Goal: Task Accomplishment & Management: Manage account settings

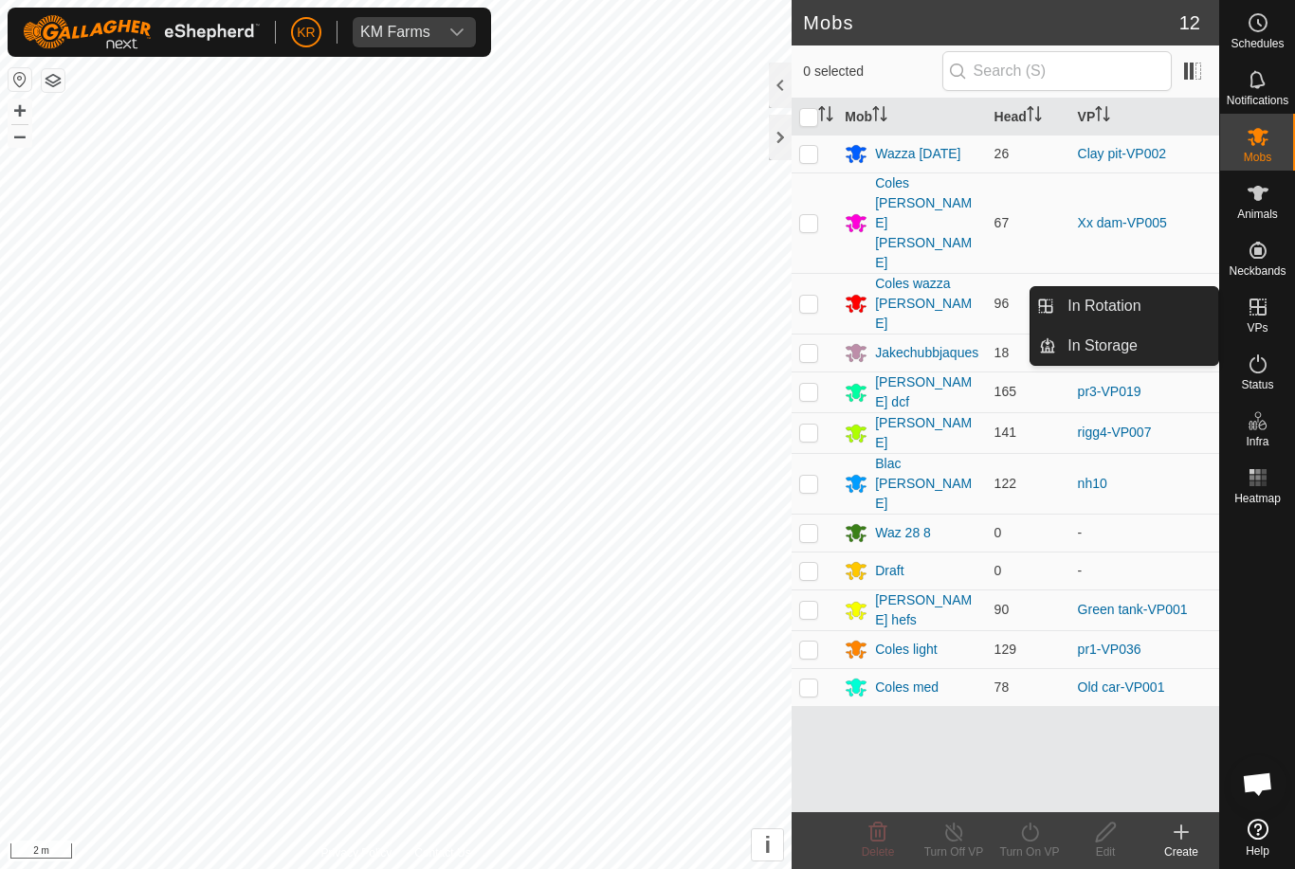
click at [1135, 313] on span "In Rotation" at bounding box center [1103, 306] width 73 height 23
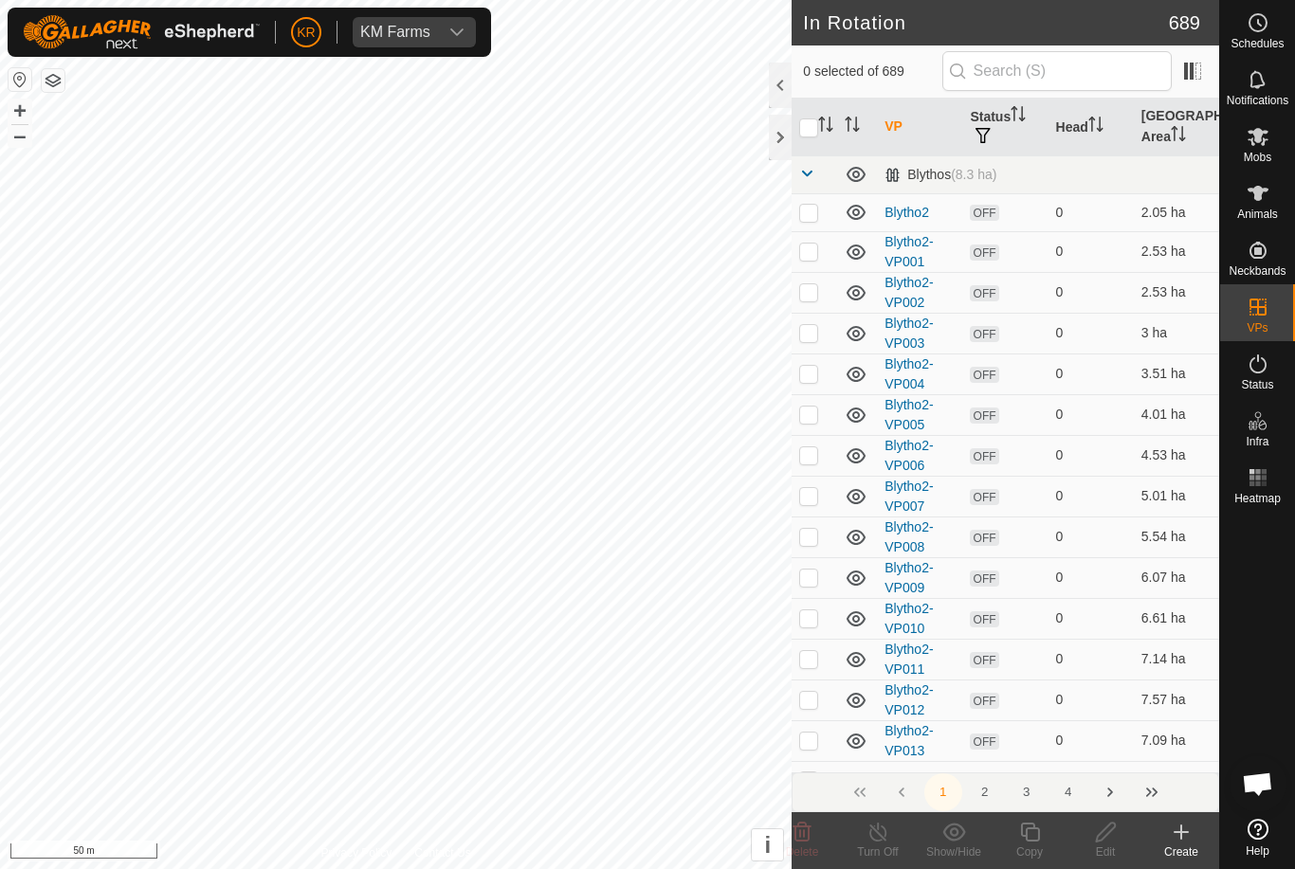
click at [1174, 829] on icon at bounding box center [1181, 832] width 23 height 23
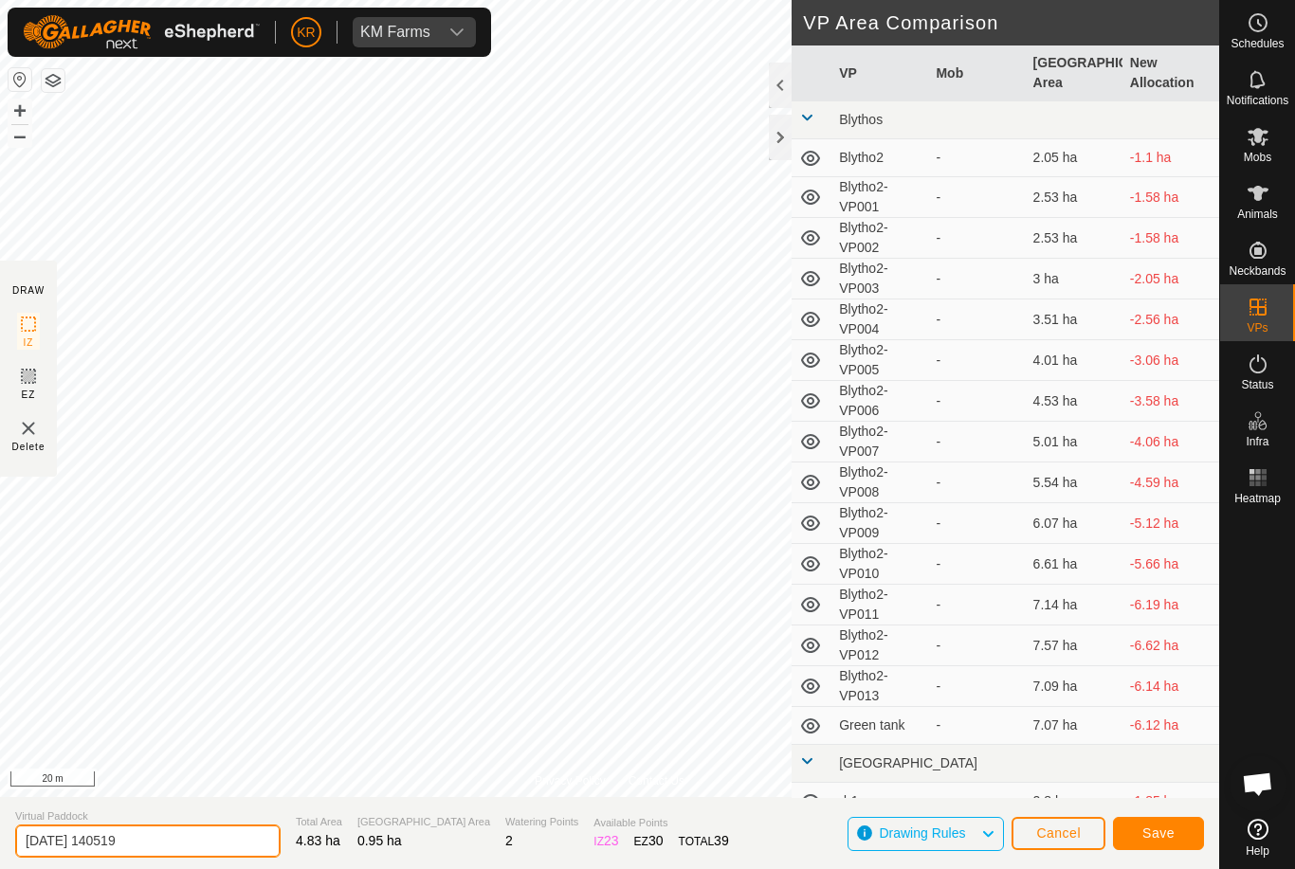
click at [204, 842] on input "2025-08-27 140519" at bounding box center [147, 841] width 265 height 33
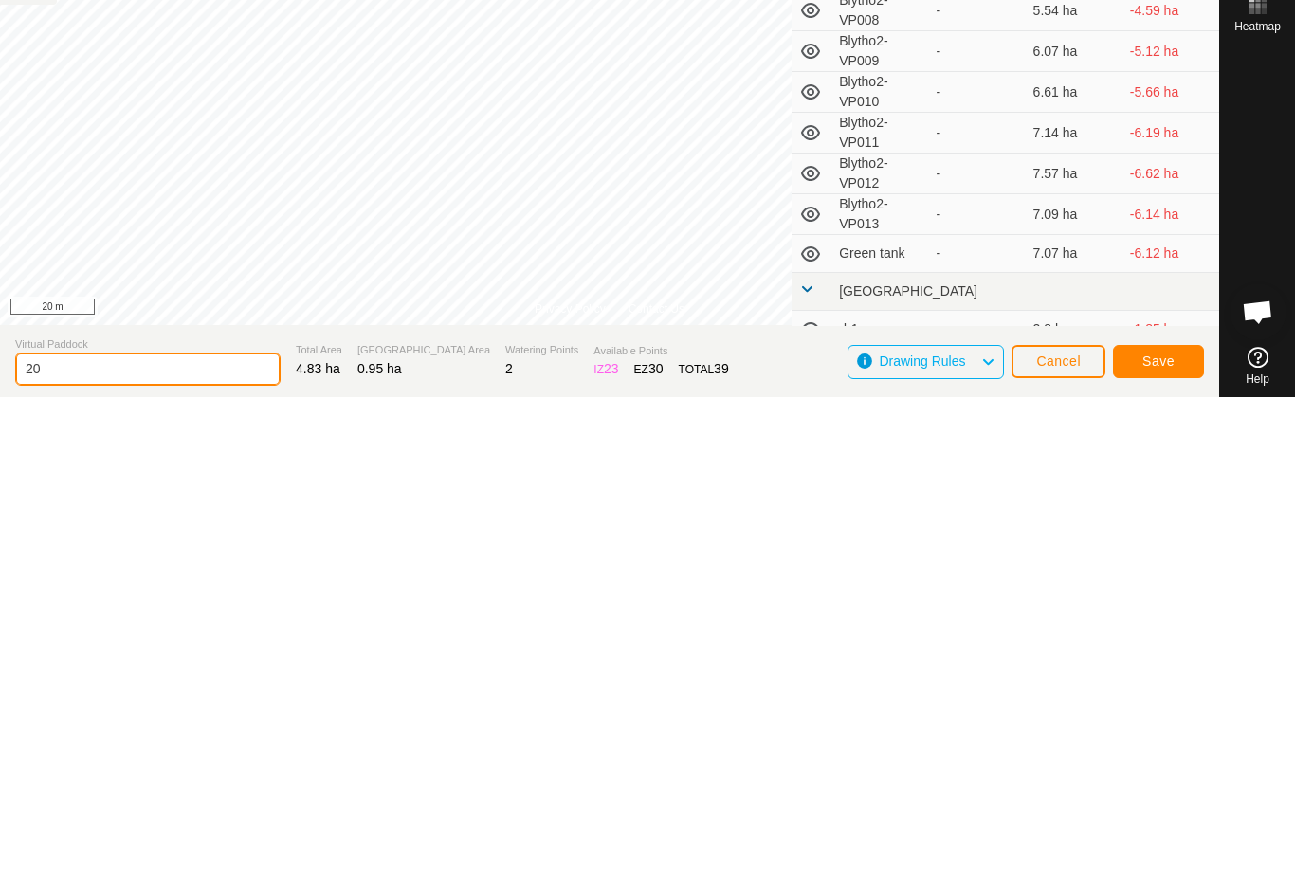
type input "2"
type input "Xx hay train"
click at [1160, 826] on span "Save" at bounding box center [1158, 833] width 32 height 15
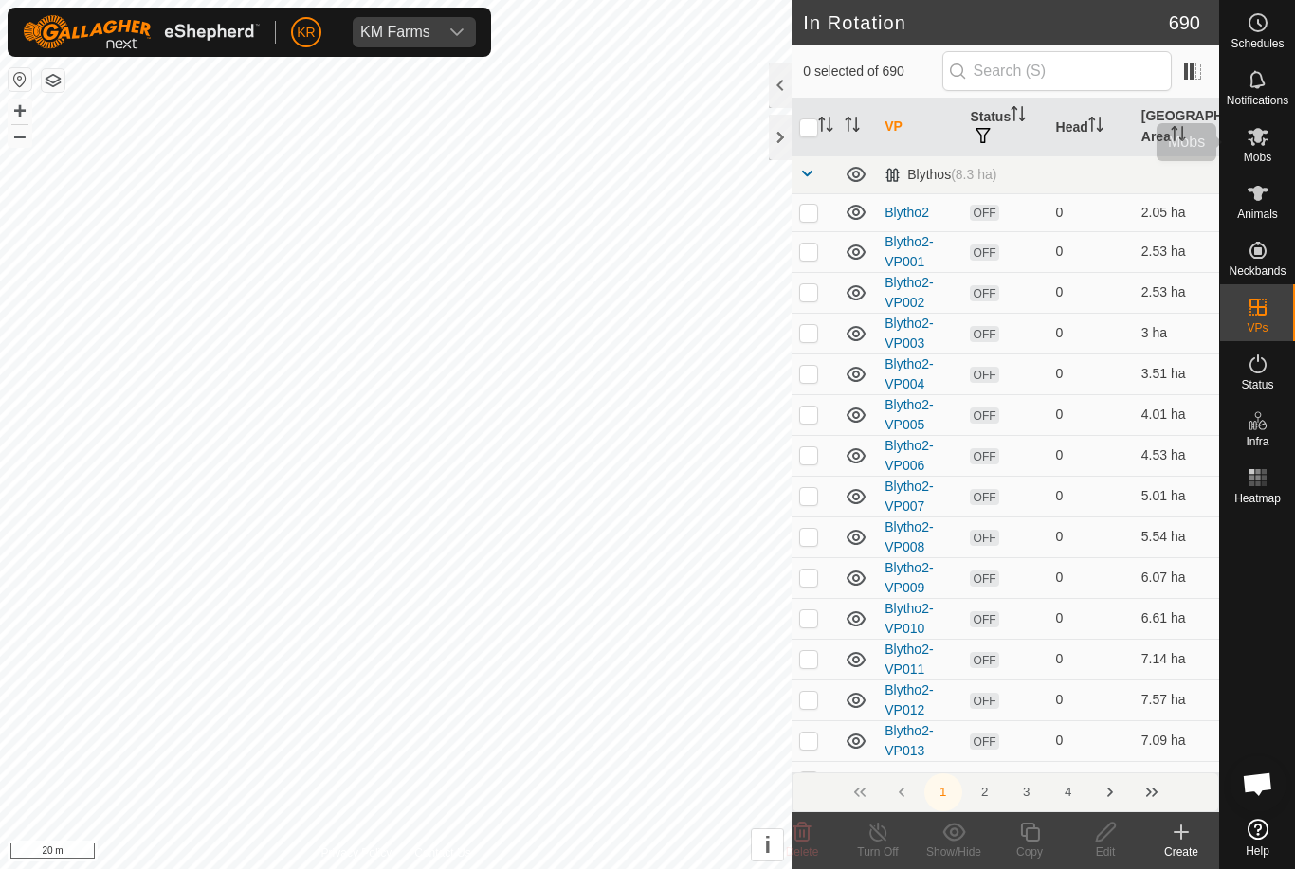
click at [1265, 135] on icon at bounding box center [1257, 136] width 23 height 23
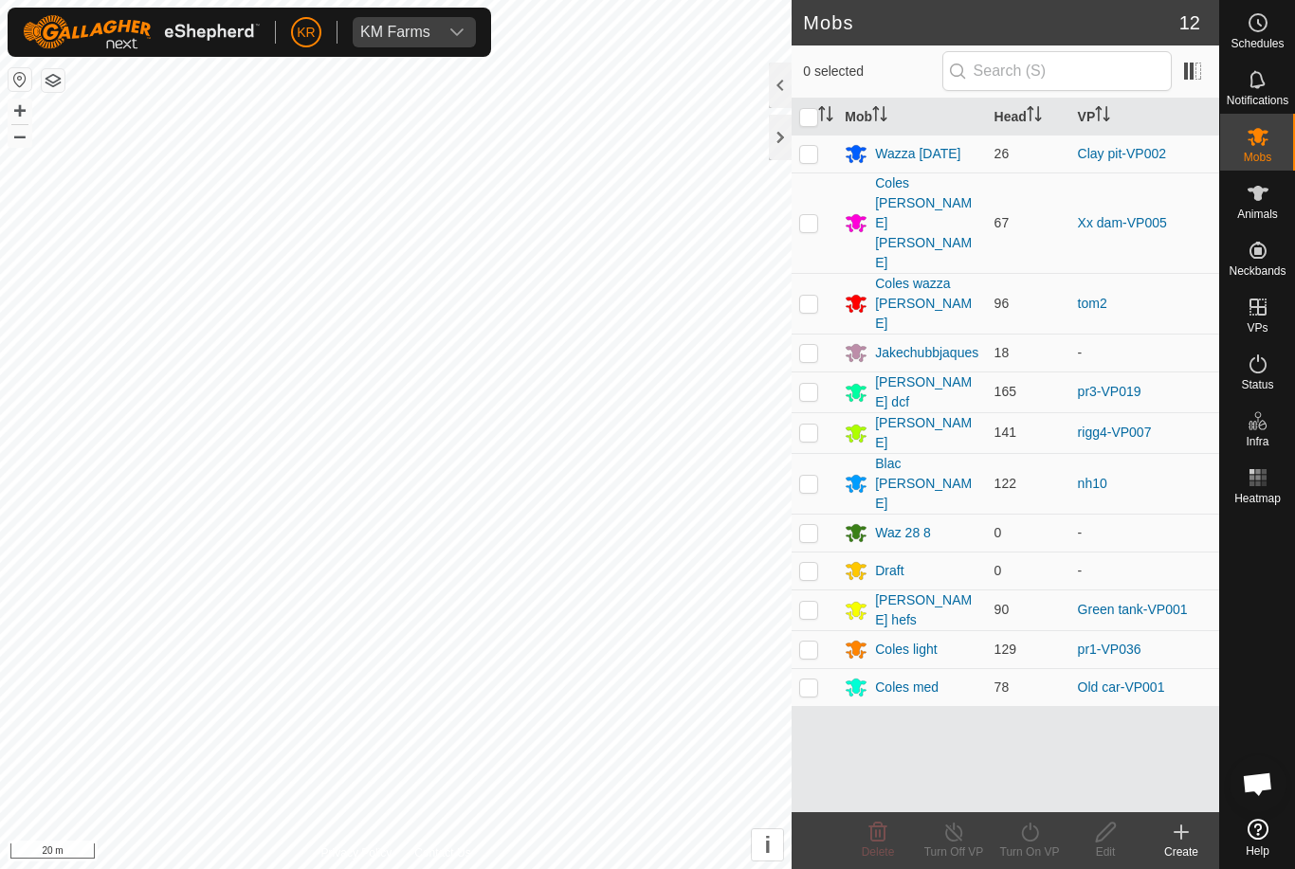
click at [942, 343] on div "Jakechubbjaques" at bounding box center [926, 353] width 103 height 20
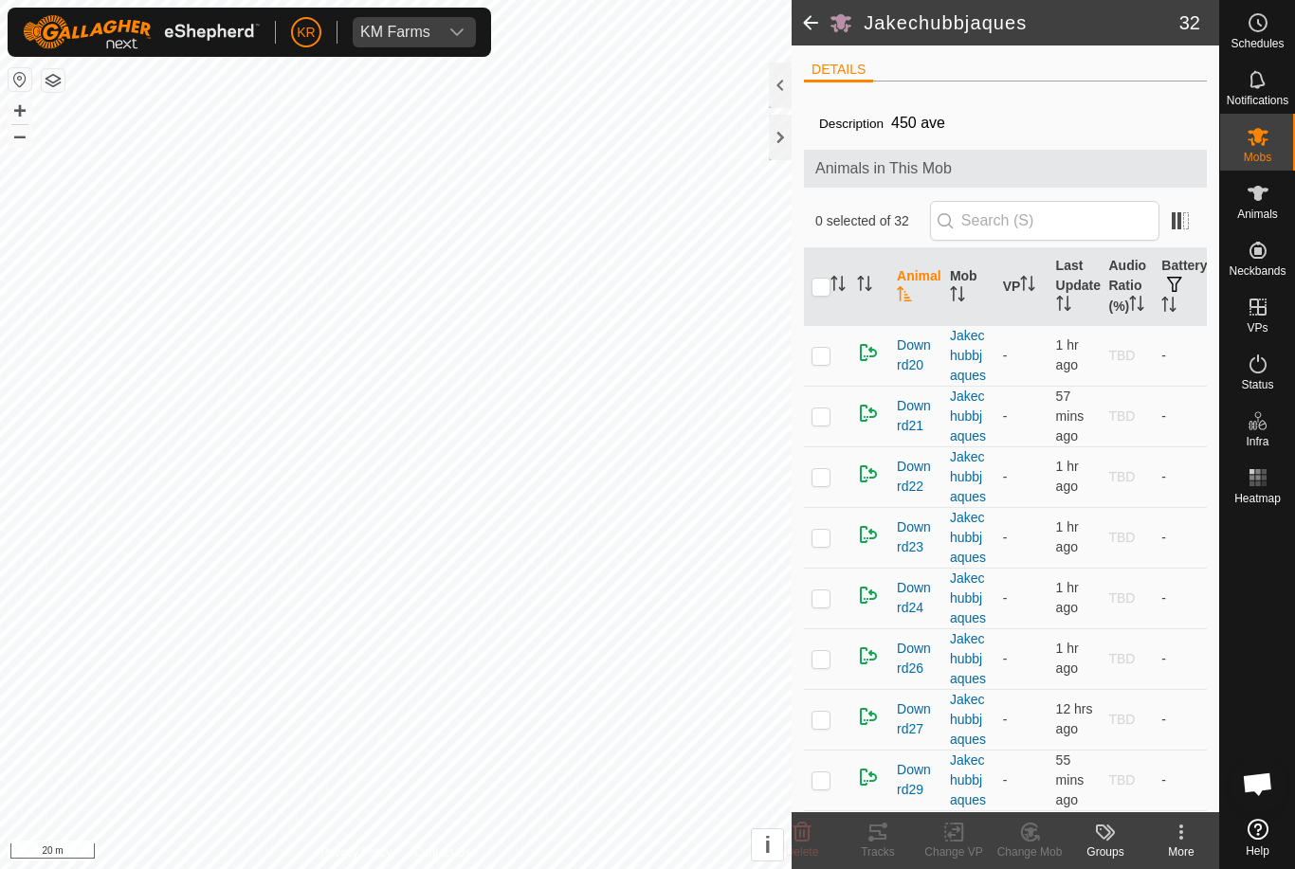
click at [824, 297] on input "checkbox" at bounding box center [820, 287] width 19 height 19
checkbox input "true"
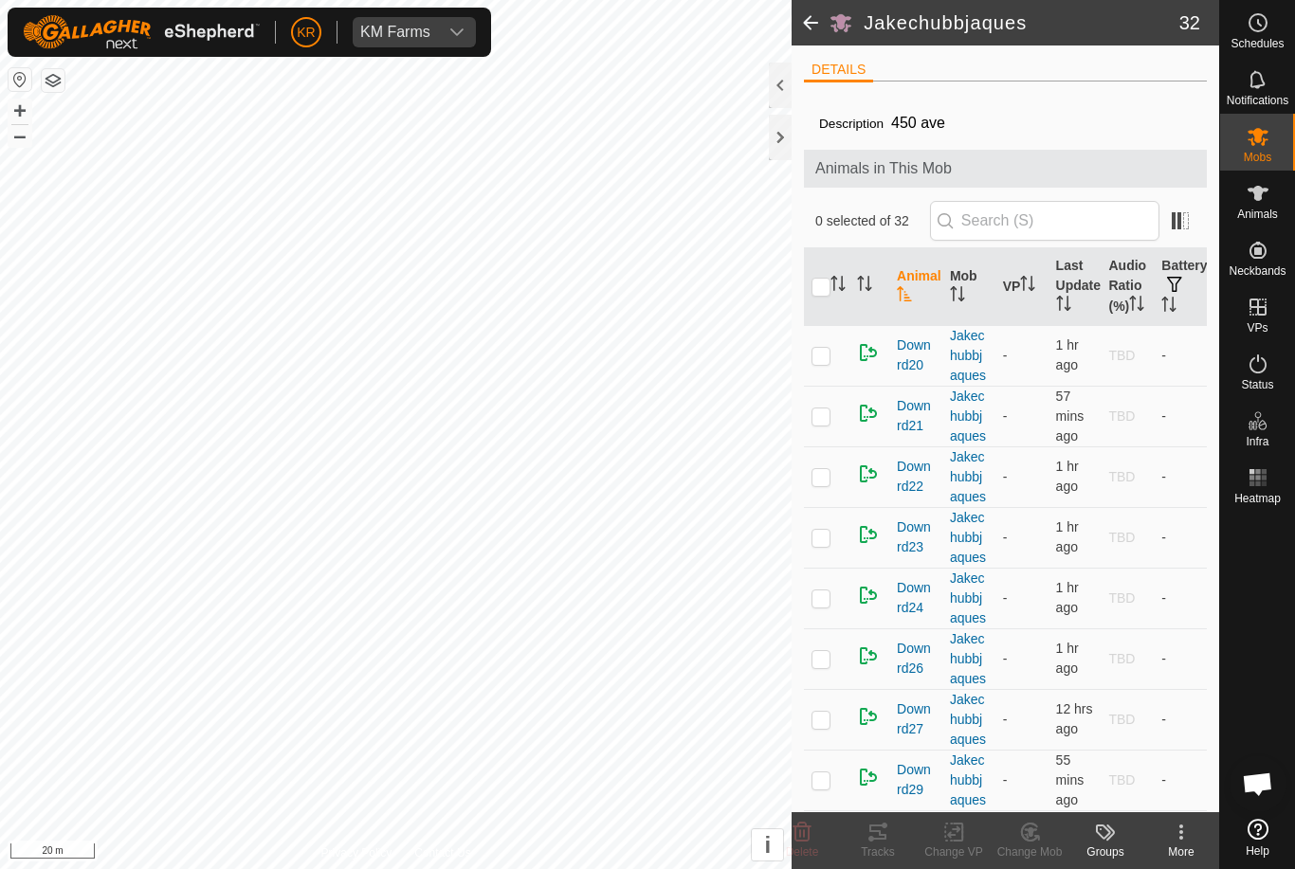
checkbox input "true"
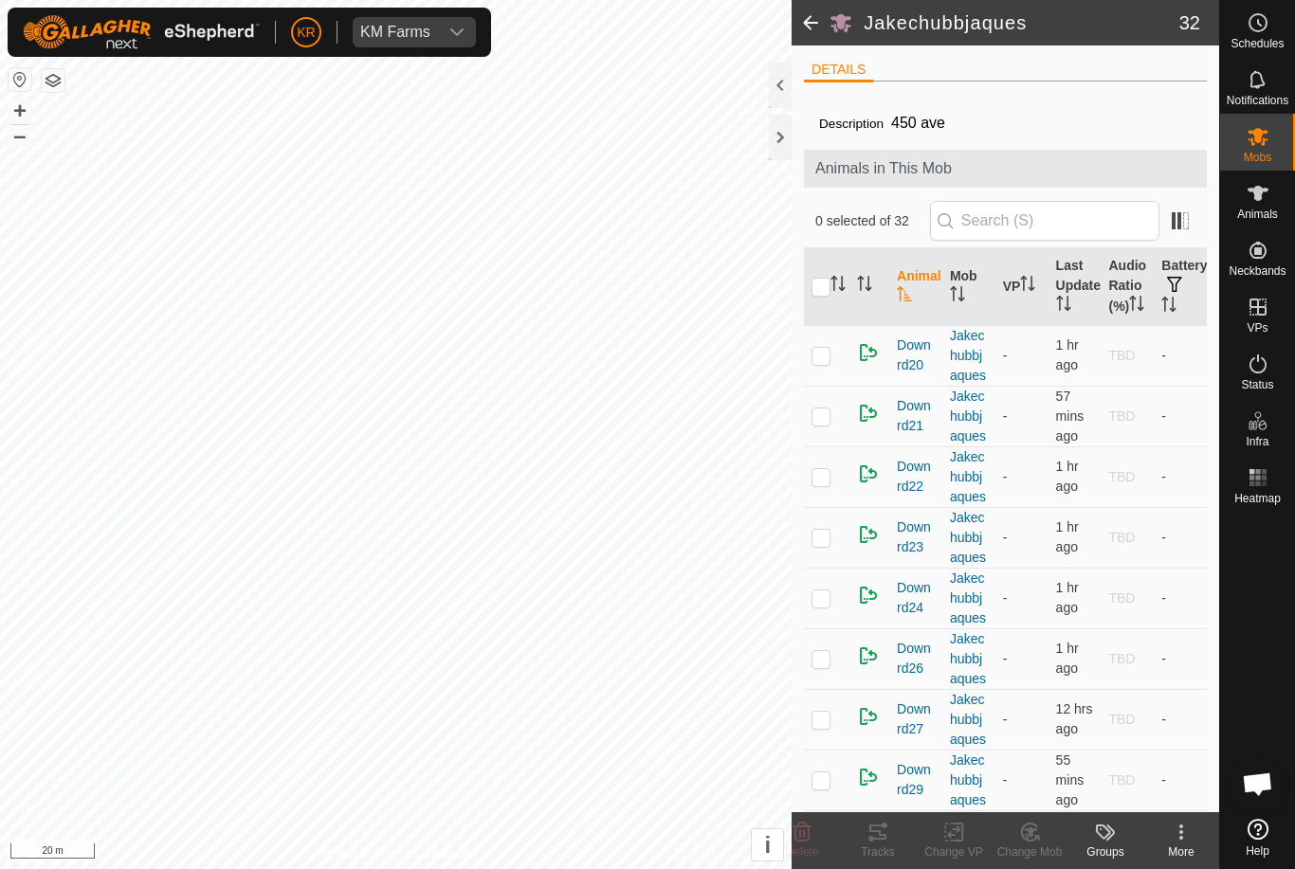
checkbox input "true"
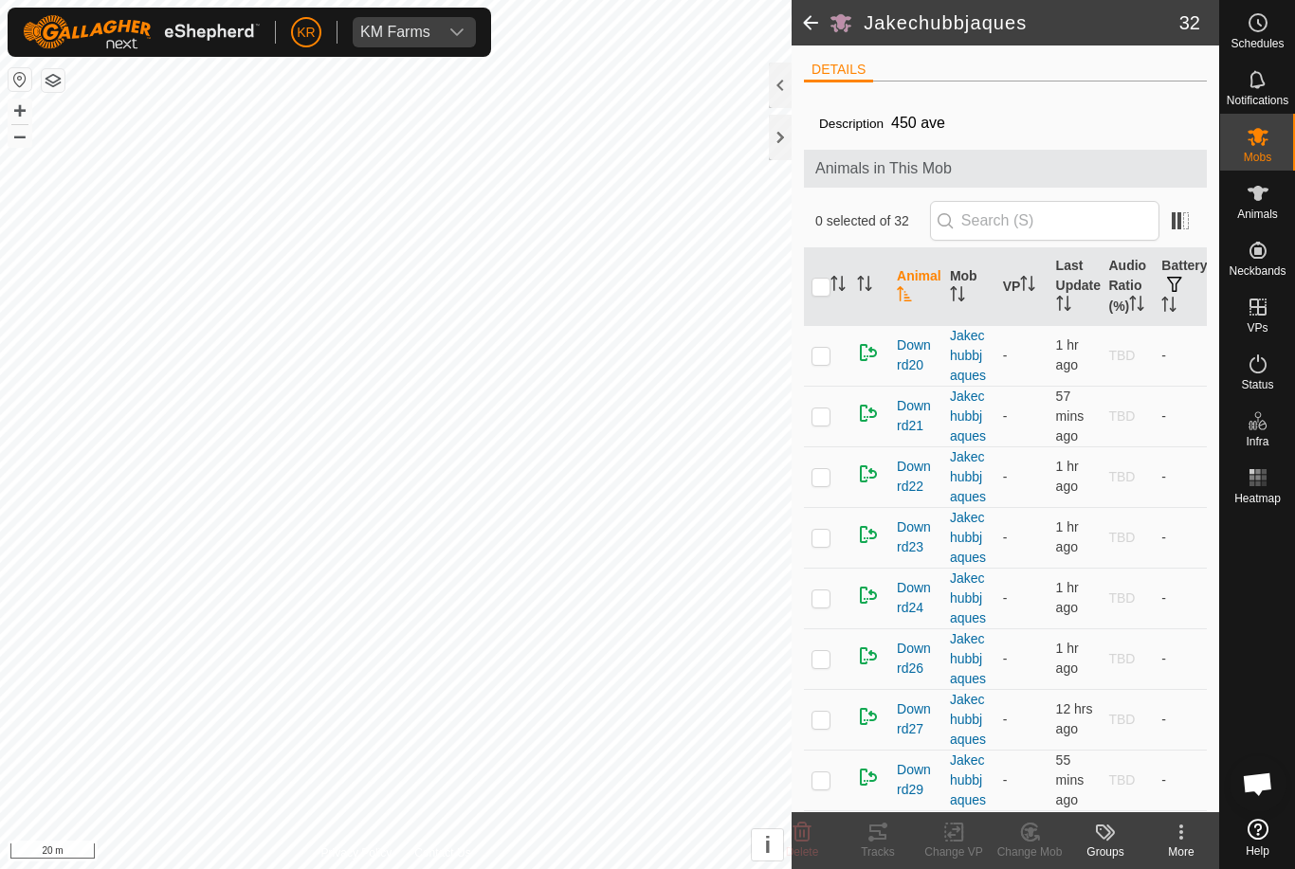
checkbox input "true"
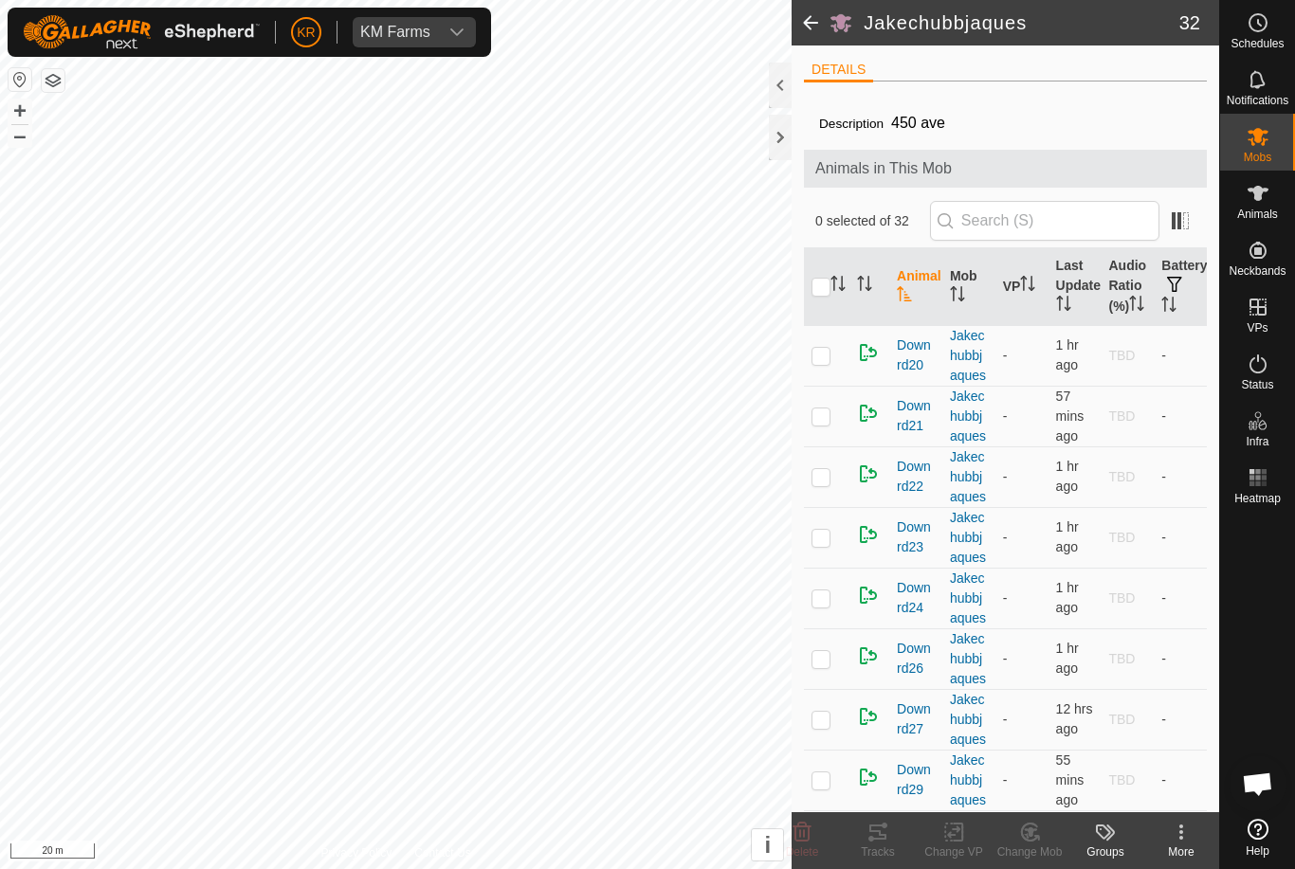
checkbox input "true"
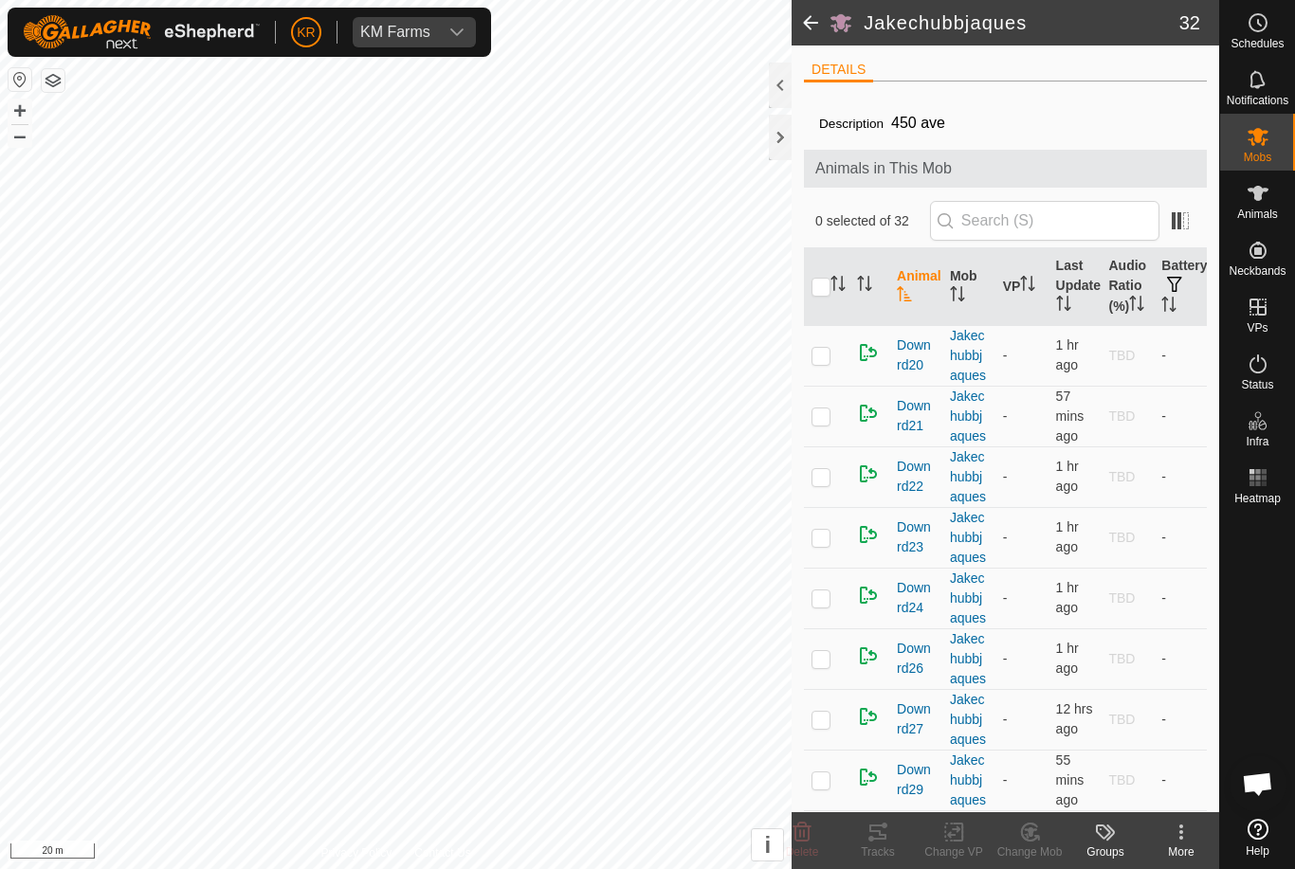
checkbox input "true"
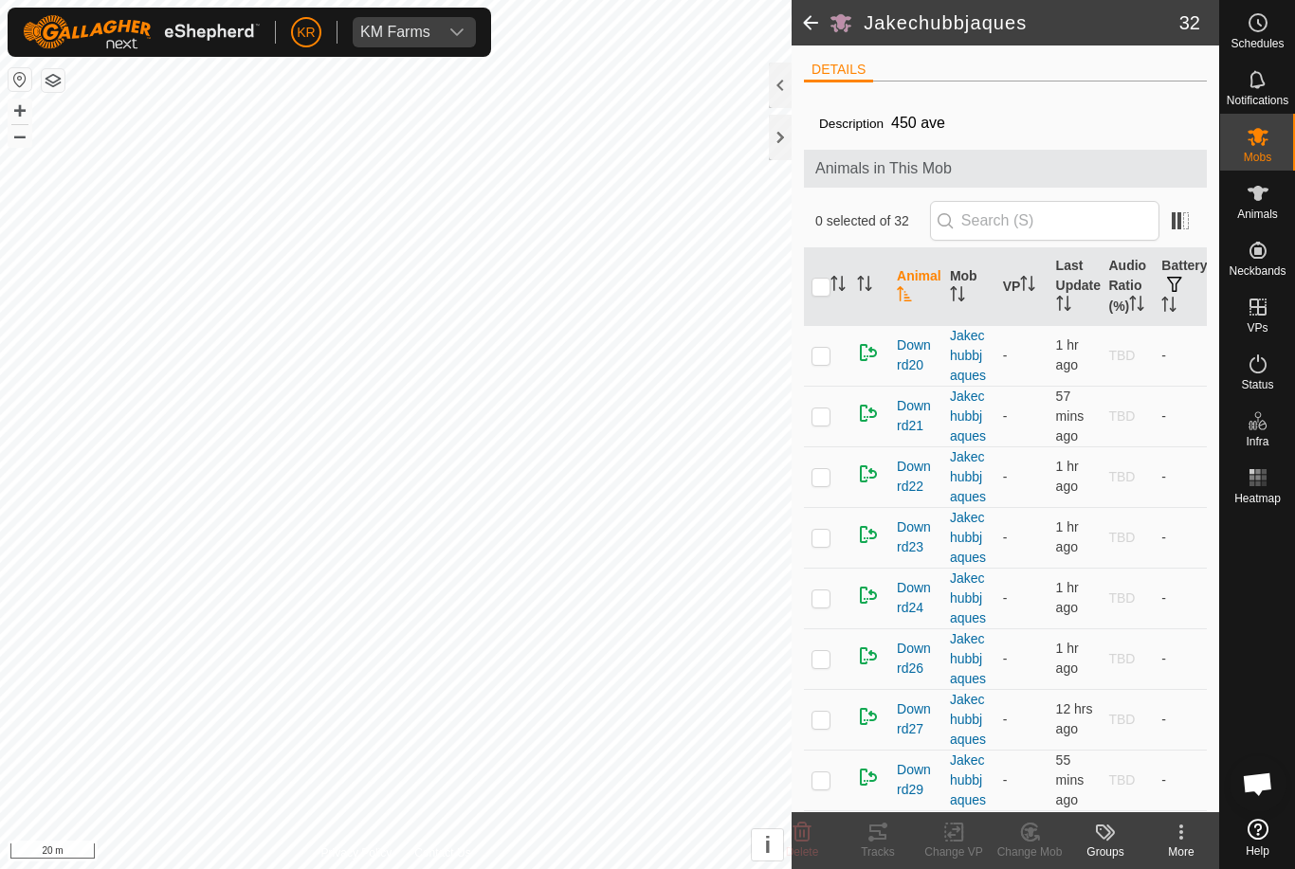
checkbox input "true"
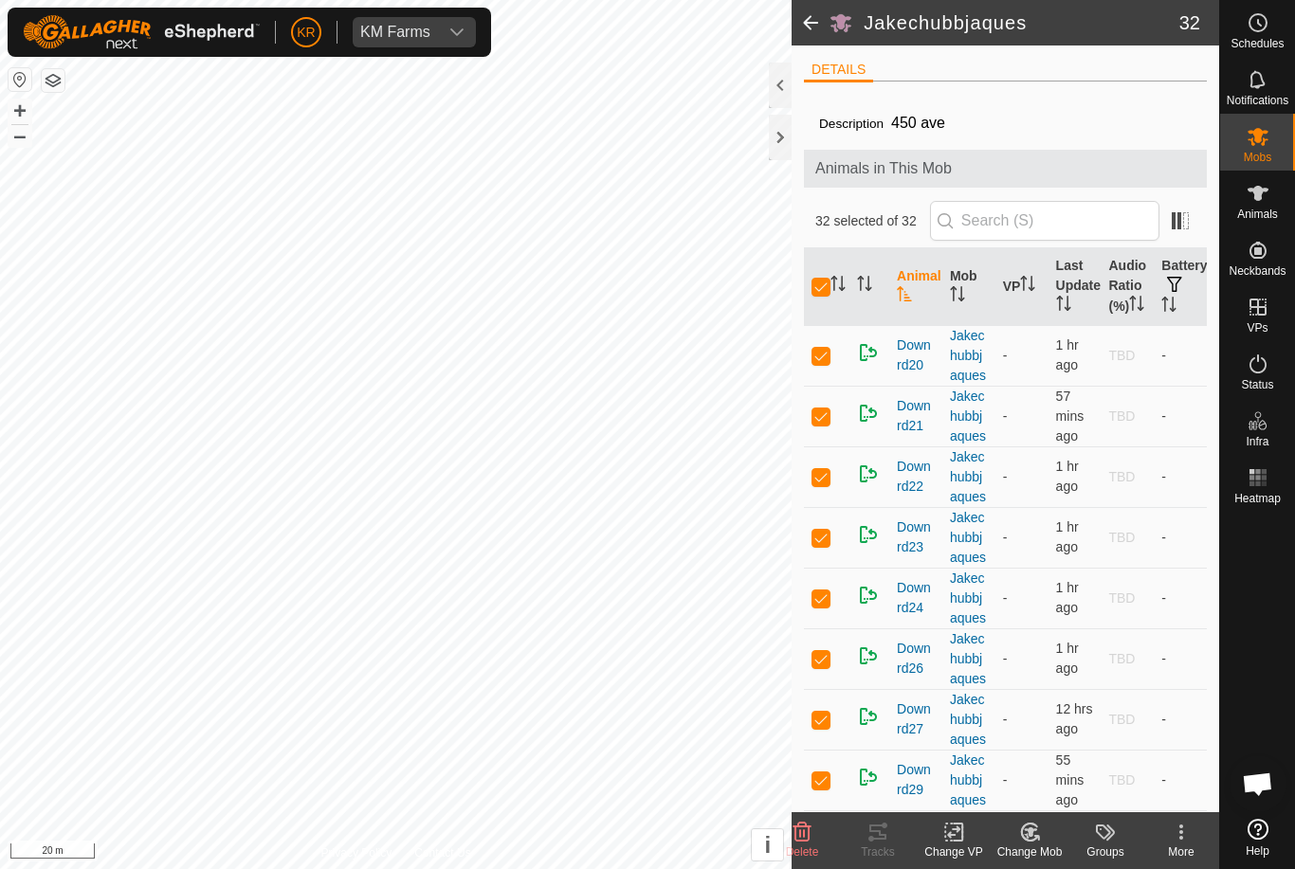
click at [946, 837] on rect at bounding box center [953, 832] width 17 height 17
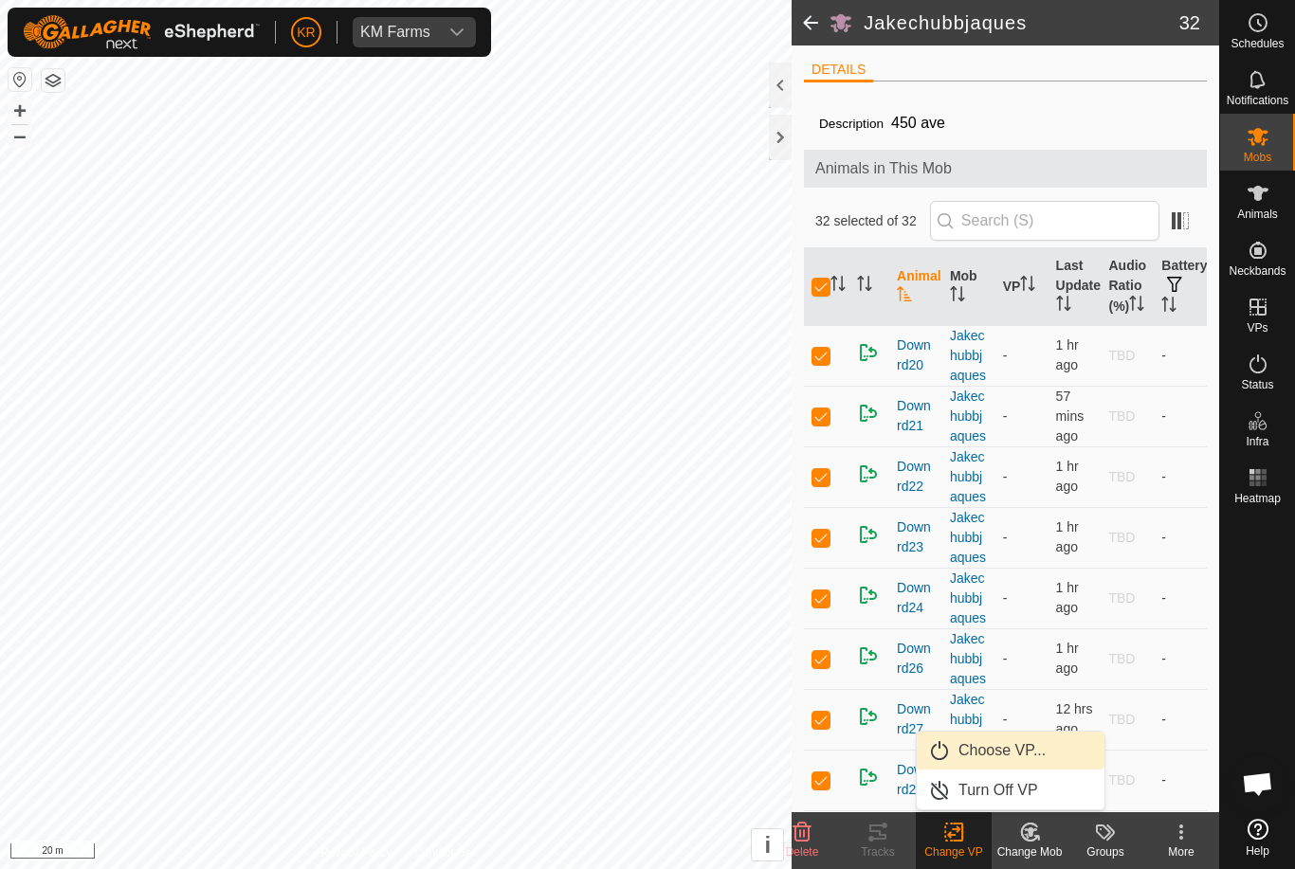
click at [1030, 752] on span "Choose VP..." at bounding box center [1001, 750] width 87 height 23
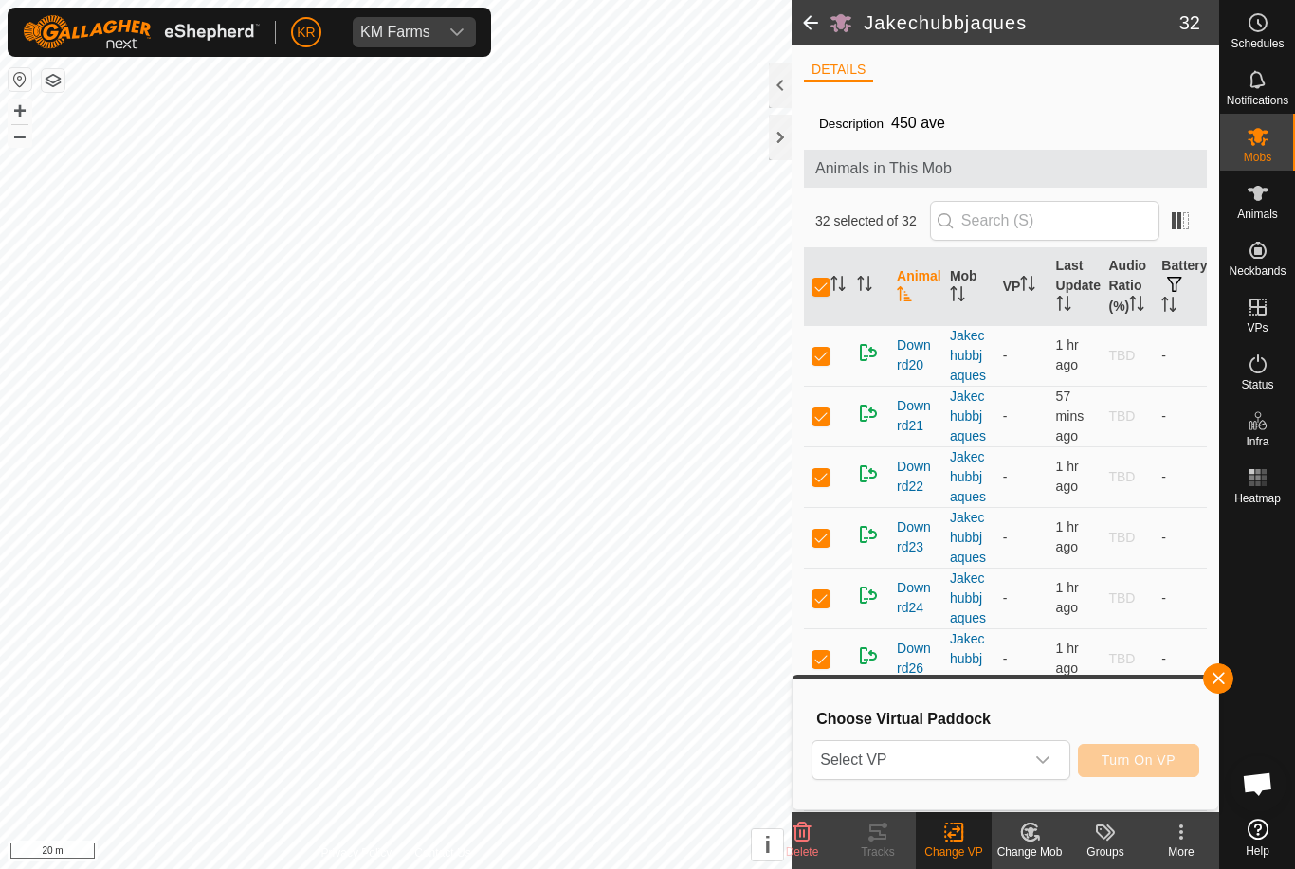
click at [996, 764] on span "Select VP" at bounding box center [917, 760] width 210 height 38
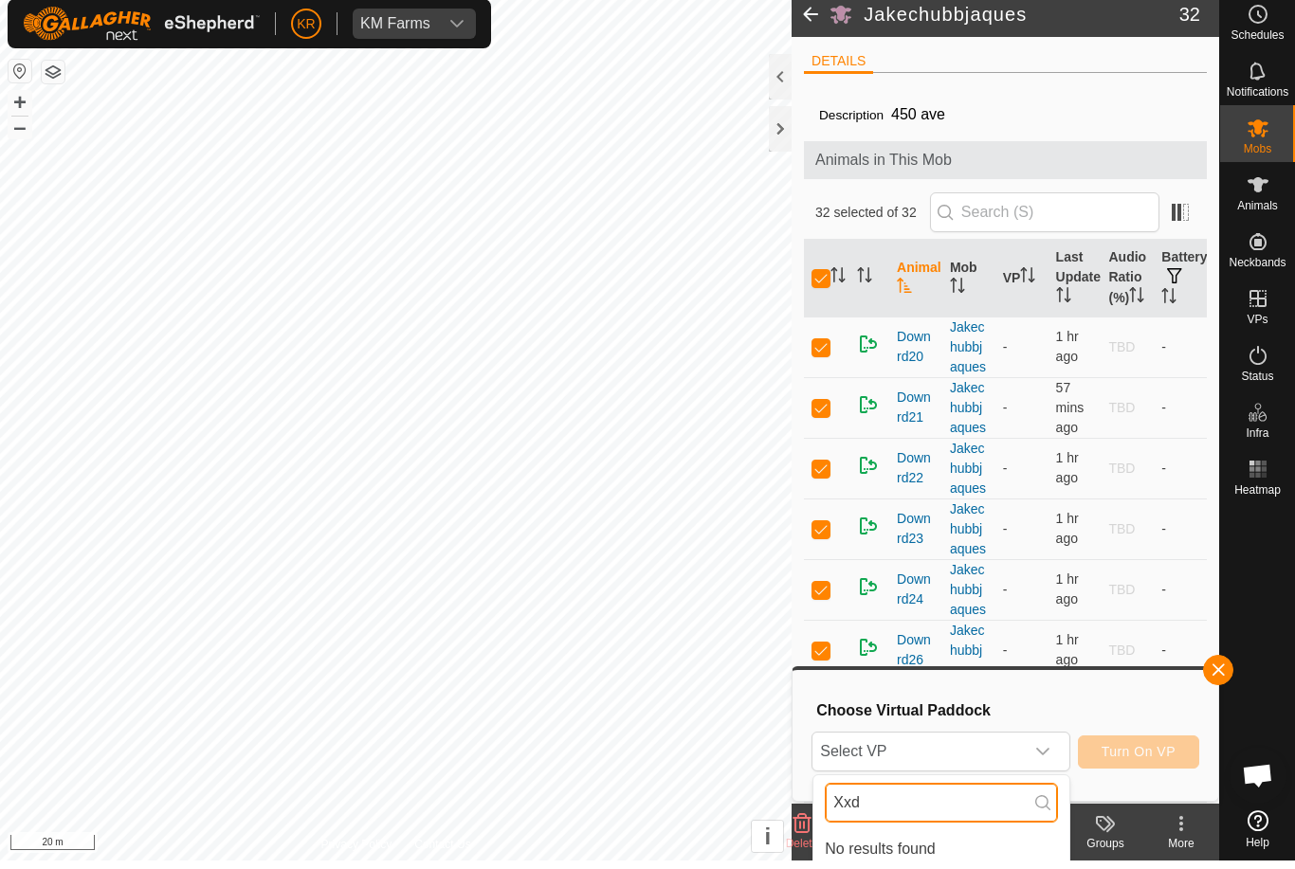
click at [944, 800] on input "Xxd" at bounding box center [941, 811] width 233 height 40
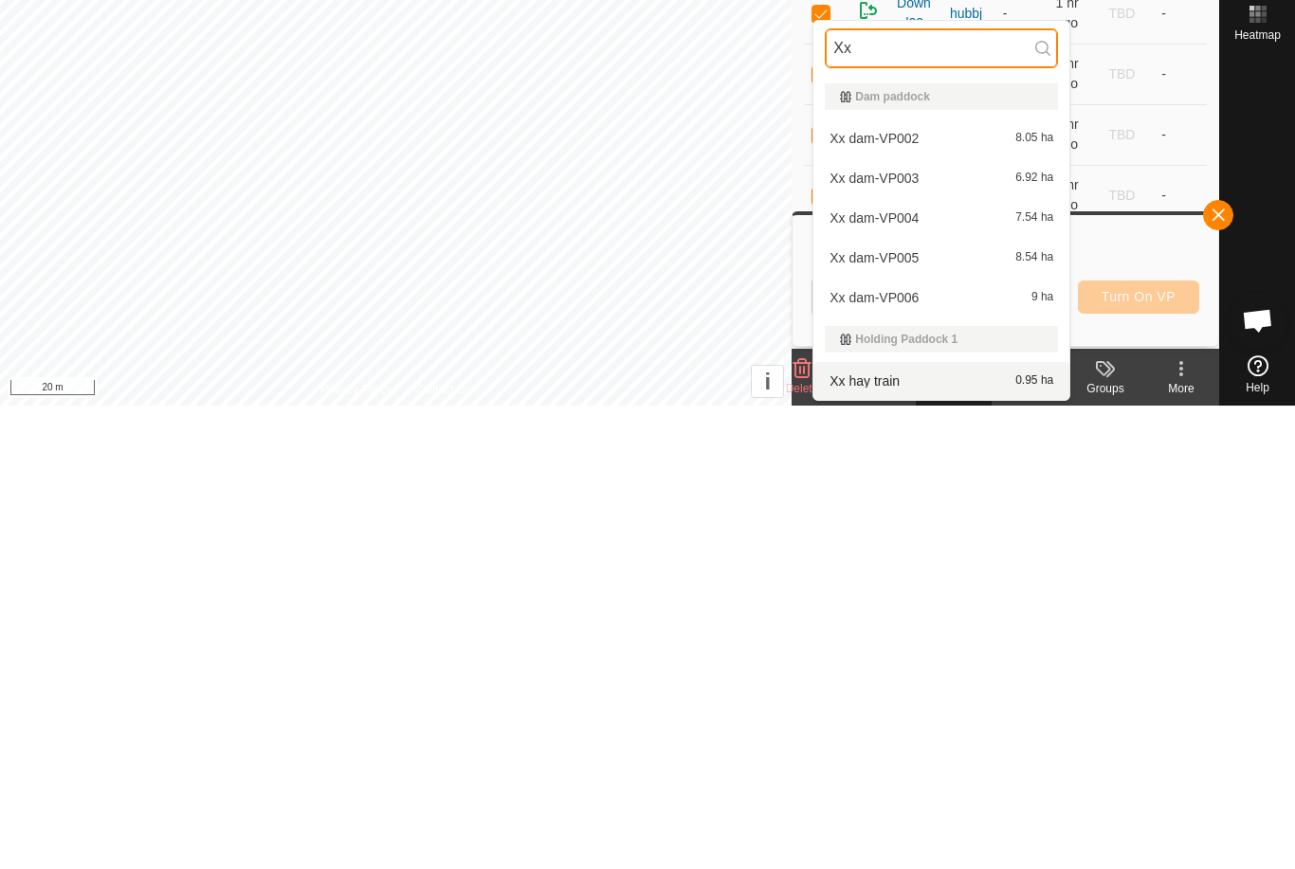
type input "Xx"
click at [949, 833] on div "Xx hay train 0.95 ha" at bounding box center [941, 844] width 233 height 23
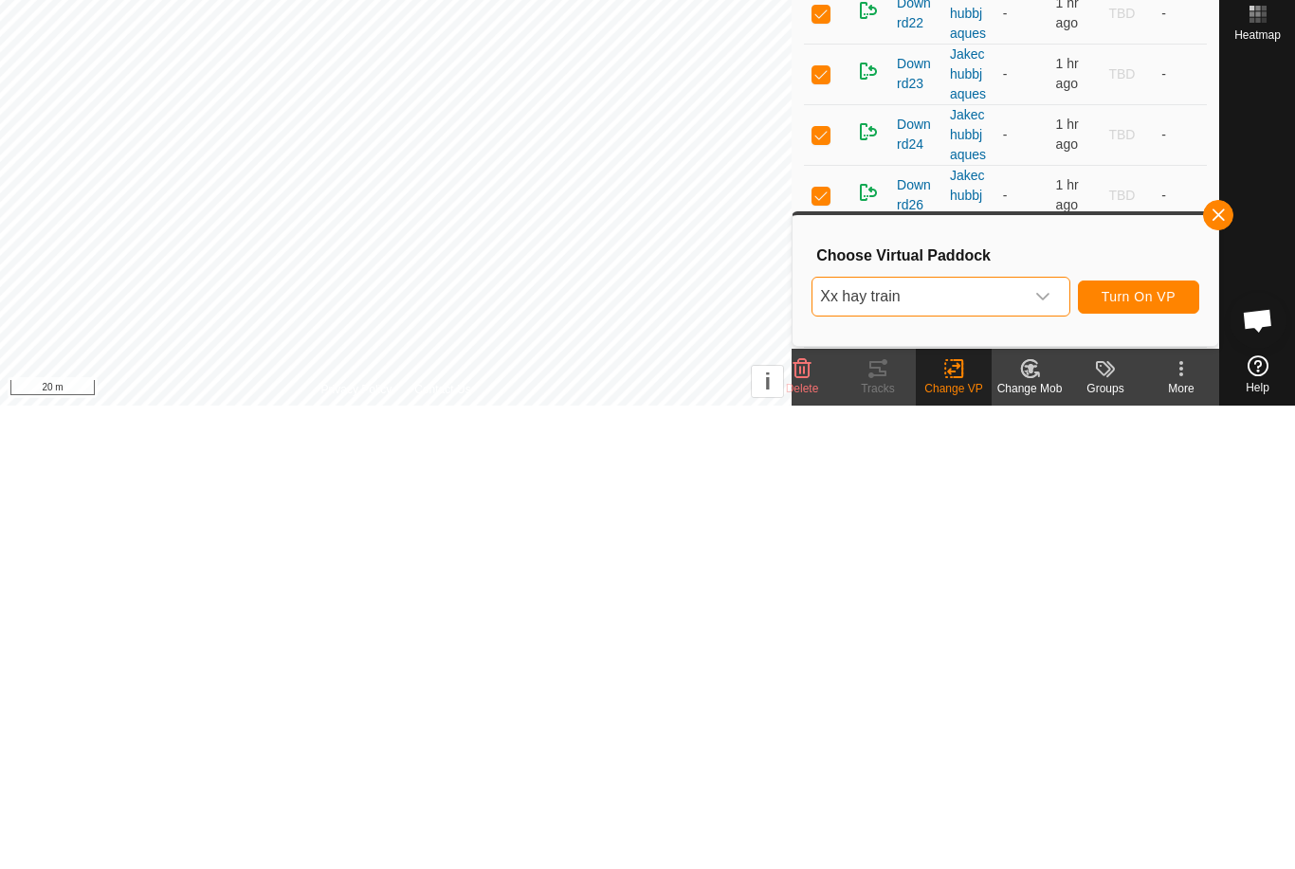
scroll to position [0, 0]
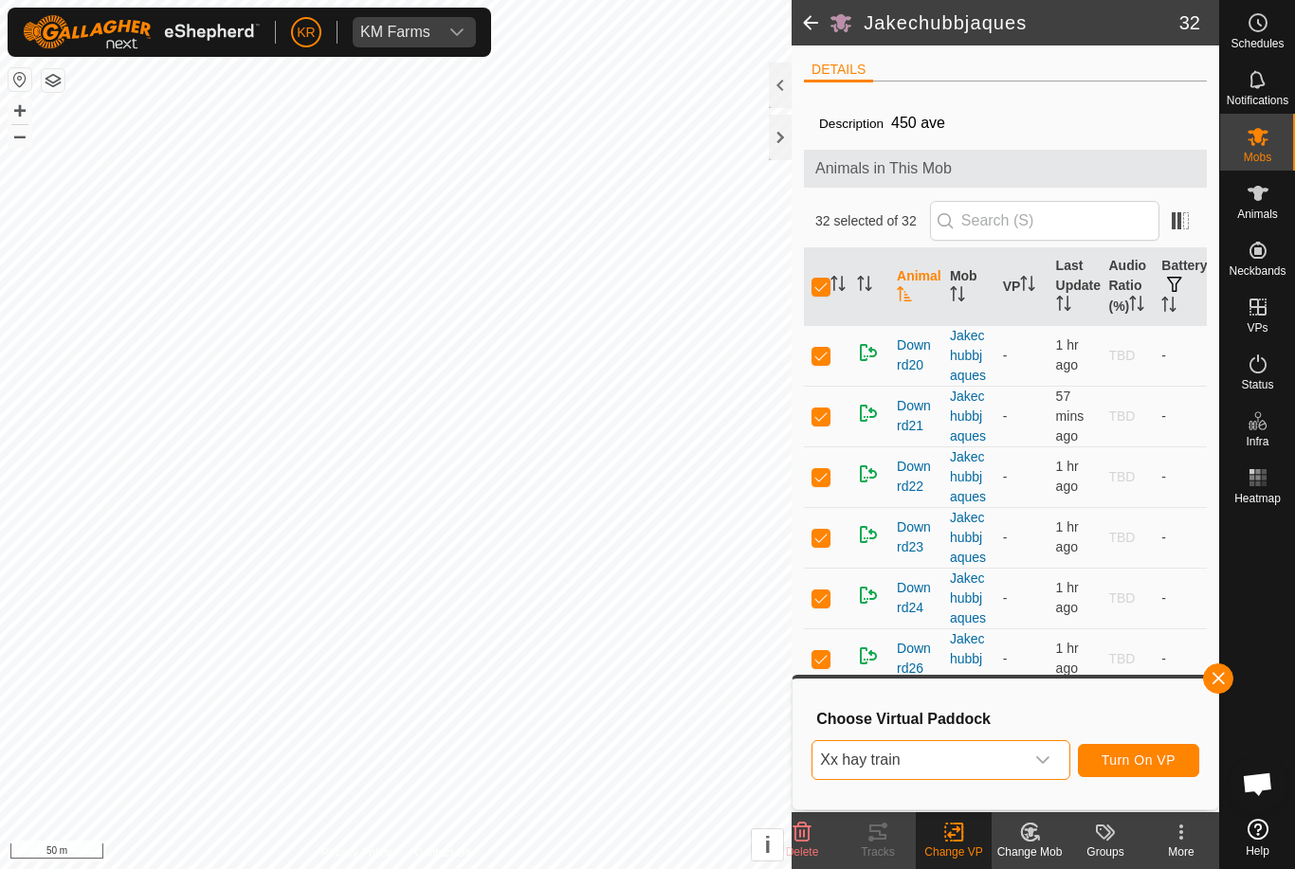
click at [1212, 680] on span "button" at bounding box center [1217, 678] width 15 height 15
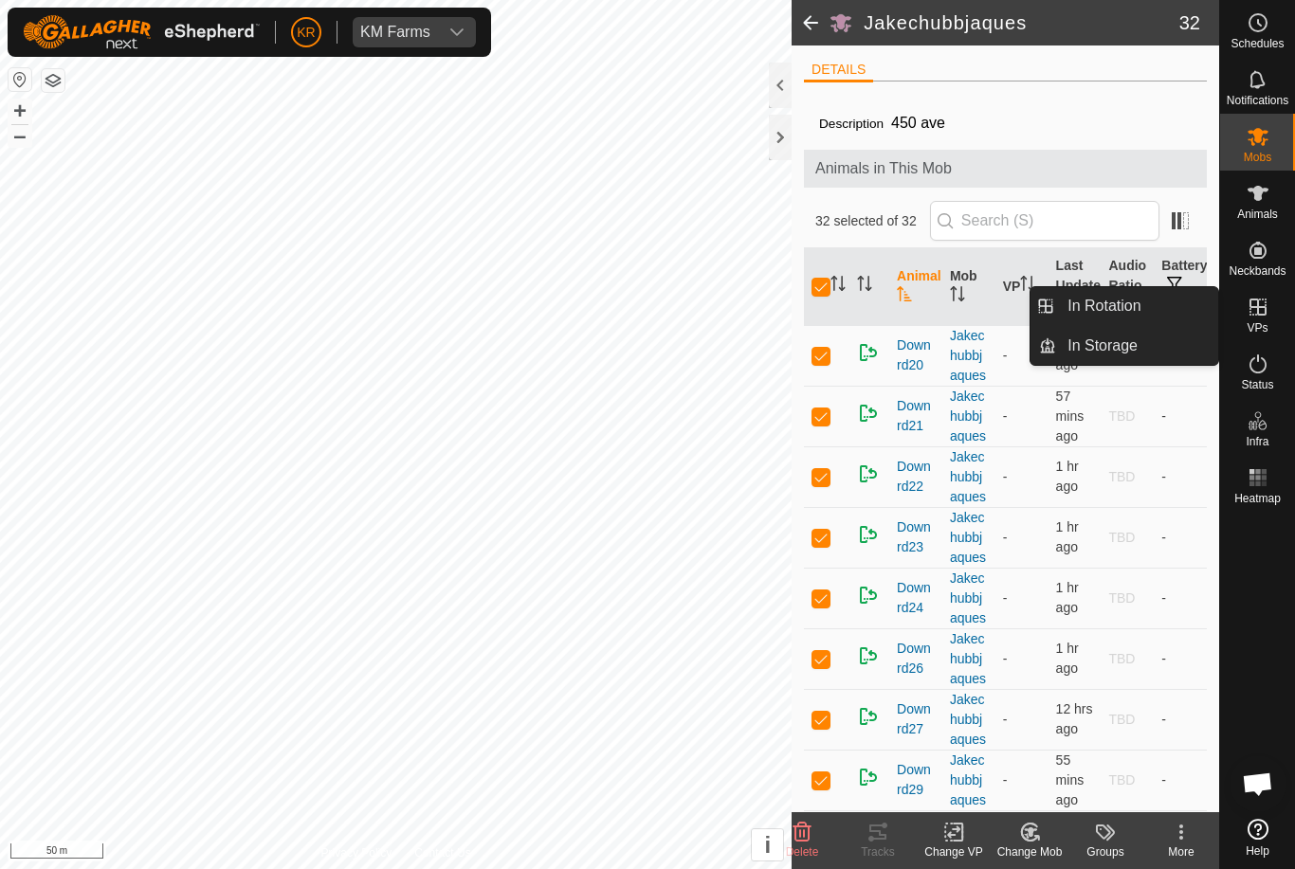
click at [1125, 304] on span "In Rotation" at bounding box center [1103, 306] width 73 height 23
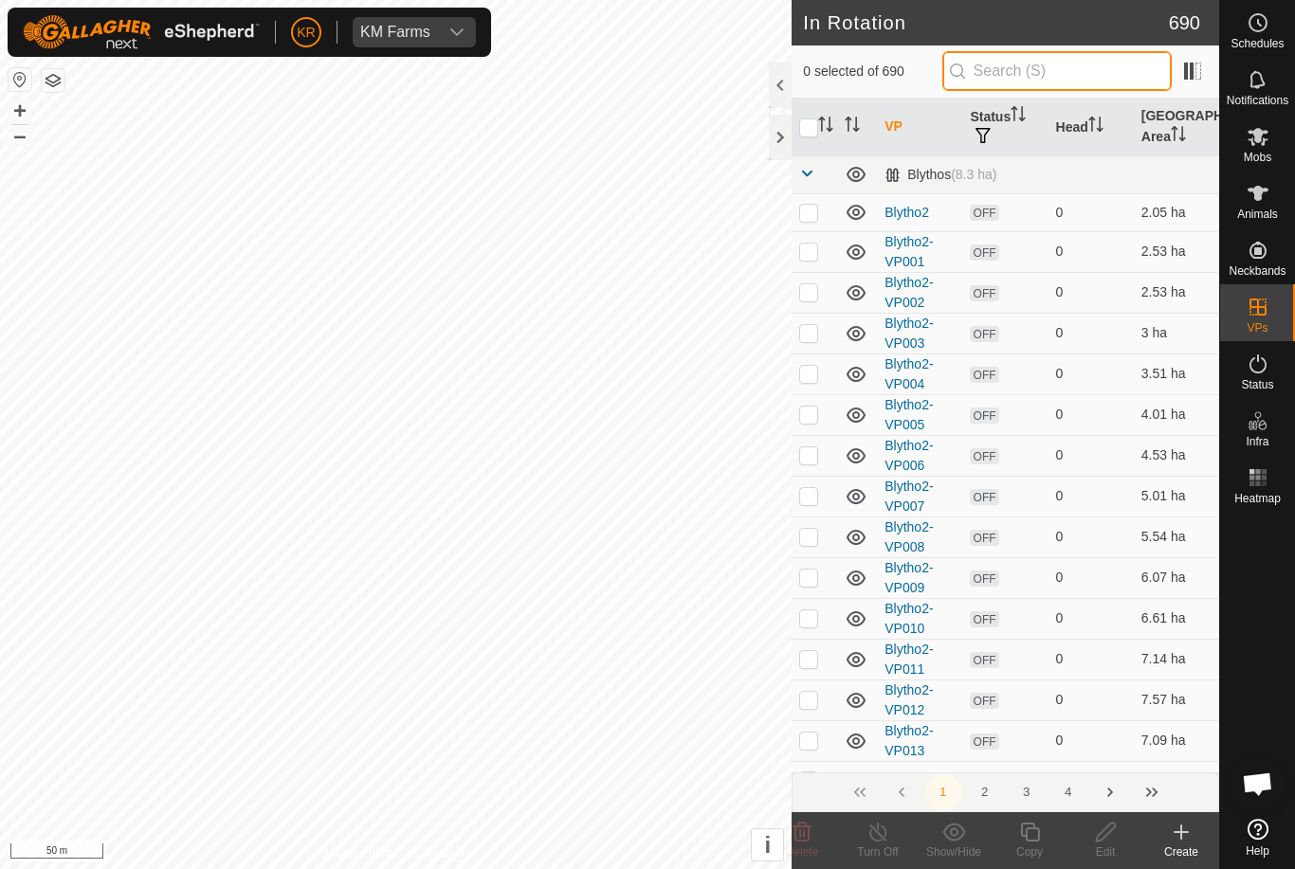
click at [1050, 61] on input "text" at bounding box center [1056, 71] width 229 height 40
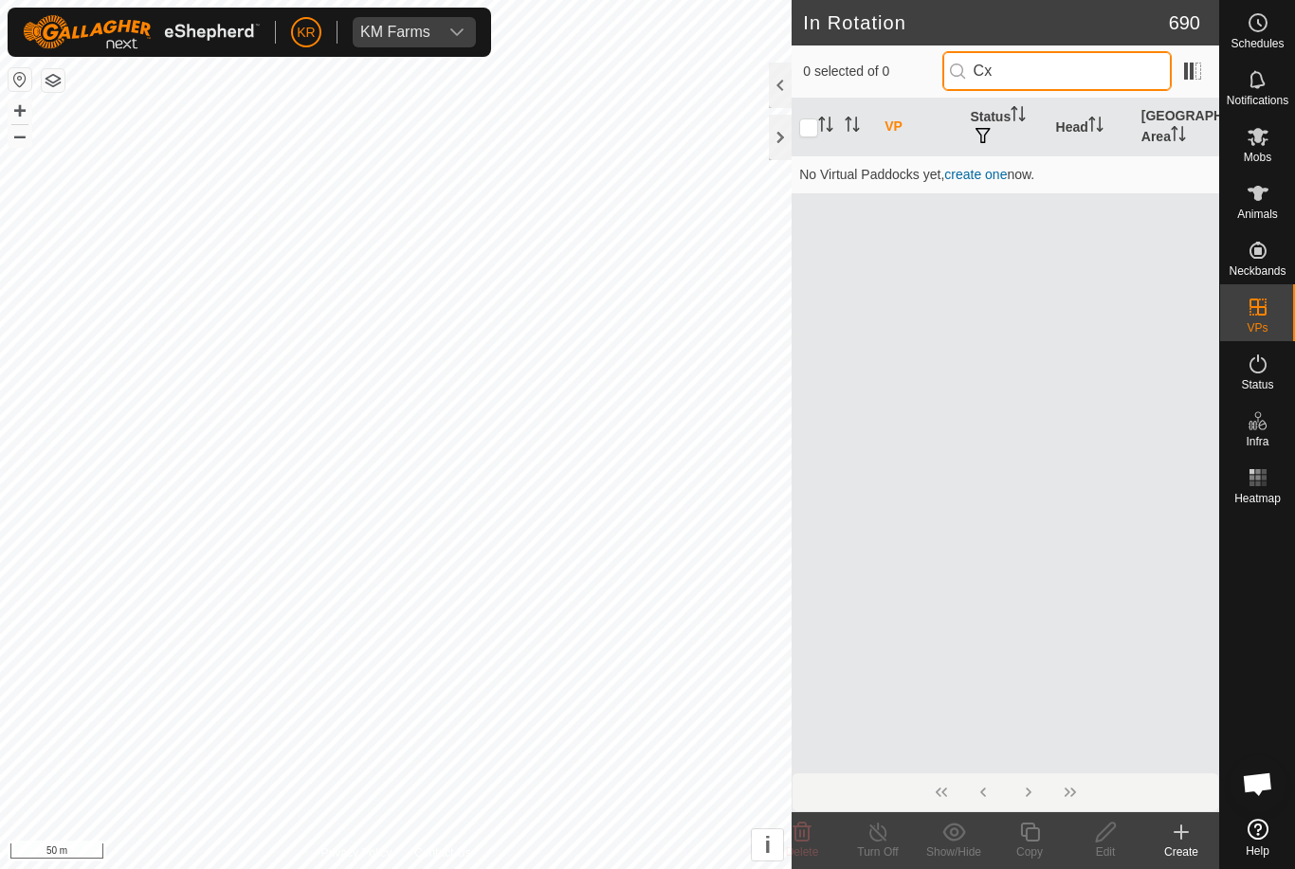
type input "C"
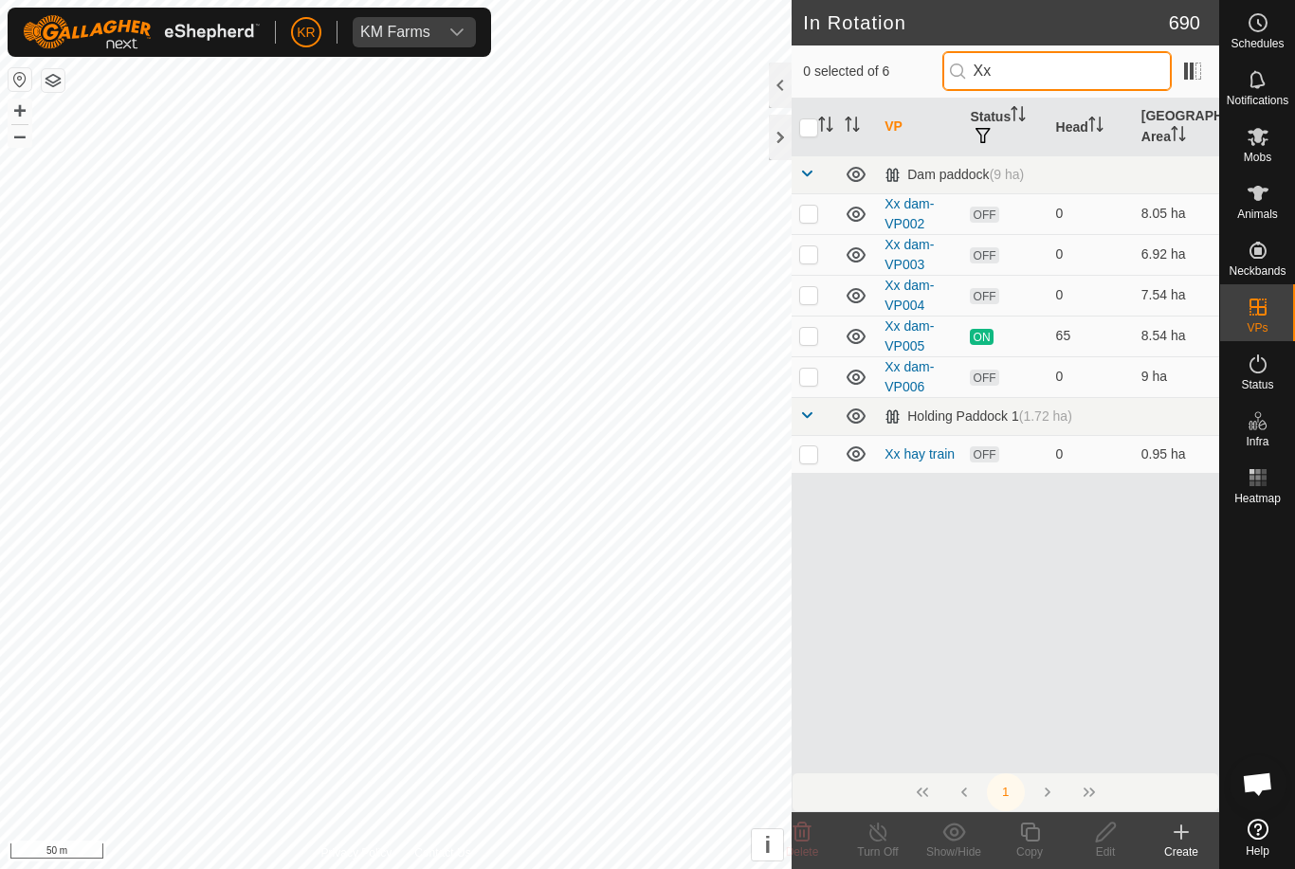
type input "Xx"
click at [815, 456] on p-checkbox at bounding box center [808, 453] width 19 height 15
checkbox input "true"
click at [1102, 835] on icon at bounding box center [1106, 832] width 24 height 23
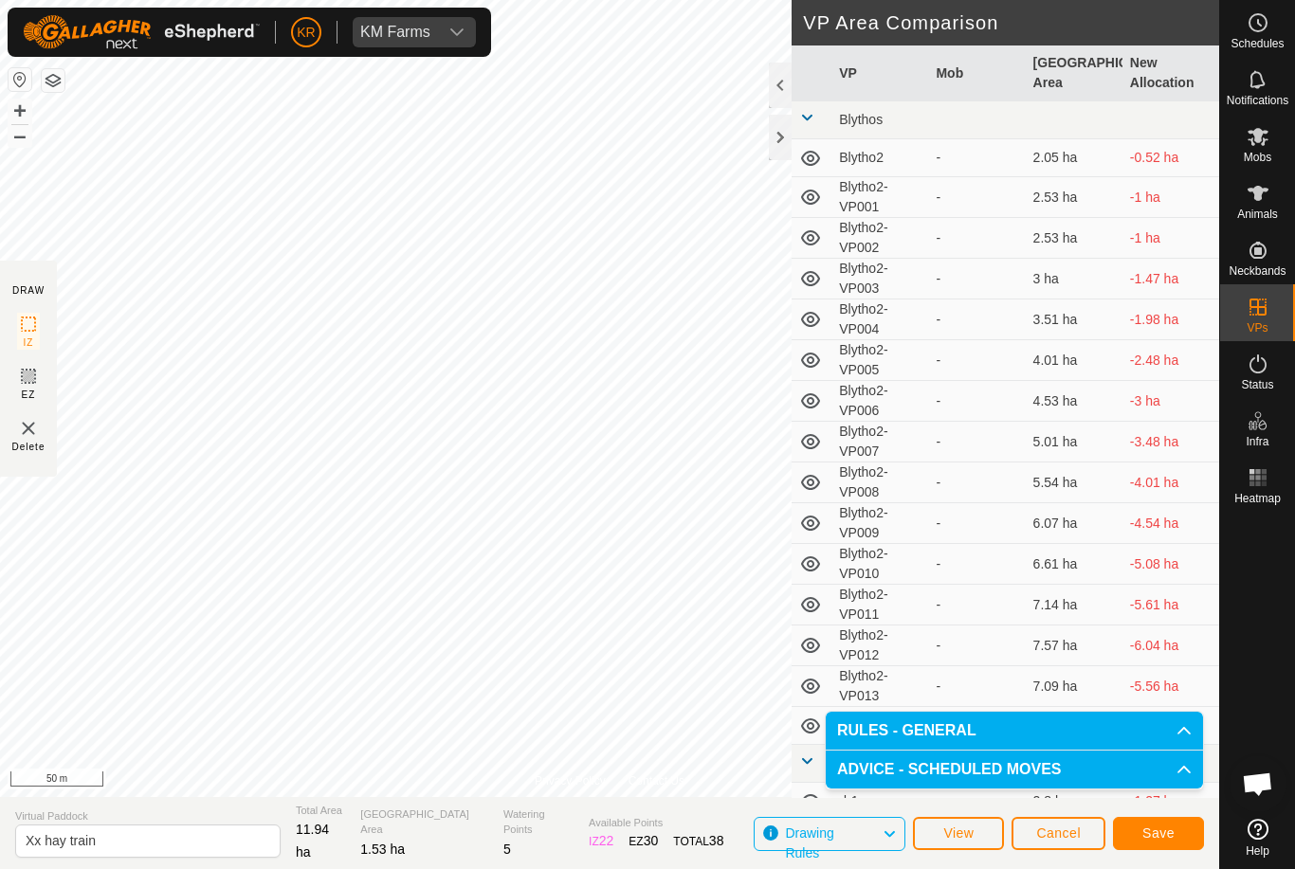
click at [1159, 837] on span "Save" at bounding box center [1158, 833] width 32 height 15
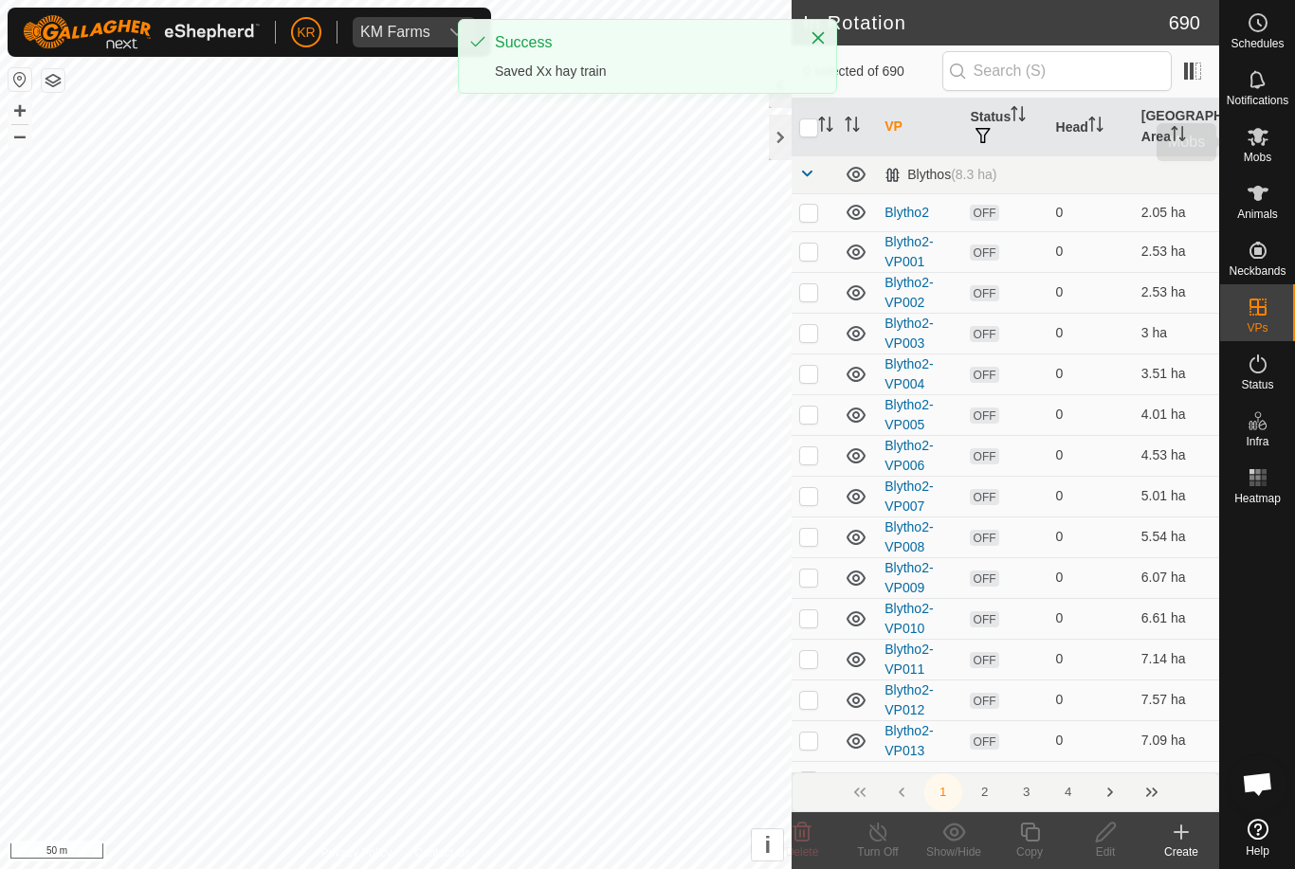
click at [1264, 154] on span "Mobs" at bounding box center [1257, 157] width 27 height 11
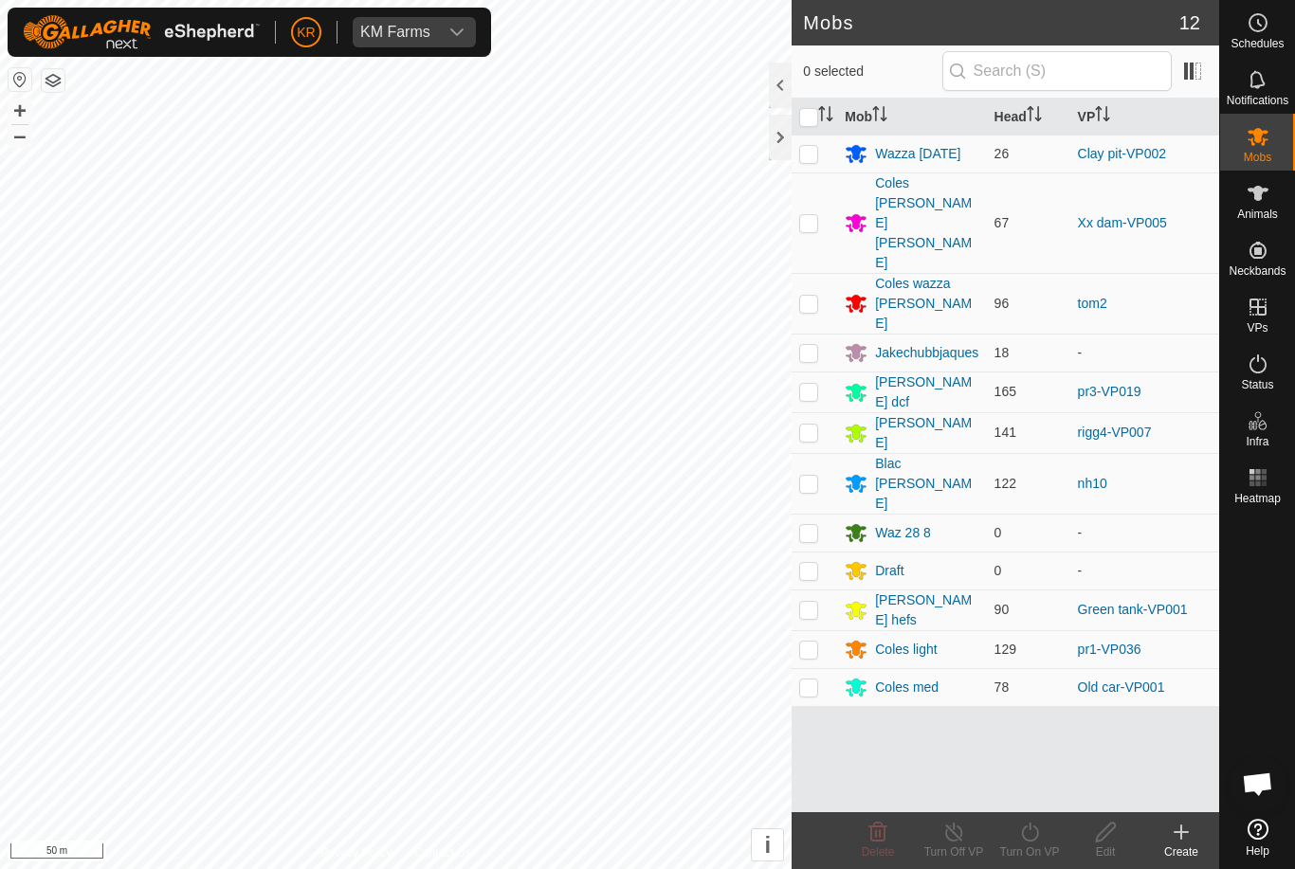
click at [814, 345] on p-checkbox at bounding box center [808, 352] width 19 height 15
checkbox input "true"
click at [1025, 842] on icon at bounding box center [1030, 832] width 24 height 23
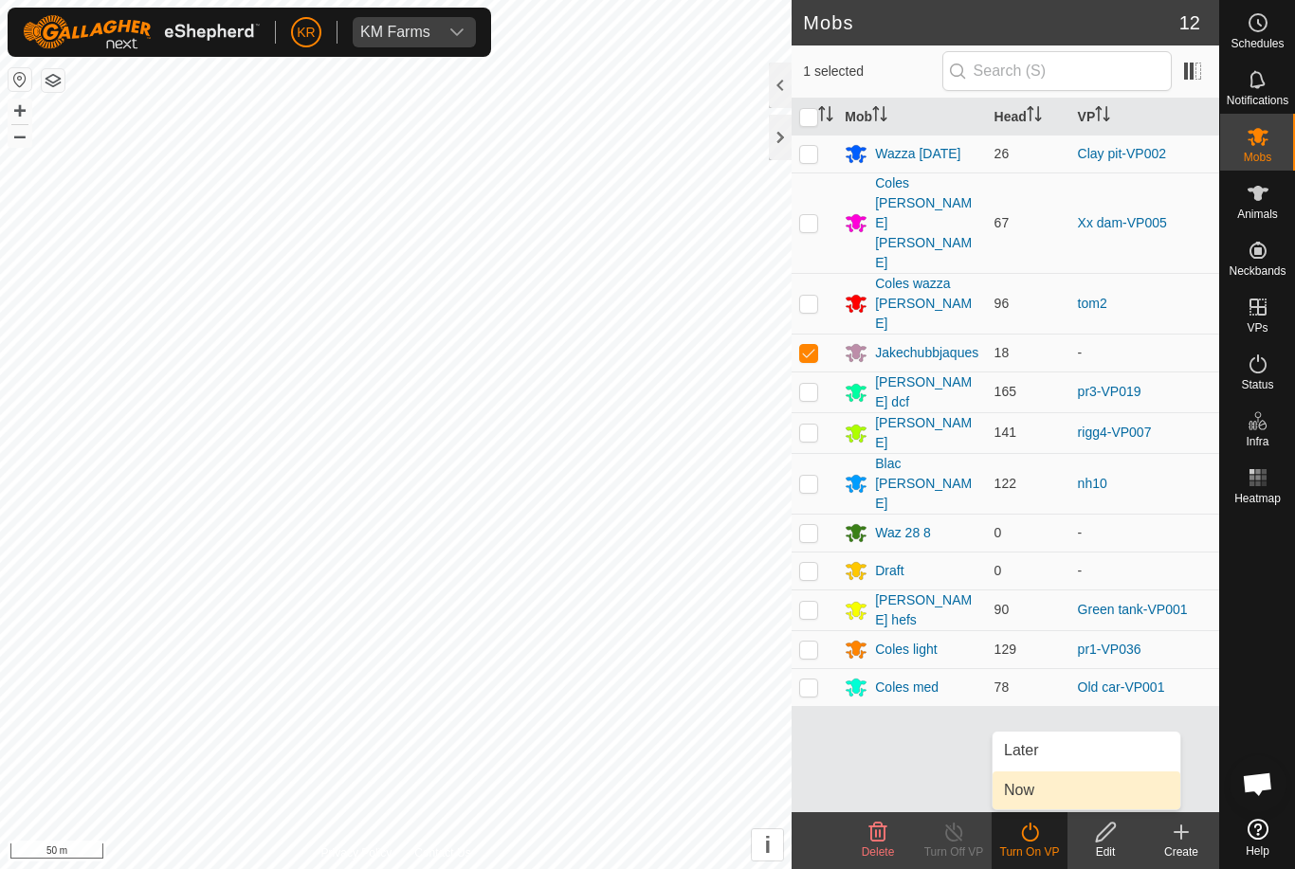
click at [1030, 790] on span "Now" at bounding box center [1019, 790] width 30 height 23
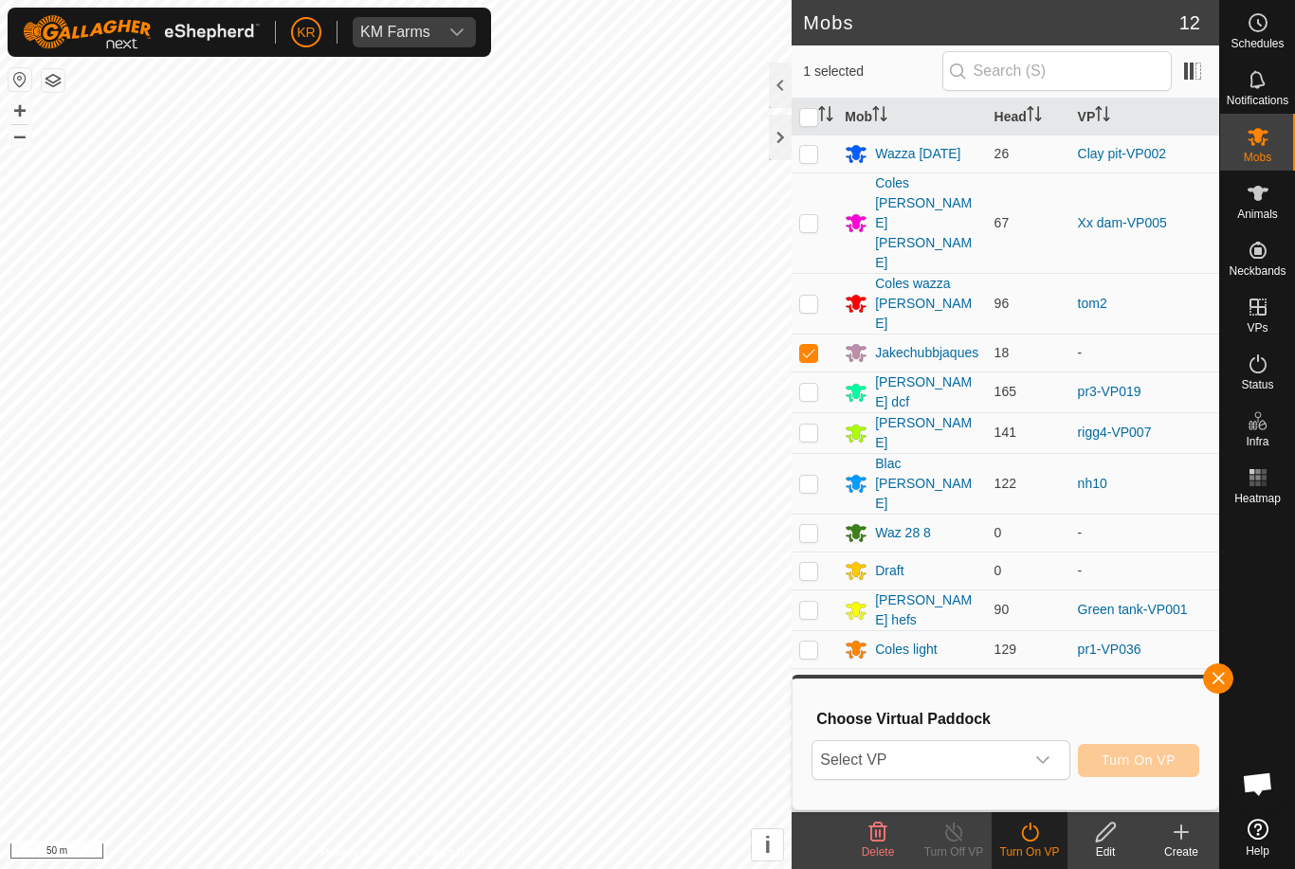
click at [937, 761] on span "Select VP" at bounding box center [917, 760] width 210 height 38
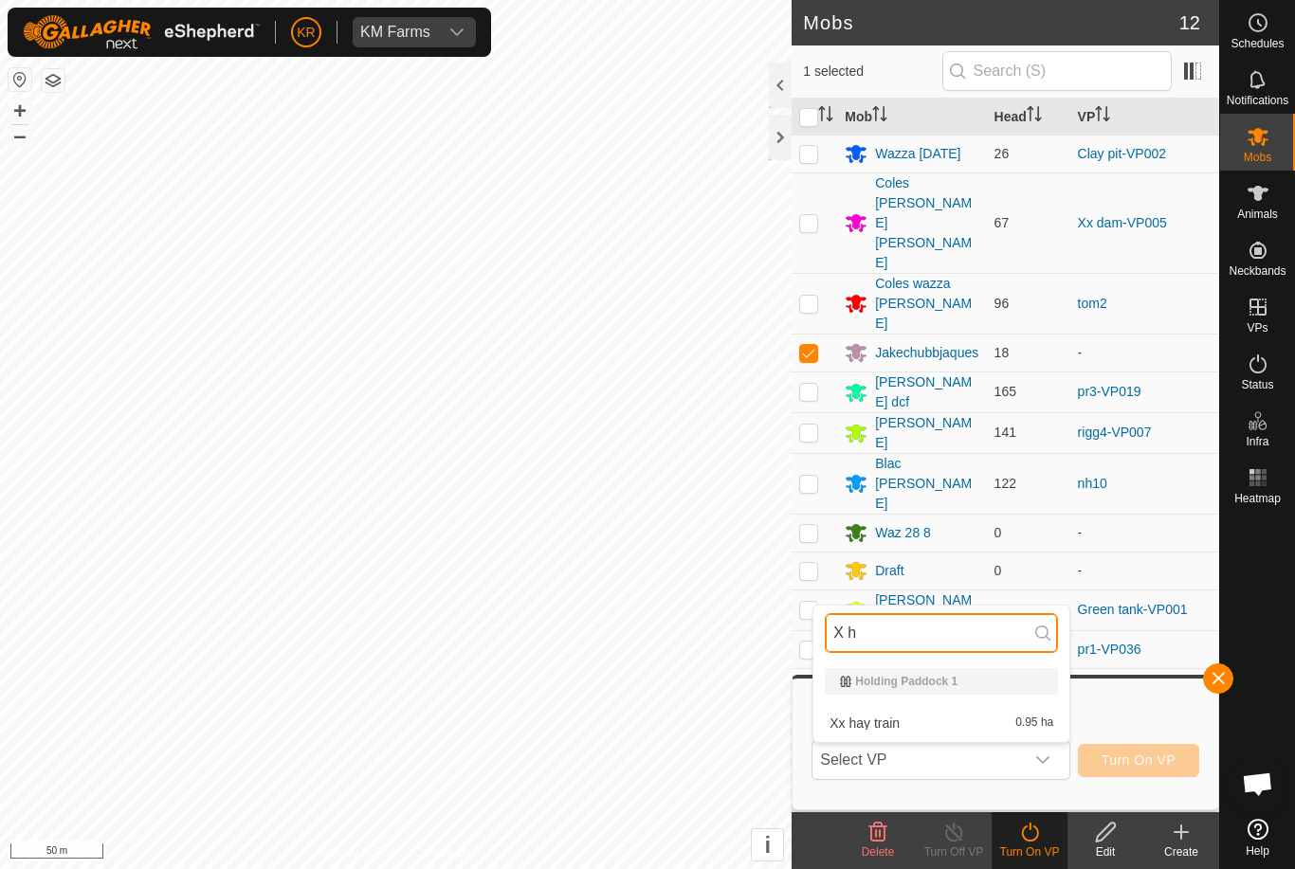
type input "X h"
click at [929, 724] on div "Xx hay train 0.95 ha" at bounding box center [941, 723] width 233 height 23
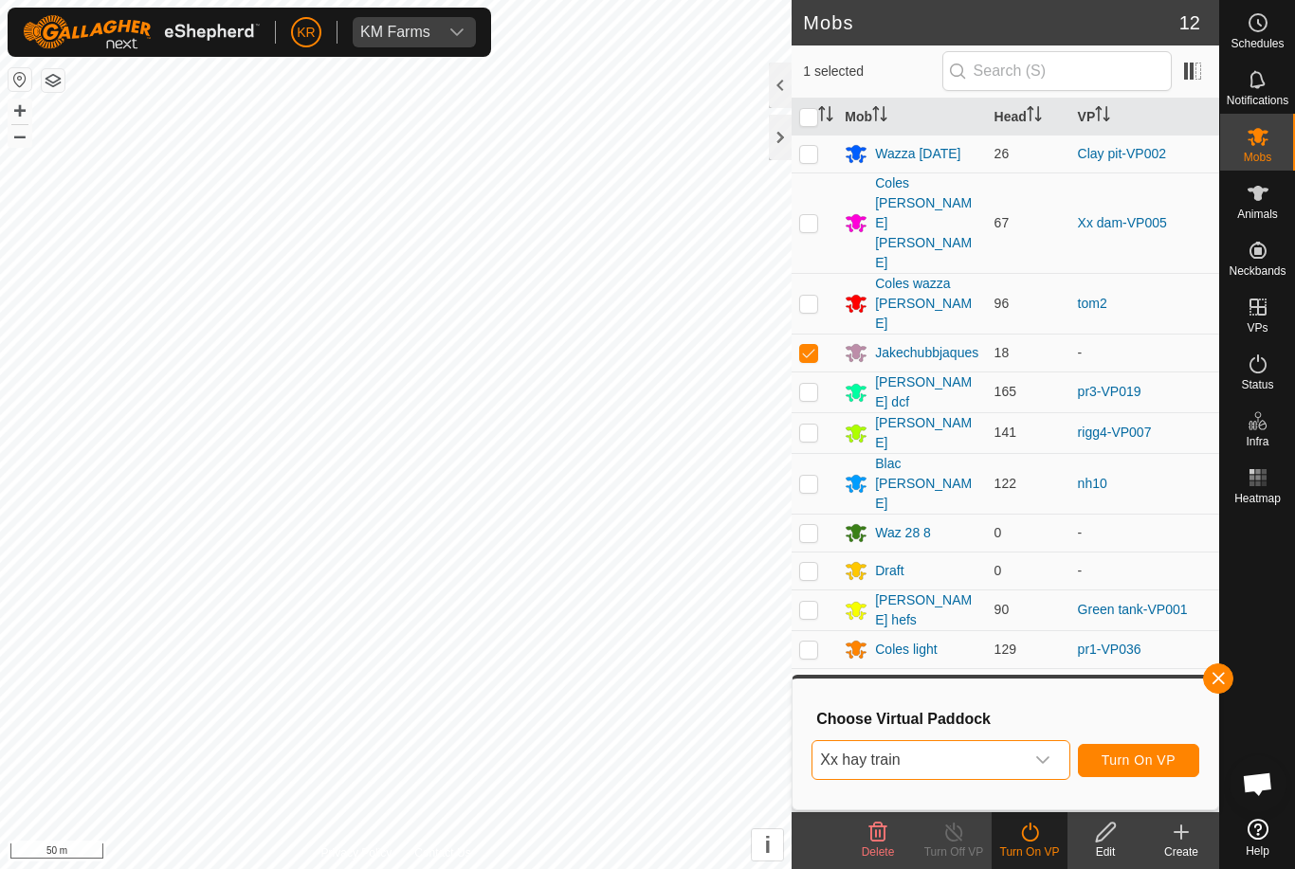
click at [1142, 754] on span "Turn On VP" at bounding box center [1138, 760] width 74 height 15
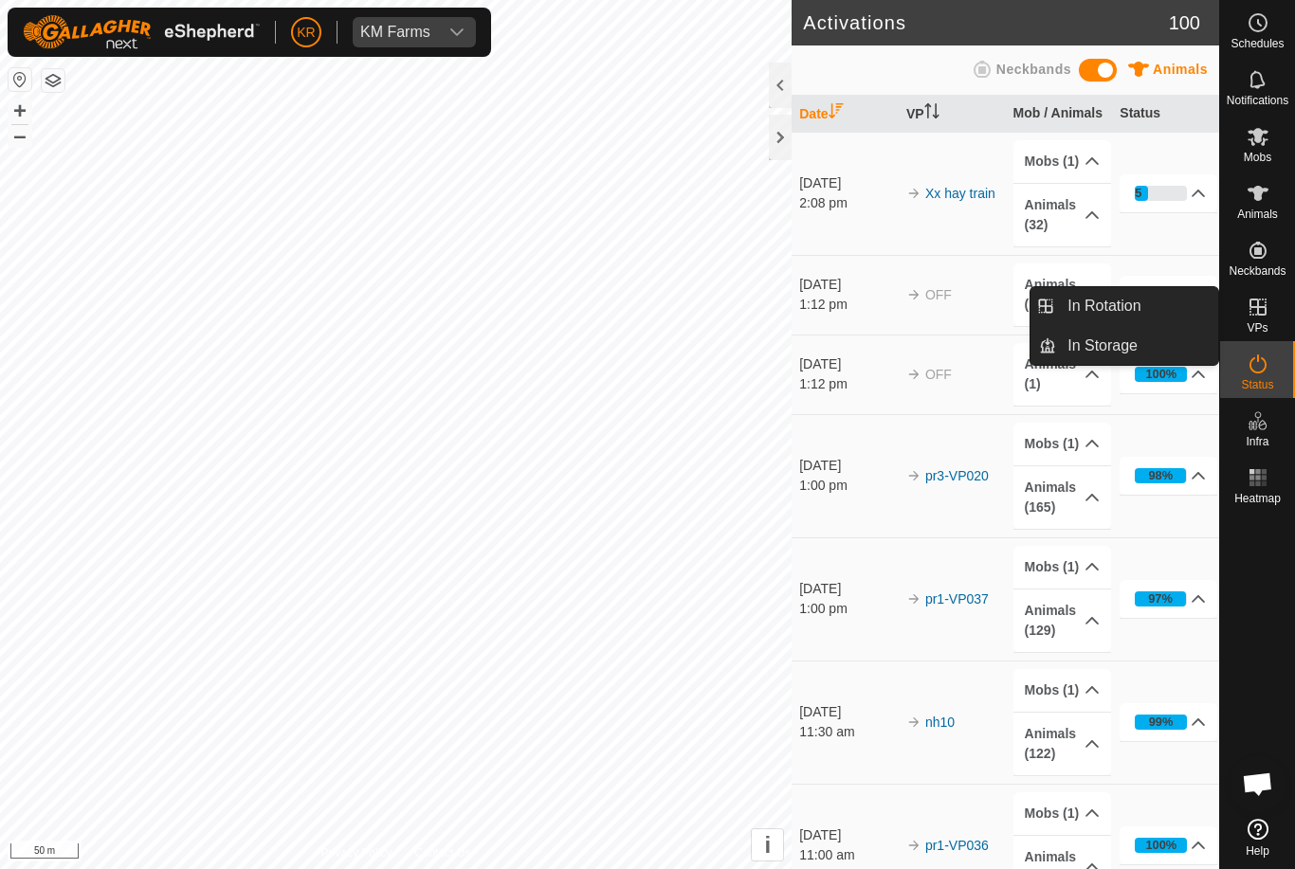
click at [1165, 309] on link "In Rotation" at bounding box center [1137, 306] width 162 height 38
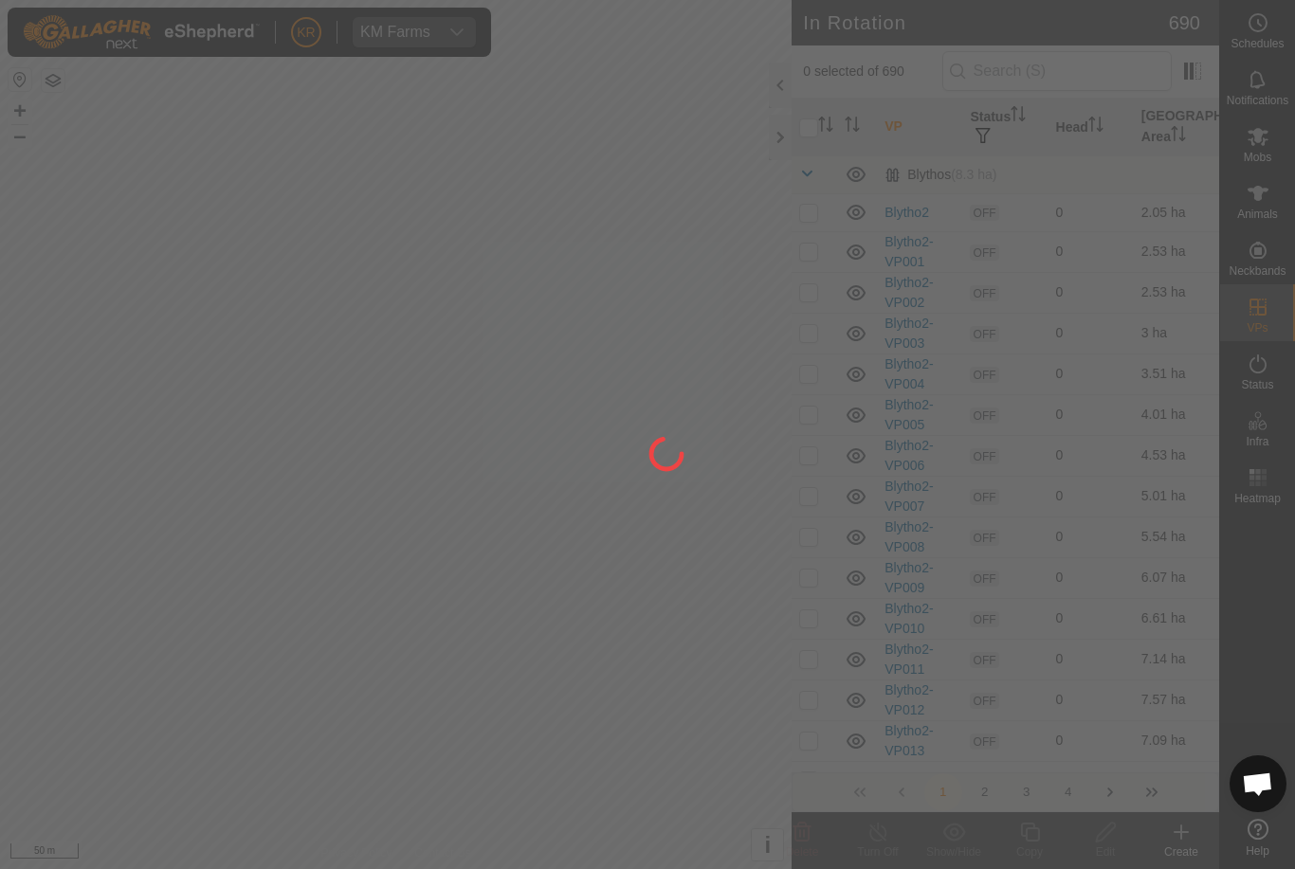
click at [1118, 301] on div at bounding box center [647, 434] width 1295 height 869
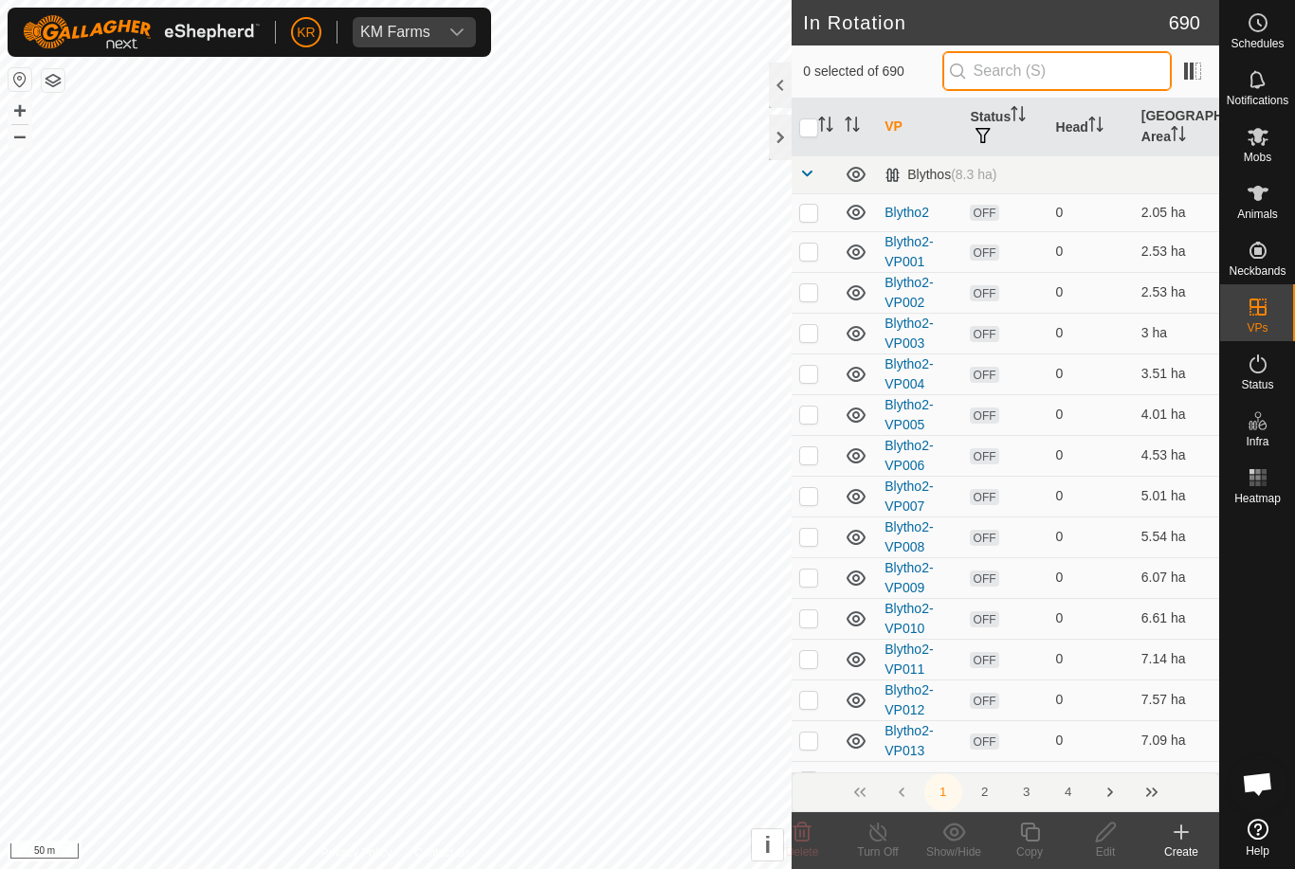
click at [1084, 75] on input "text" at bounding box center [1056, 71] width 229 height 40
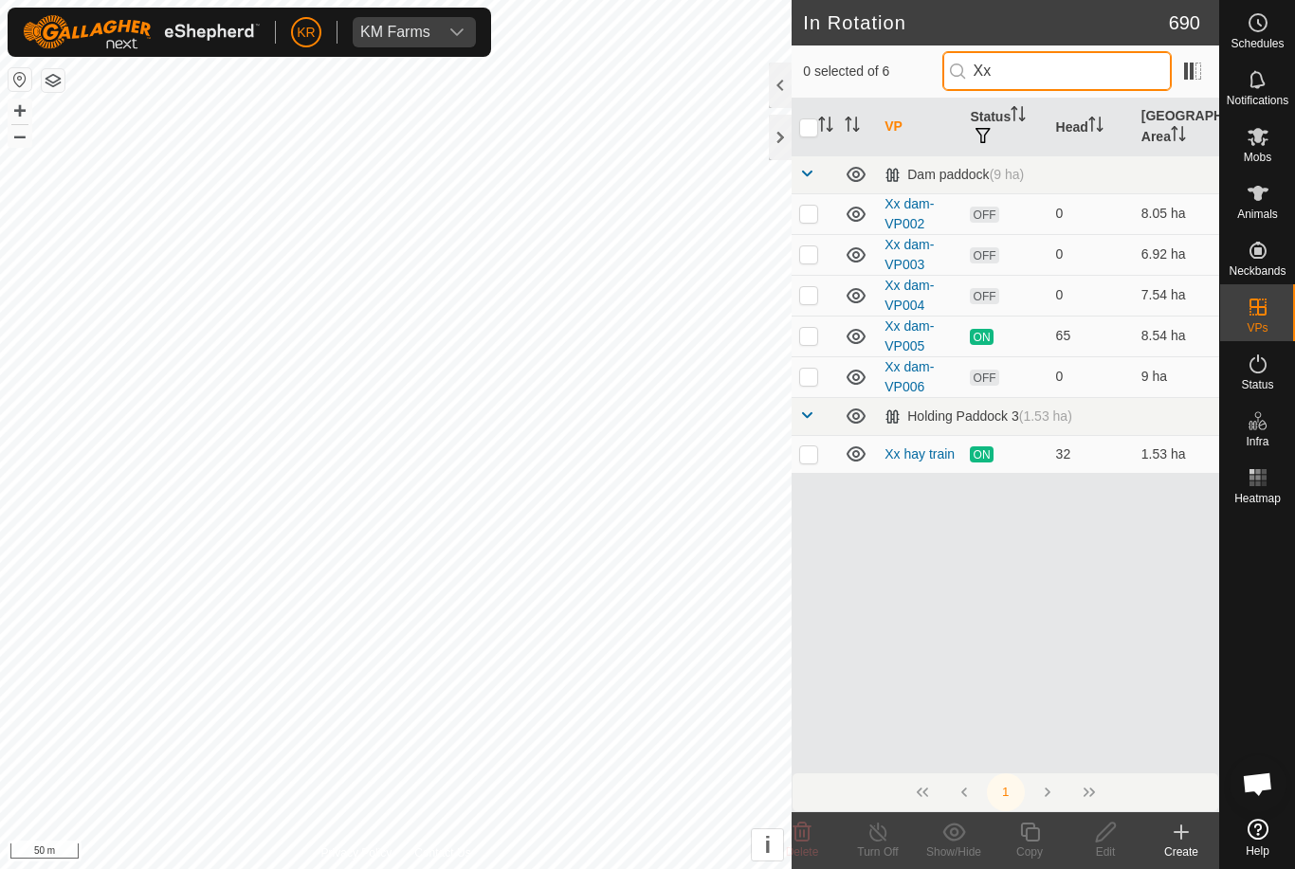
type input "Xx"
click at [820, 455] on td at bounding box center [813, 454] width 45 height 38
checkbox input "true"
click at [1027, 832] on icon at bounding box center [1030, 832] width 24 height 23
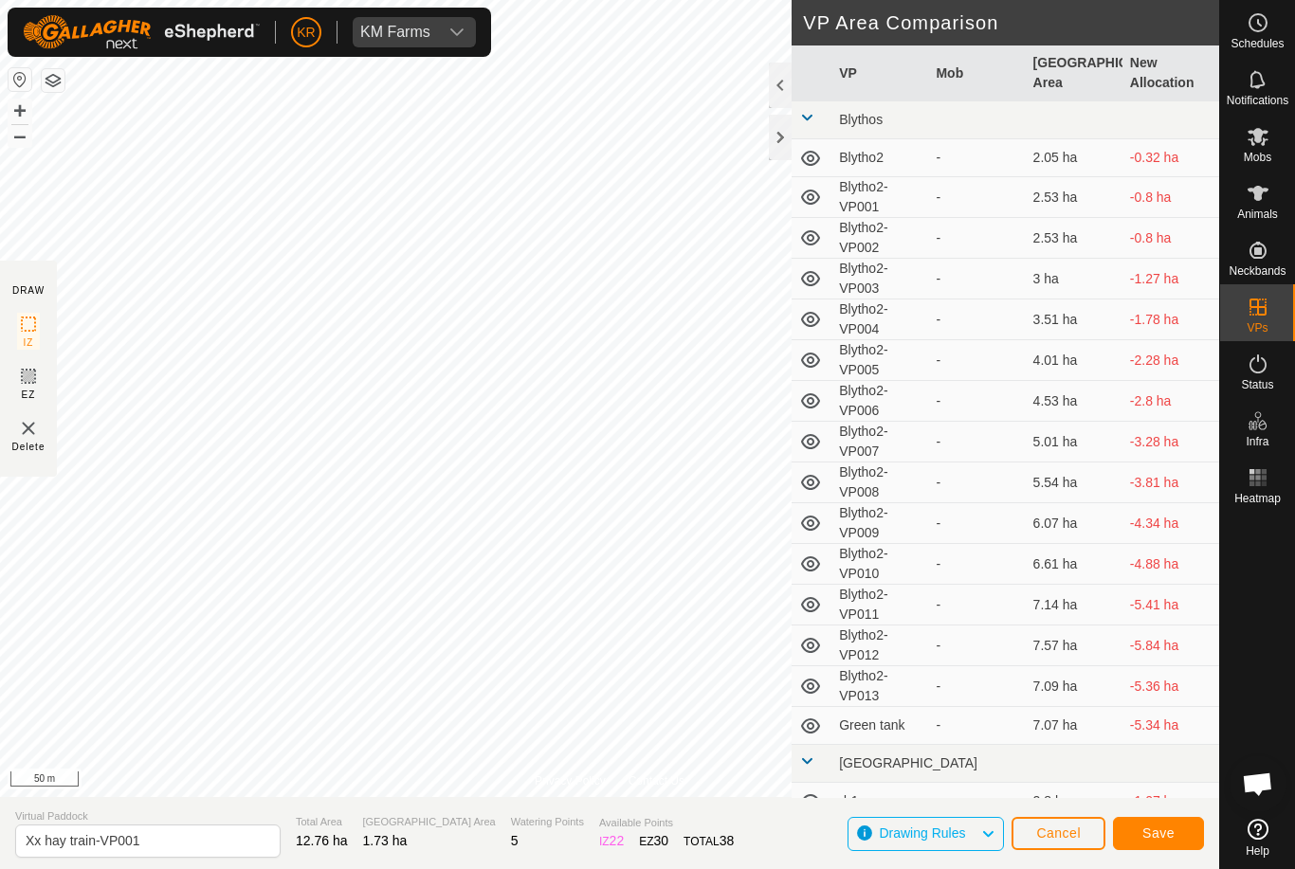
click at [1158, 830] on span "Save" at bounding box center [1158, 833] width 32 height 15
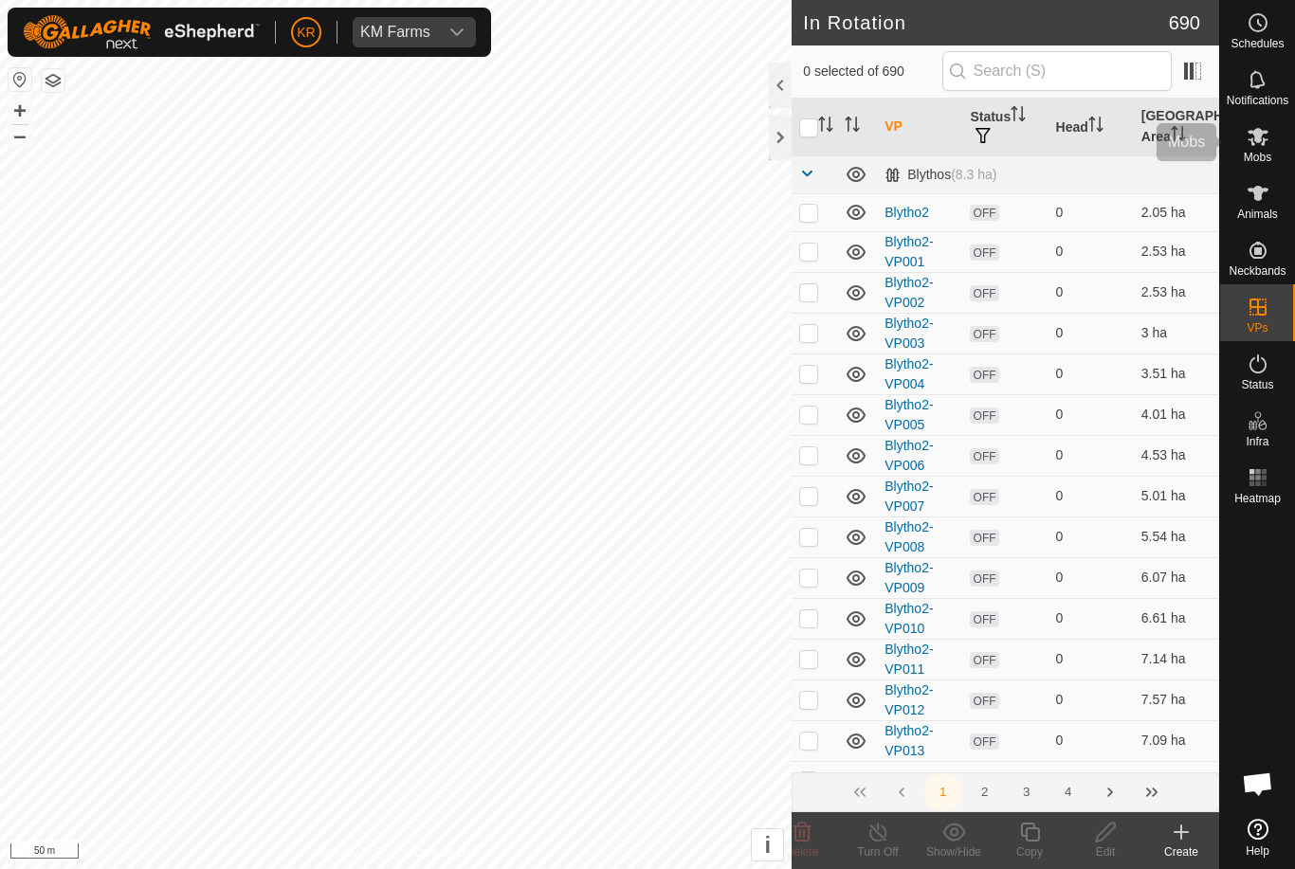
click at [1263, 145] on icon at bounding box center [1257, 137] width 21 height 18
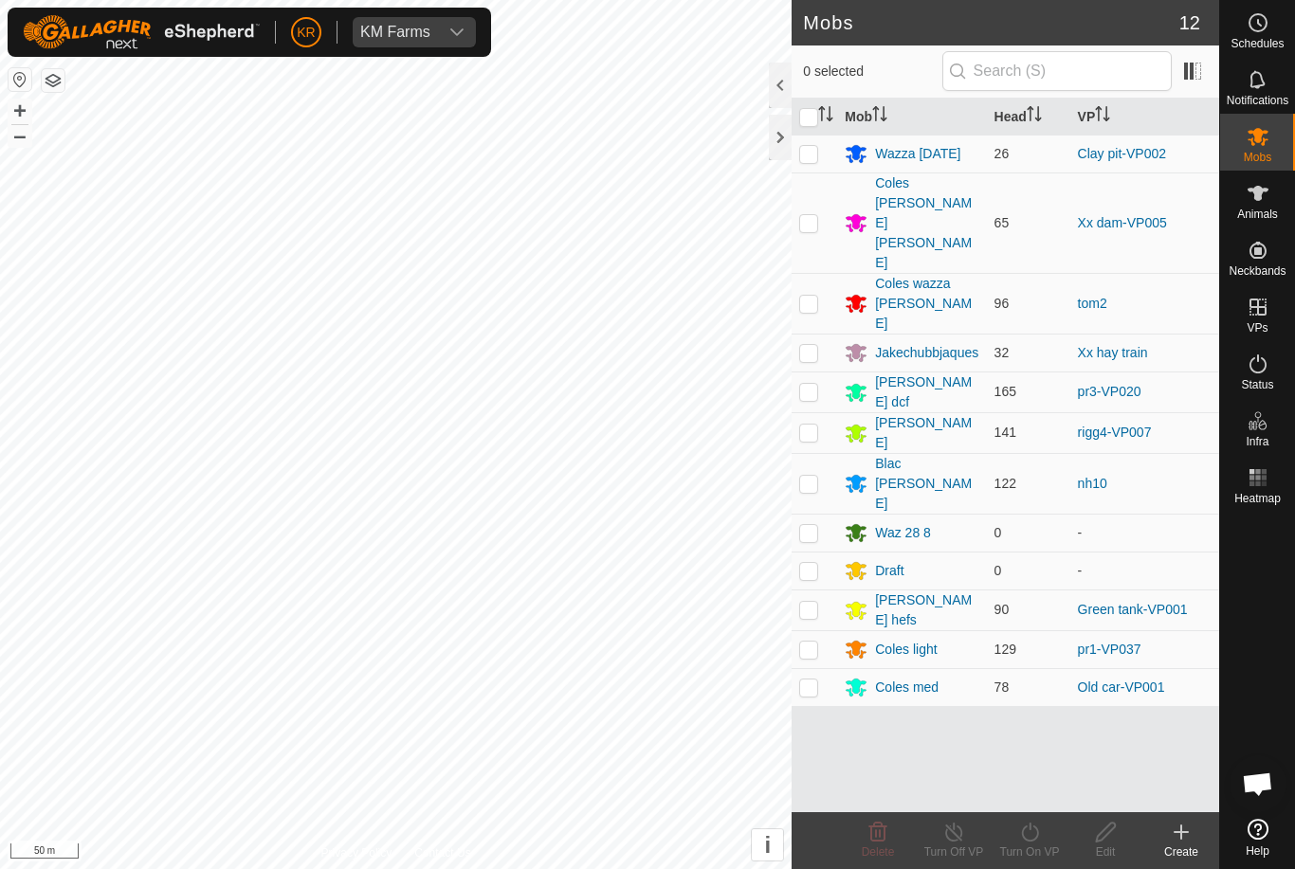
click at [810, 345] on p-checkbox at bounding box center [808, 352] width 19 height 15
checkbox input "true"
click at [1031, 852] on div "Turn On VP" at bounding box center [1029, 852] width 76 height 17
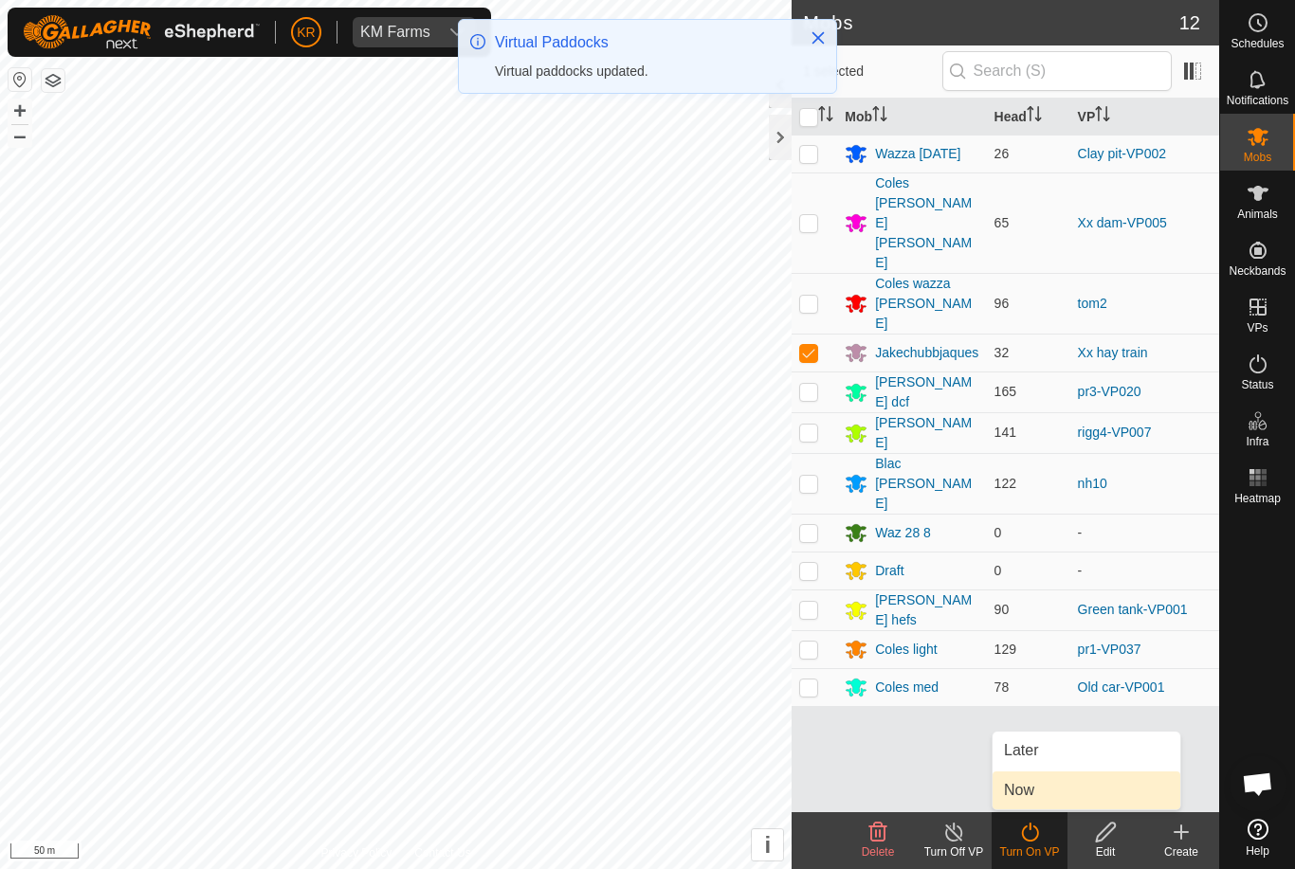
click at [1065, 789] on link "Now" at bounding box center [1086, 791] width 188 height 38
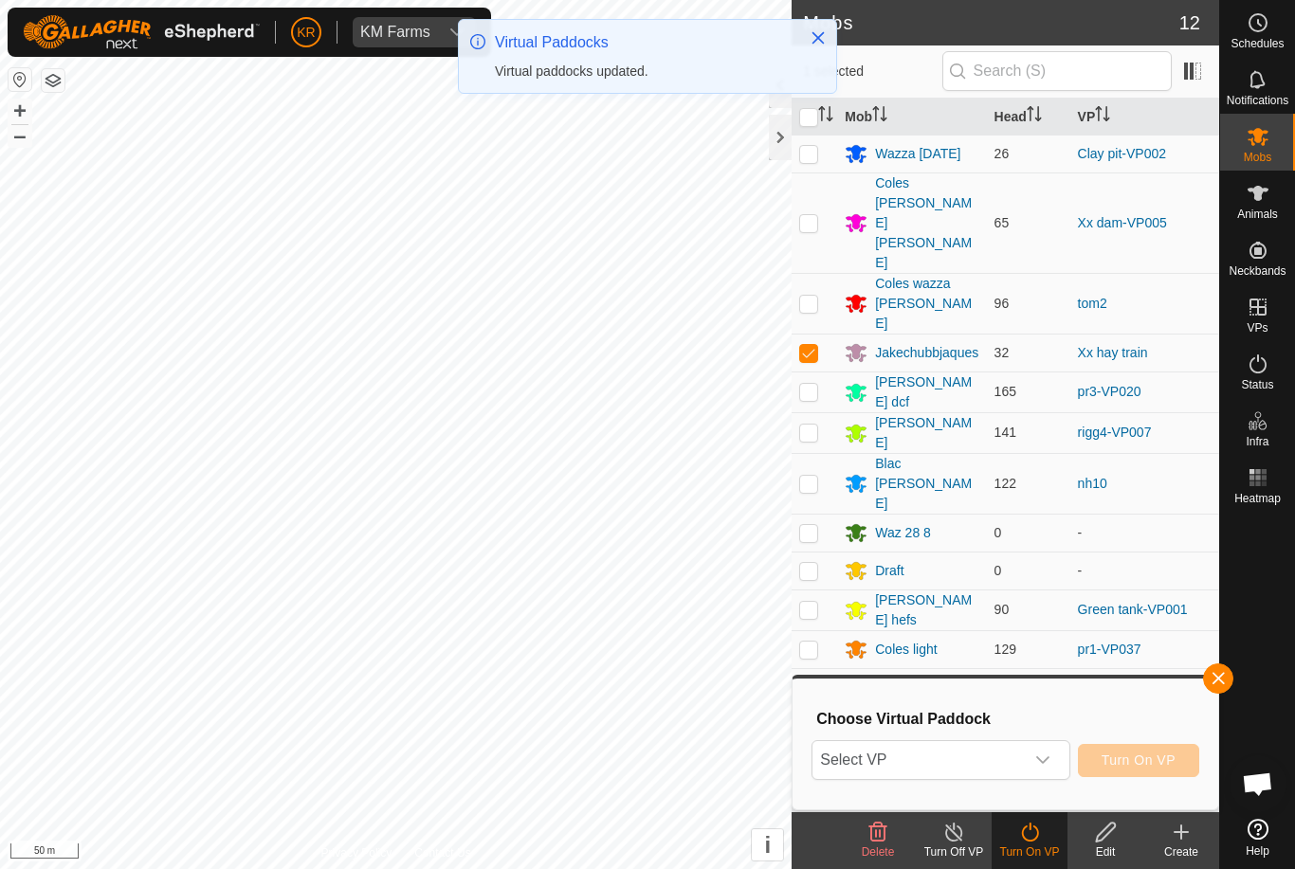
click at [1041, 765] on icon "dropdown trigger" at bounding box center [1042, 760] width 15 height 15
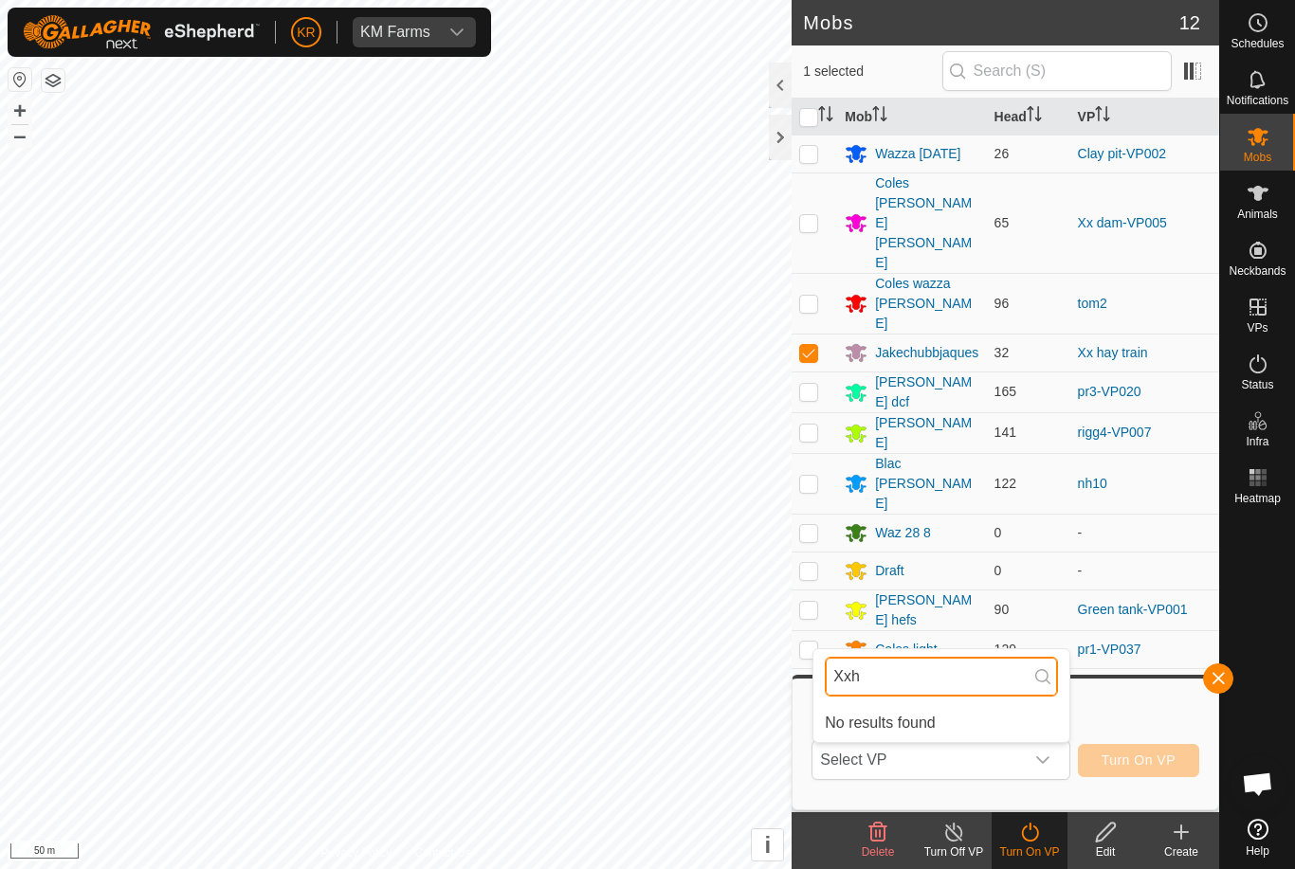
click at [907, 677] on input "Xxh" at bounding box center [941, 677] width 233 height 40
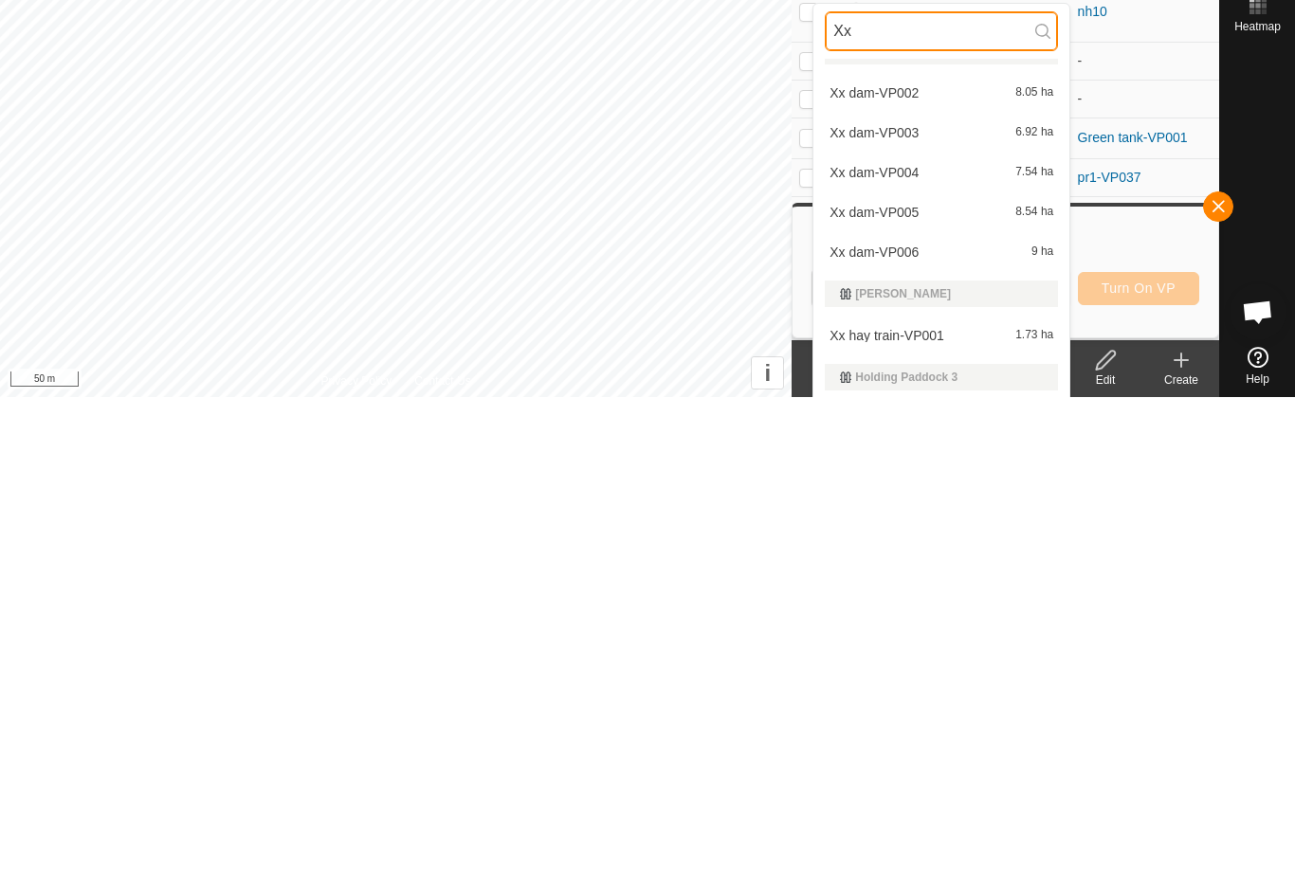
scroll to position [28, 0]
type input "Xx"
click at [932, 801] on span "Xx hay train-VP001" at bounding box center [886, 807] width 115 height 13
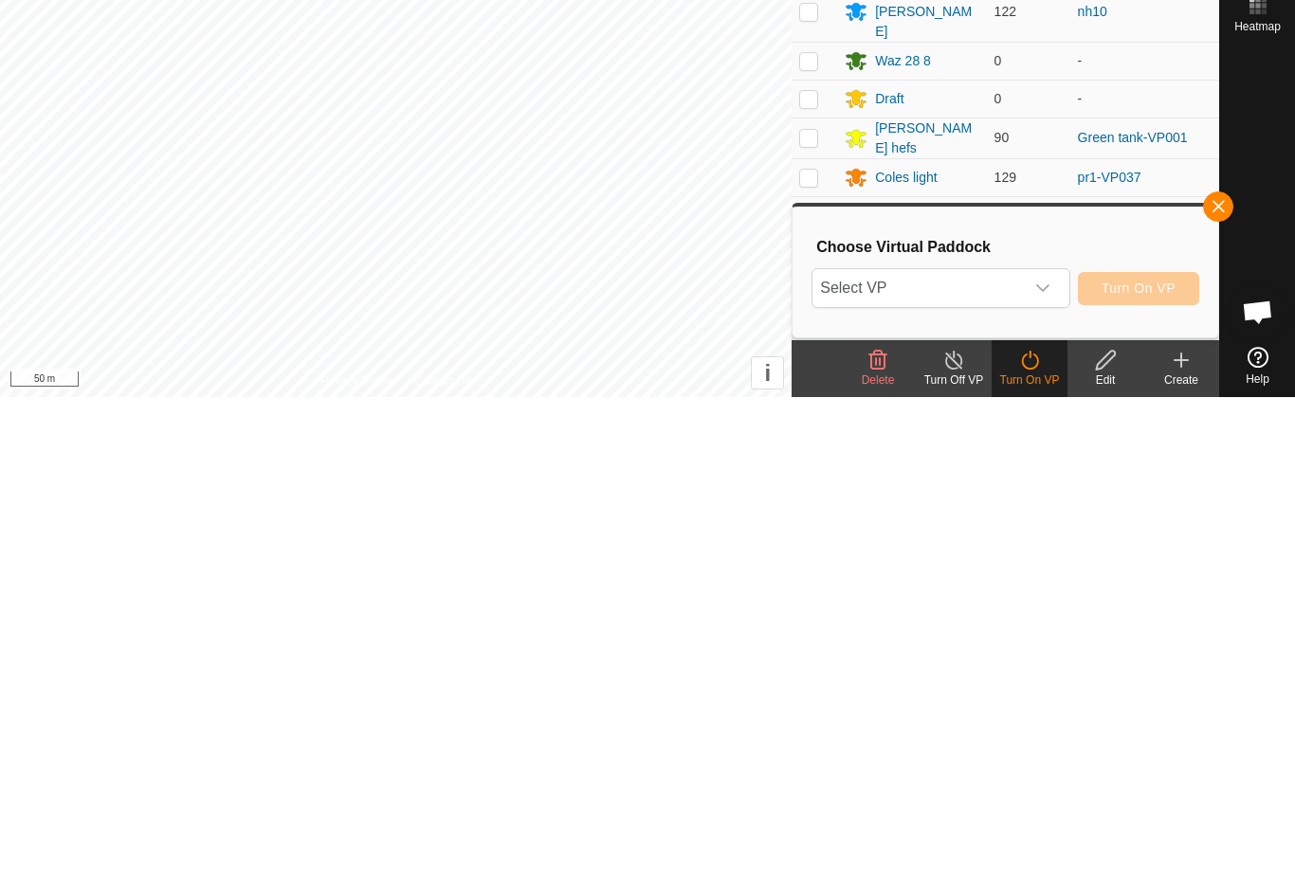
scroll to position [0, 0]
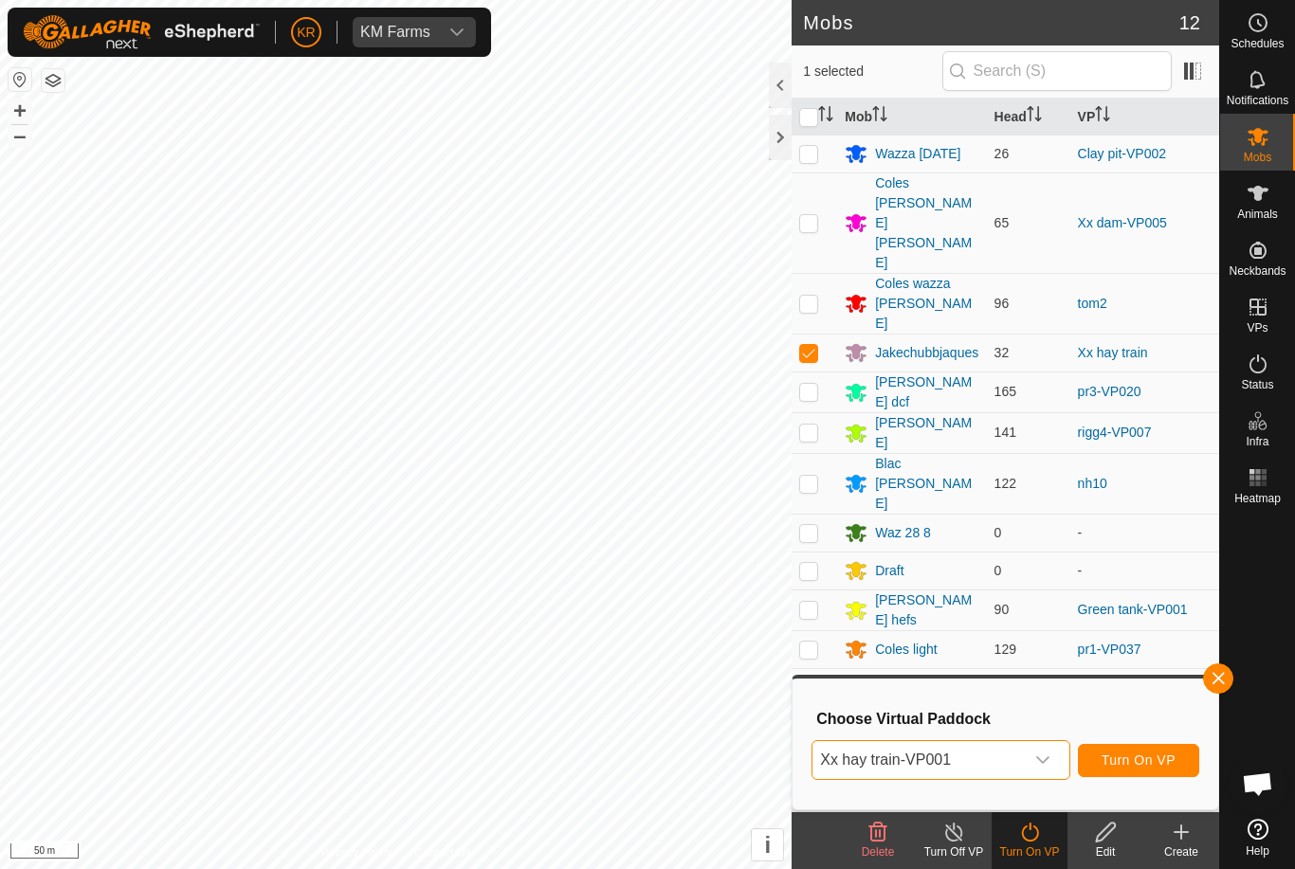
click at [1127, 763] on span "Turn On VP" at bounding box center [1138, 760] width 74 height 15
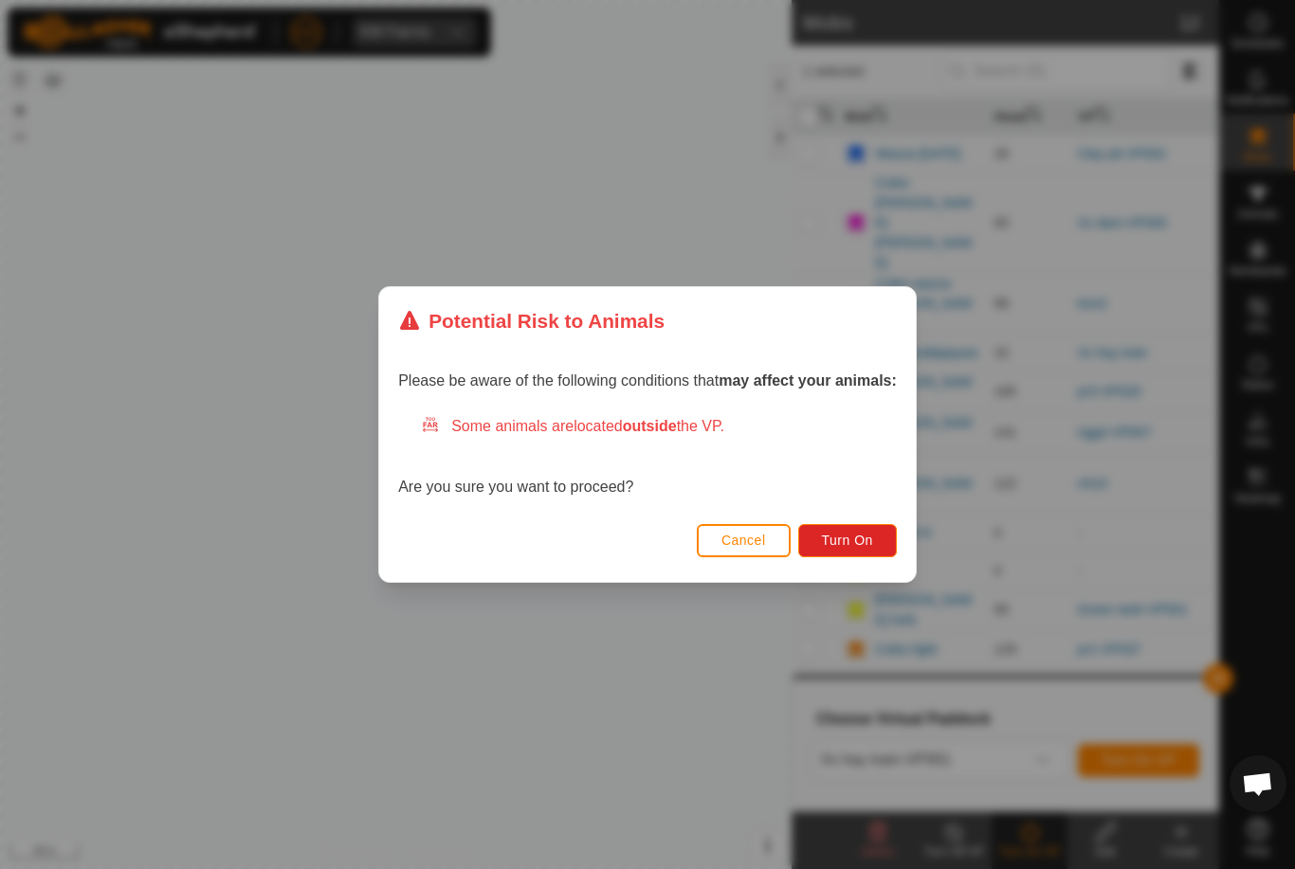
click at [844, 536] on span "Turn On" at bounding box center [847, 540] width 51 height 15
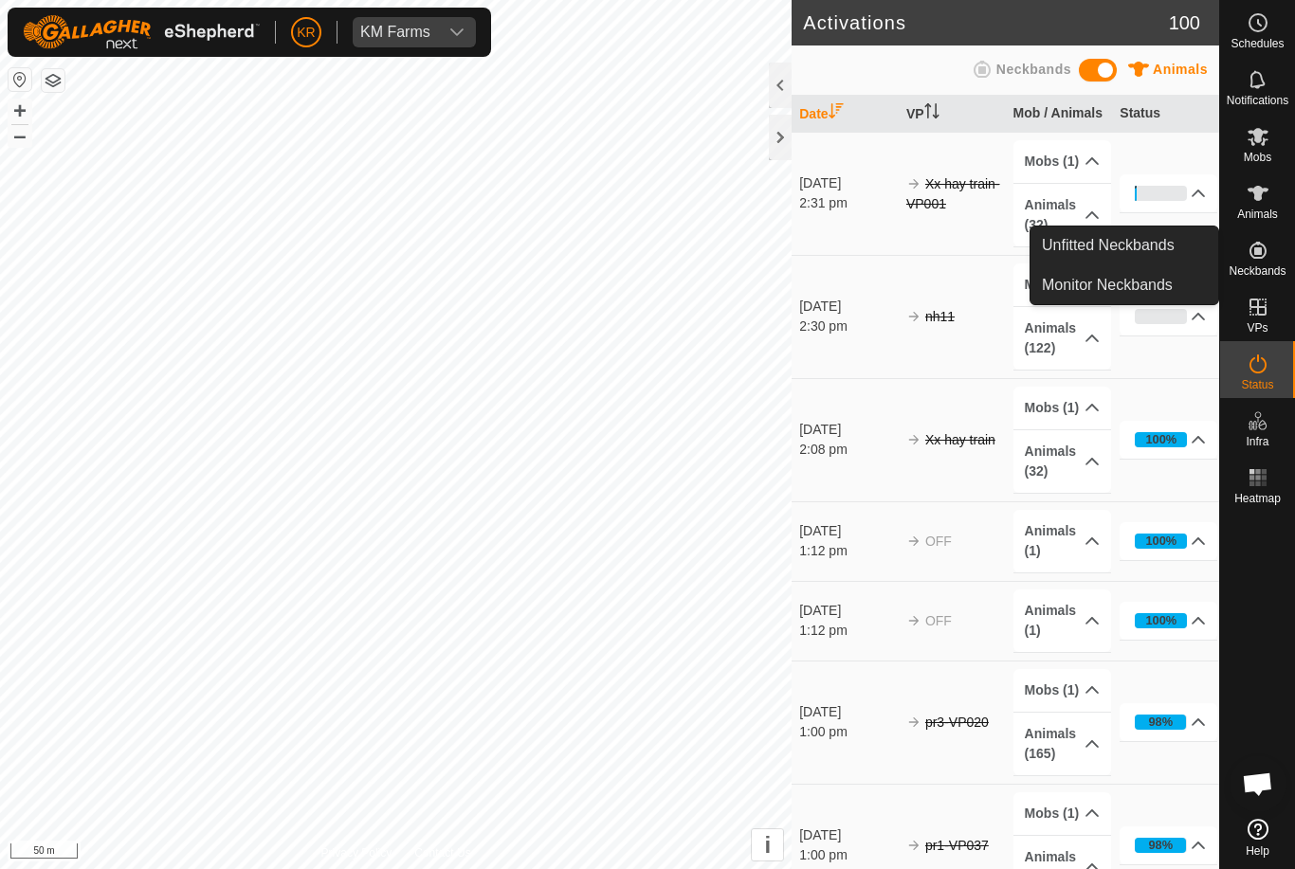
click at [1136, 247] on span "Unfitted Neckbands" at bounding box center [1108, 245] width 133 height 23
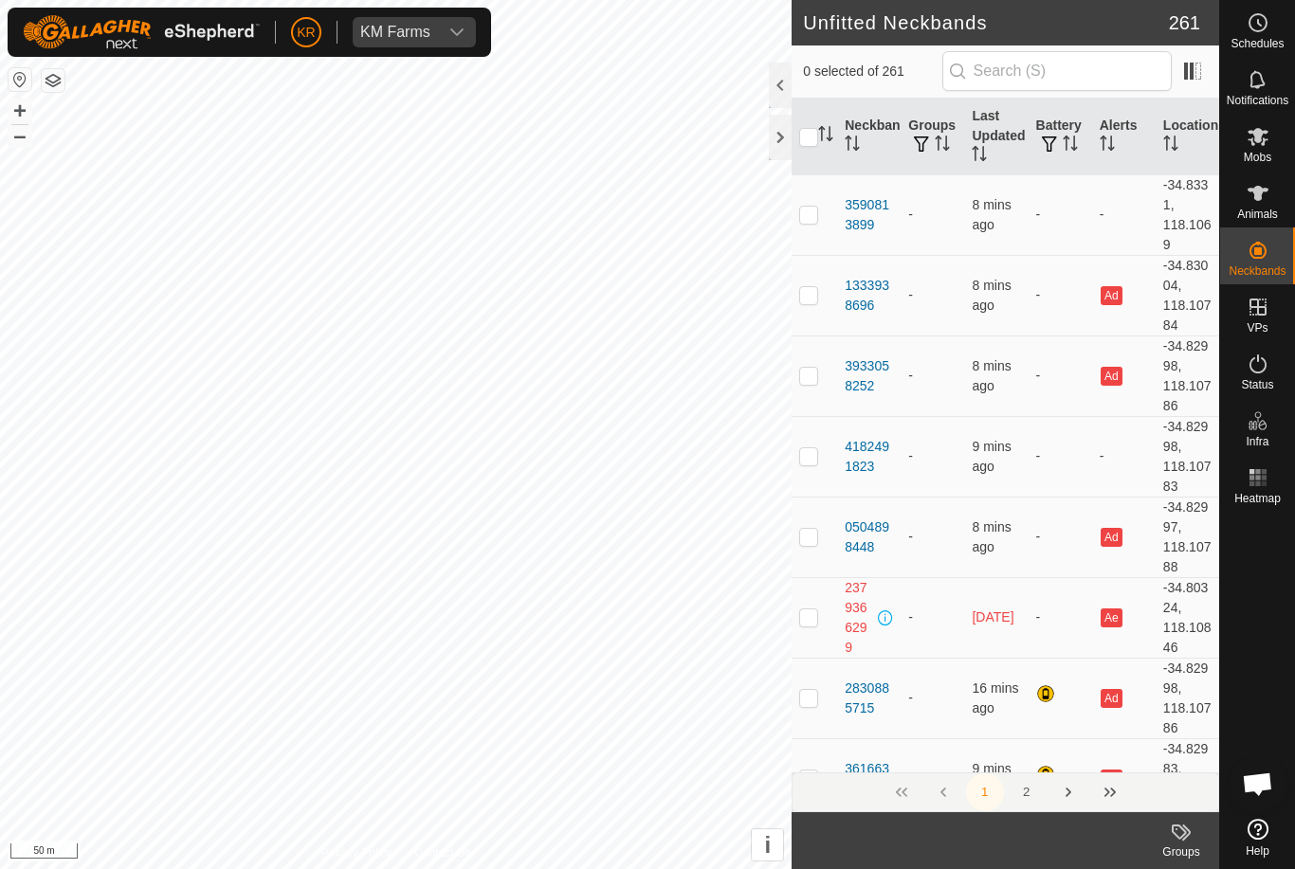
click at [1124, 245] on span "Unfitted Neckbands" at bounding box center [1108, 245] width 133 height 23
checkbox input "true"
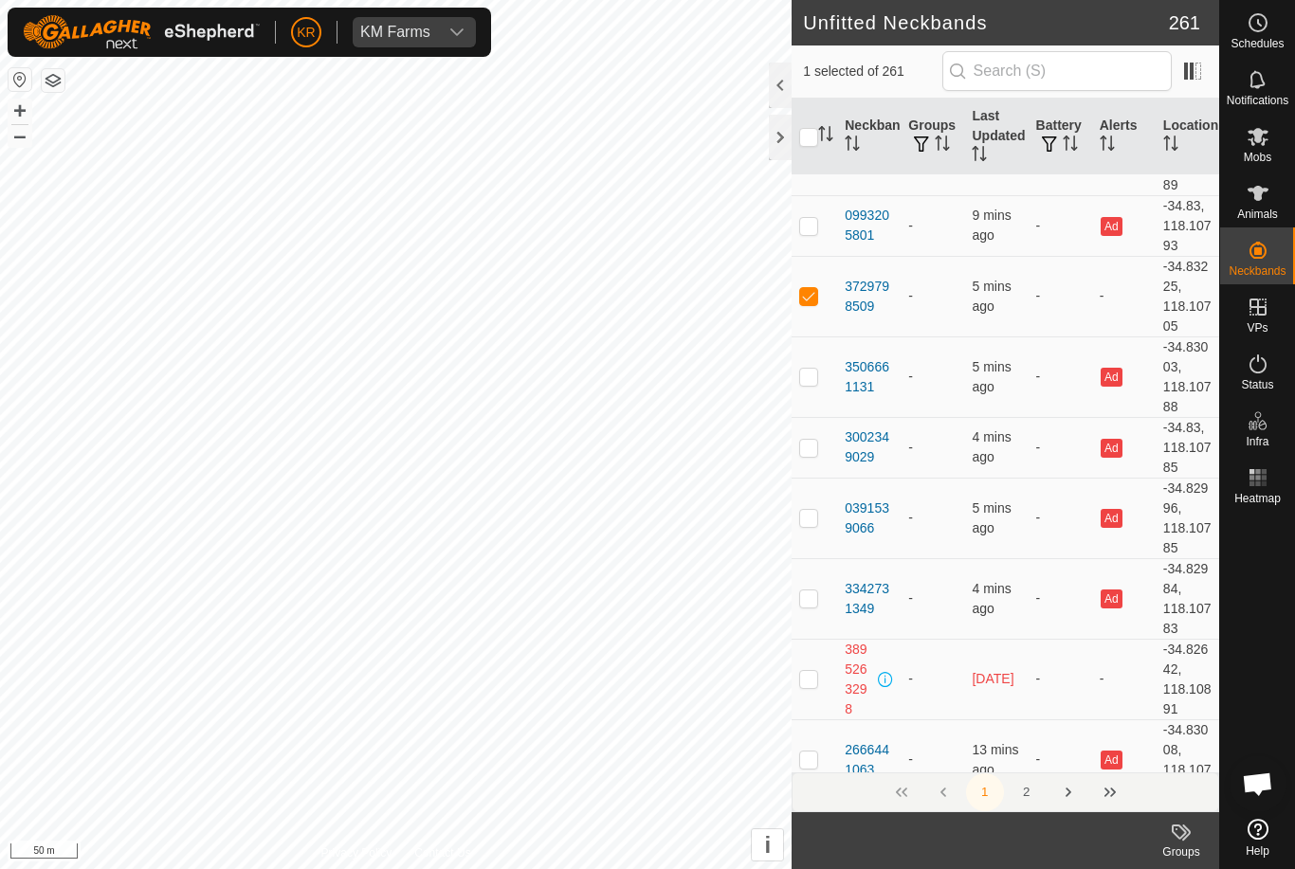
scroll to position [10587, 0]
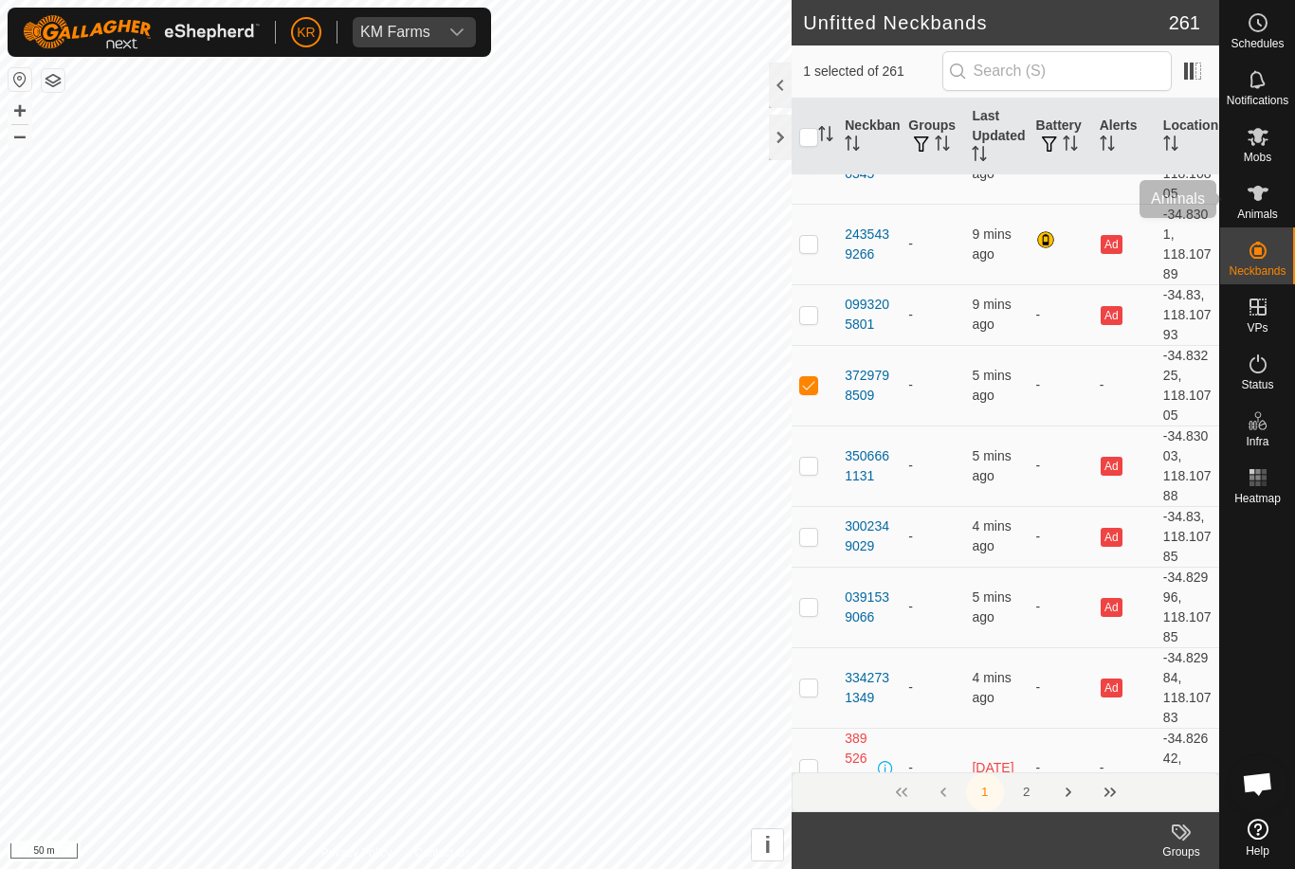
click at [1263, 201] on icon at bounding box center [1257, 193] width 23 height 23
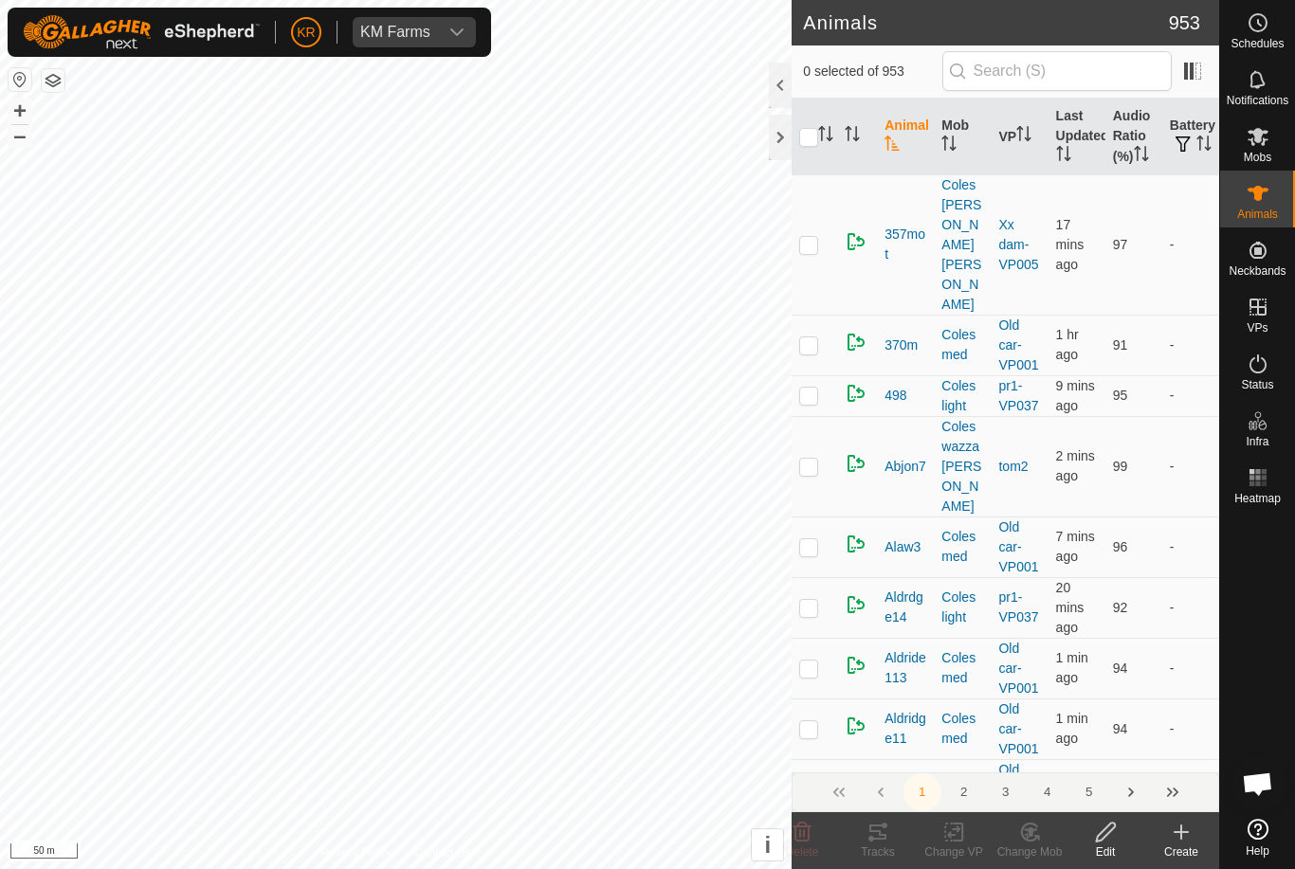
click at [1182, 848] on div "Create" at bounding box center [1181, 852] width 76 height 17
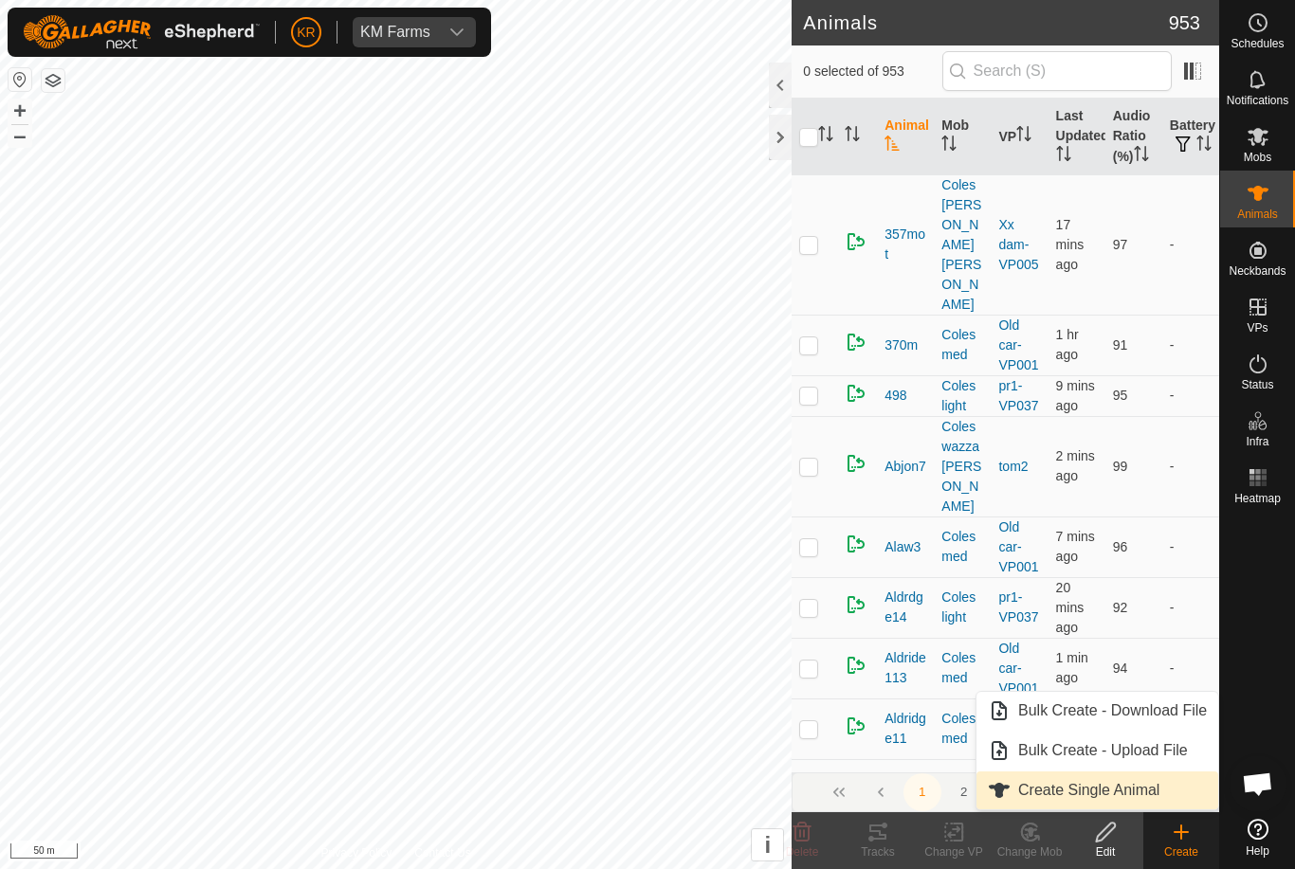
click at [1155, 791] on span "Create Single Animal" at bounding box center [1088, 790] width 141 height 23
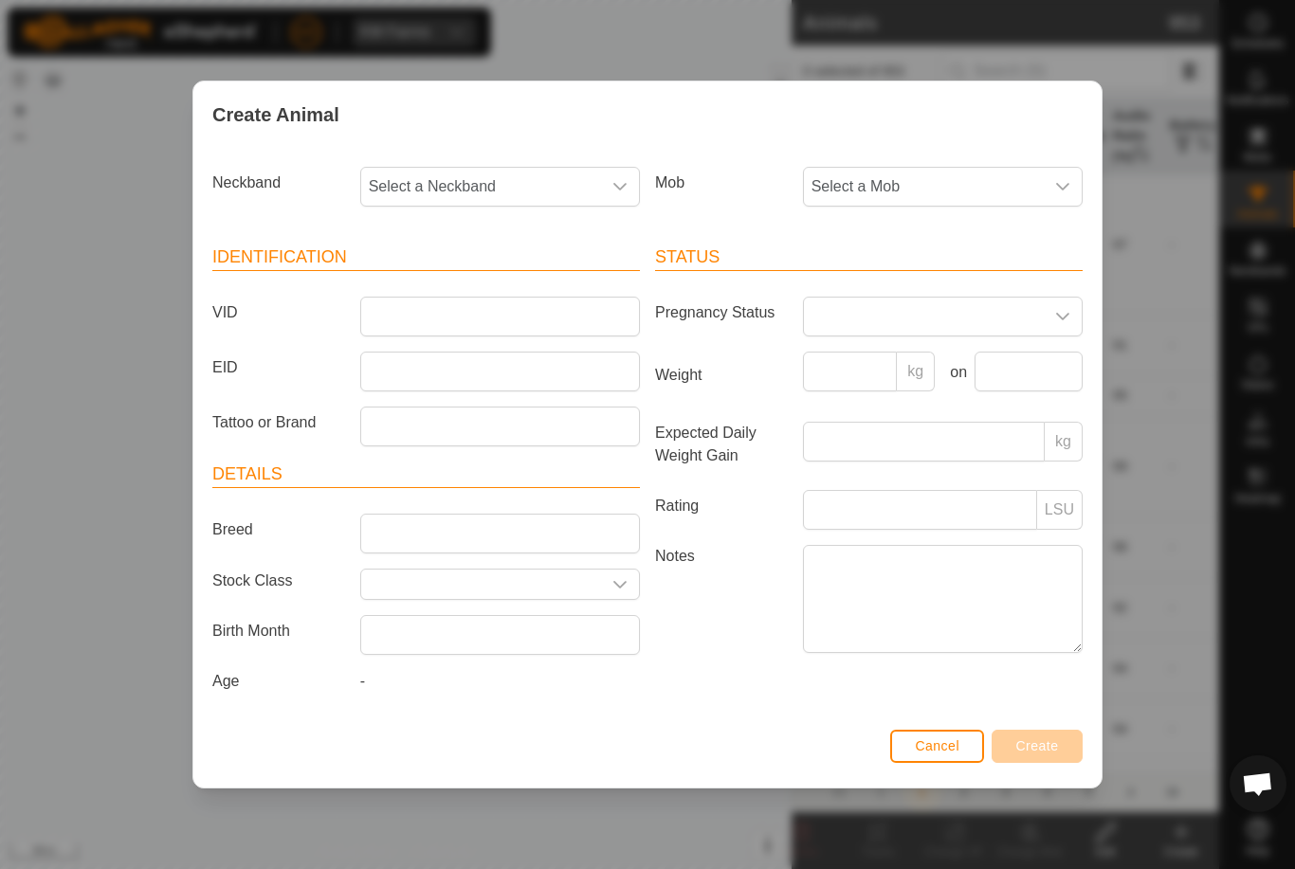
click at [528, 182] on span "Select a Neckband" at bounding box center [481, 187] width 240 height 38
type input "37297"
click at [540, 280] on li "3729798509" at bounding box center [501, 284] width 278 height 38
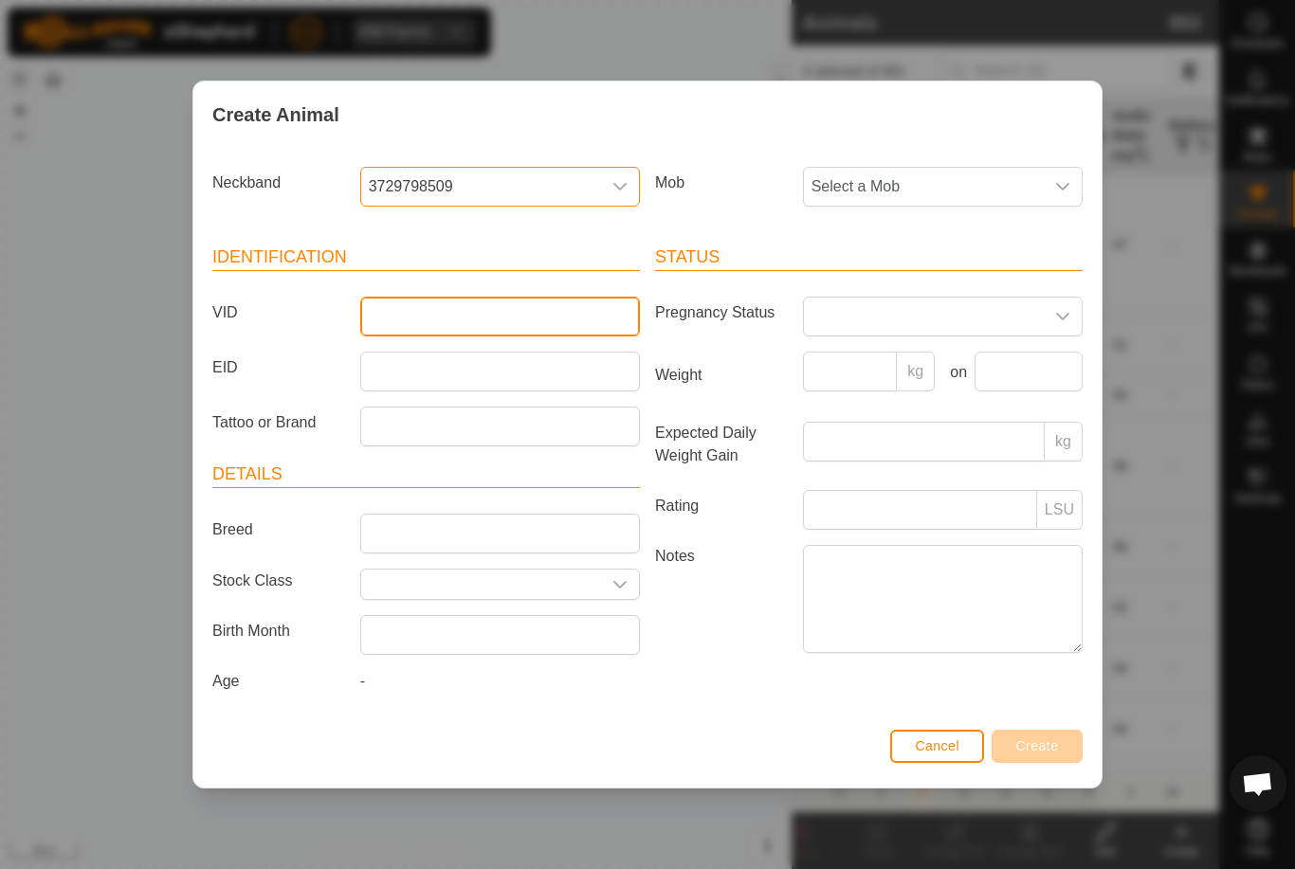
click at [494, 318] on input "VID" at bounding box center [500, 317] width 280 height 40
type input "Jake566"
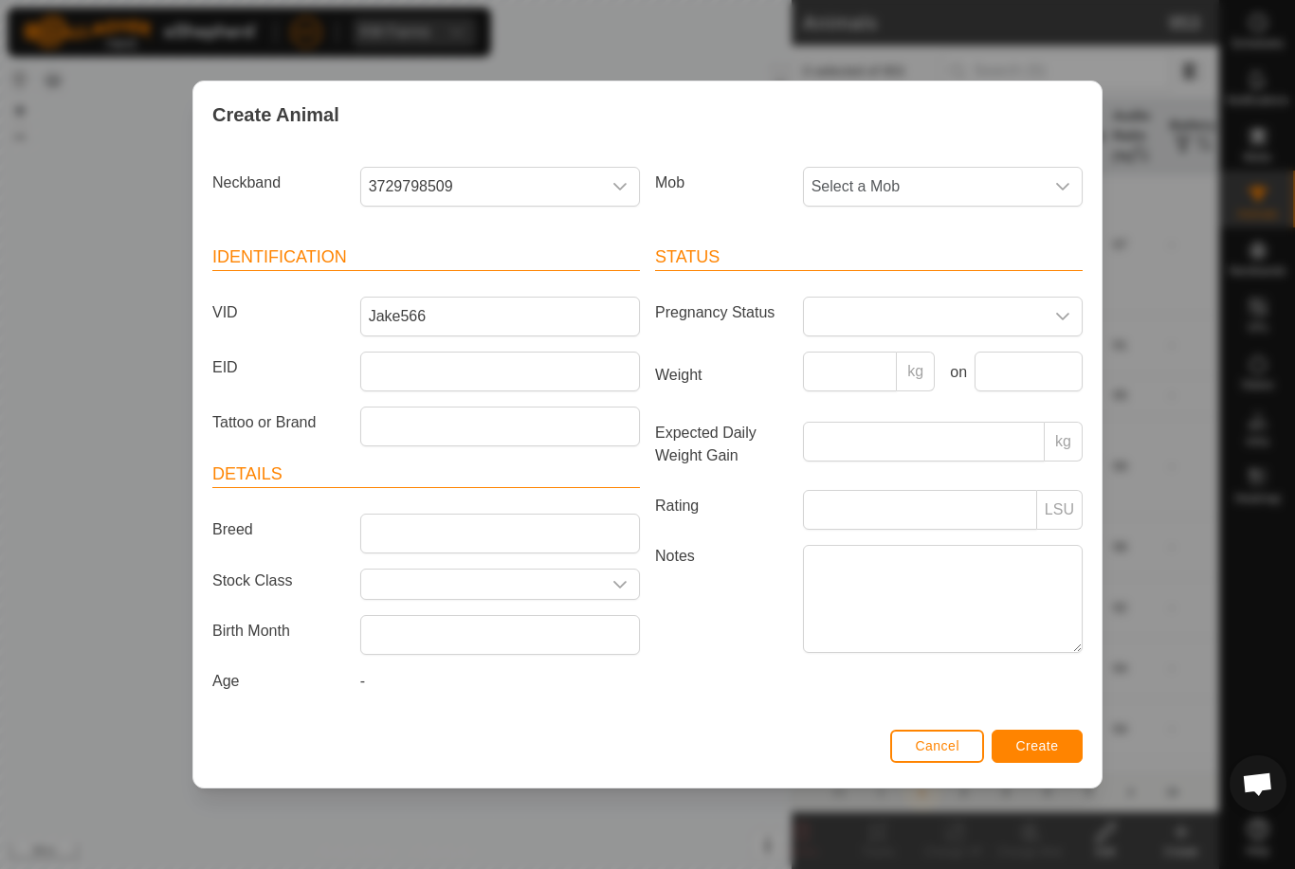
click at [987, 181] on span "Select a Mob" at bounding box center [924, 187] width 240 height 38
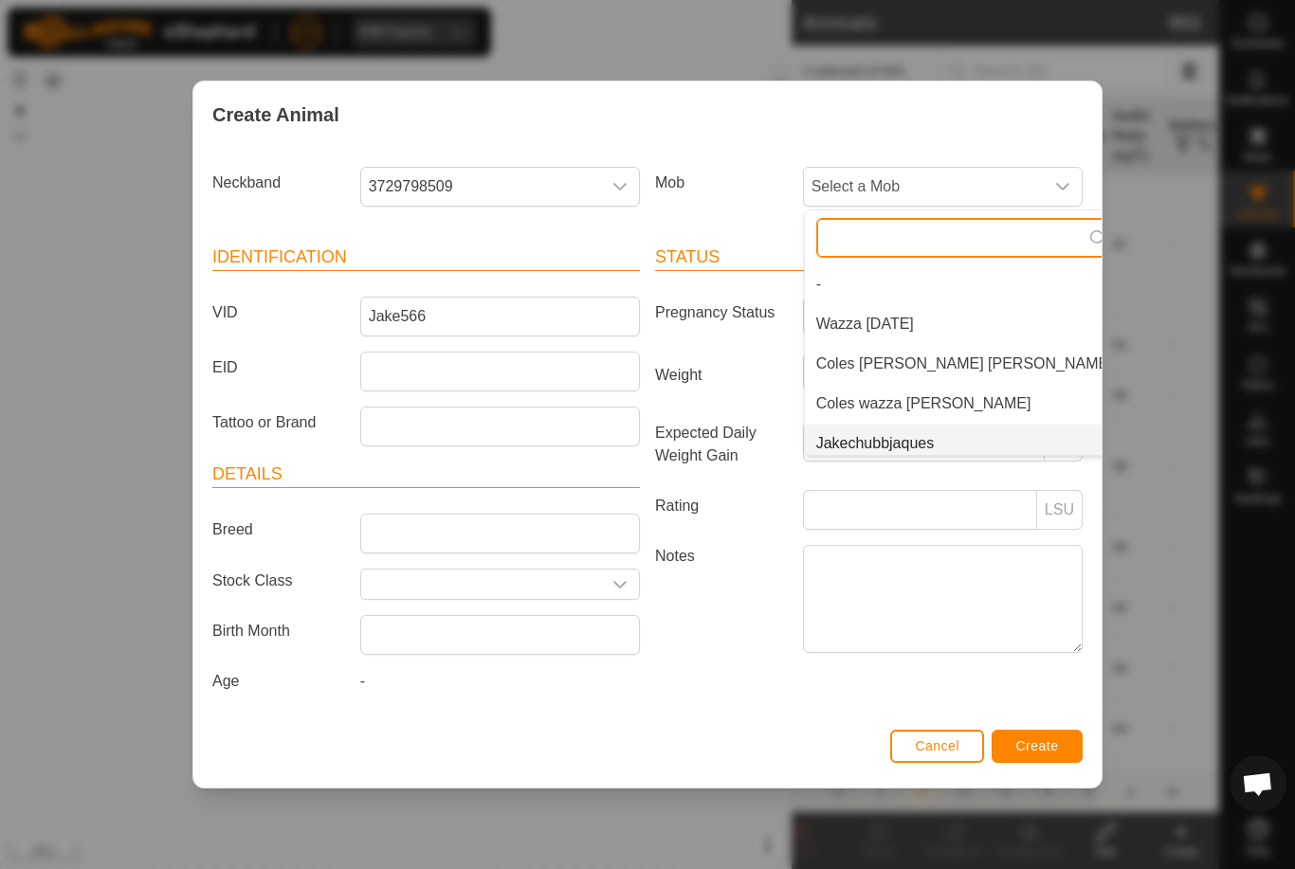
scroll to position [8, 0]
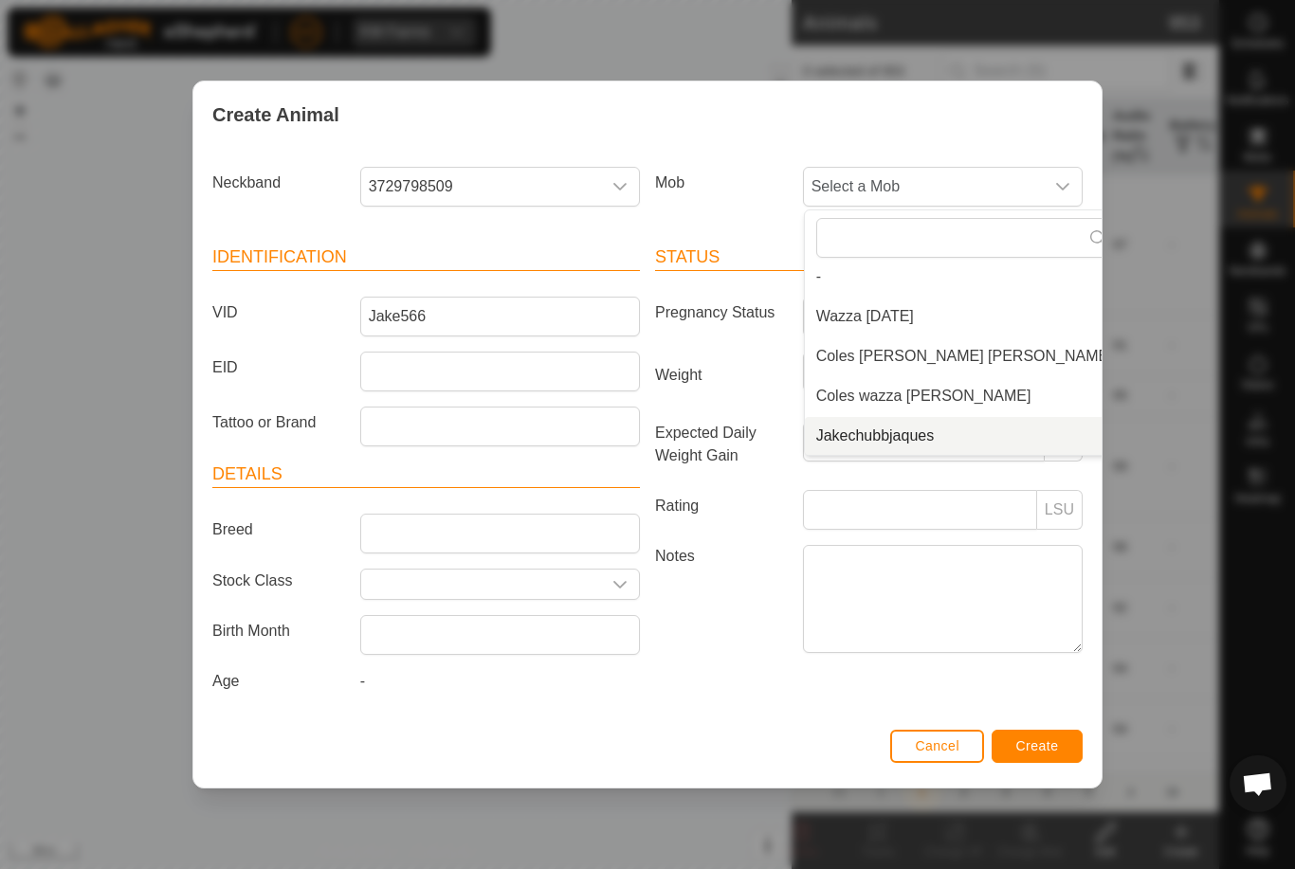
click at [921, 438] on span "Jakechubbjaques" at bounding box center [875, 436] width 118 height 23
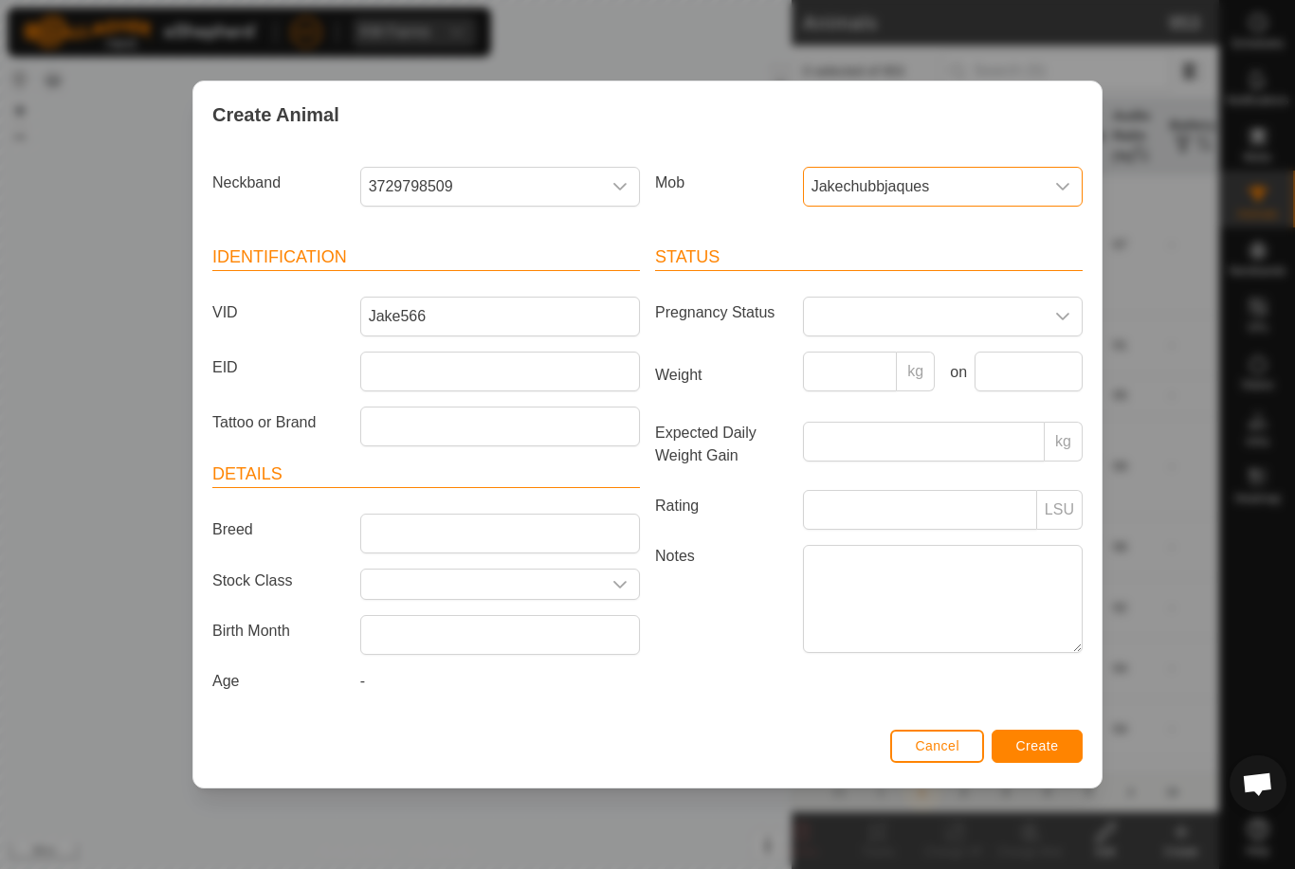
click at [1034, 745] on span "Create" at bounding box center [1037, 745] width 43 height 15
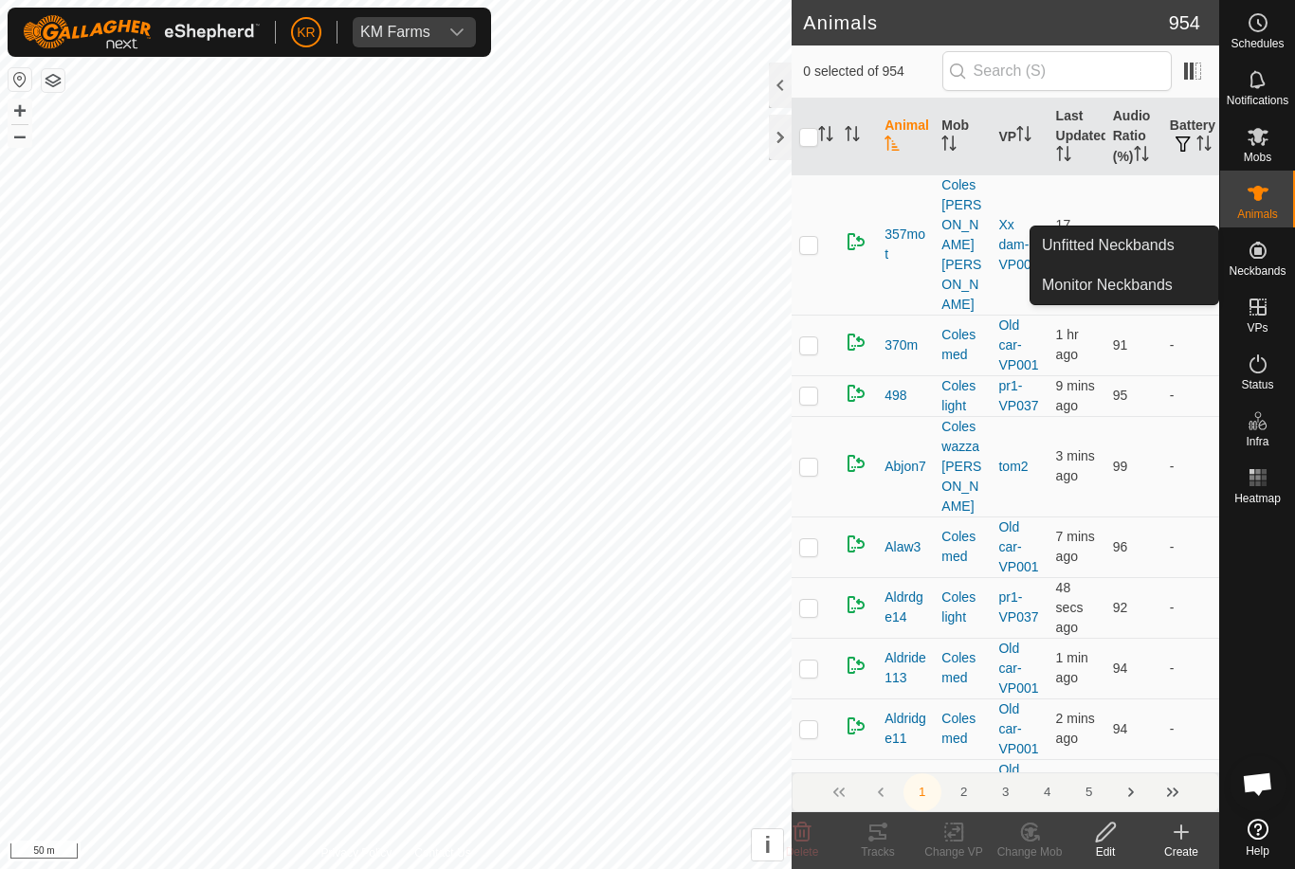
click at [1121, 252] on span "Unfitted Neckbands" at bounding box center [1108, 245] width 133 height 23
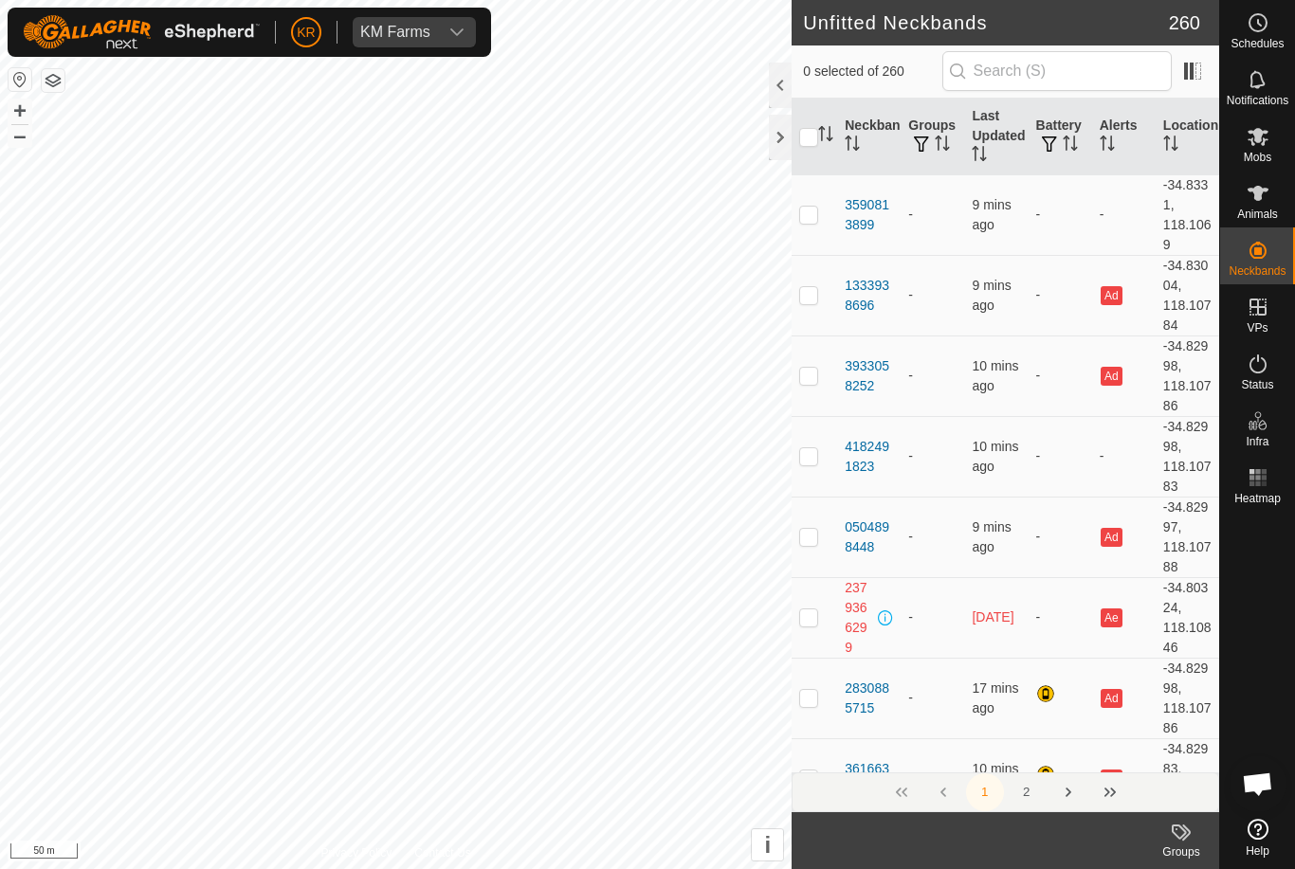
checkbox input "true"
click at [1258, 206] on es-animals-svg-icon at bounding box center [1258, 193] width 34 height 30
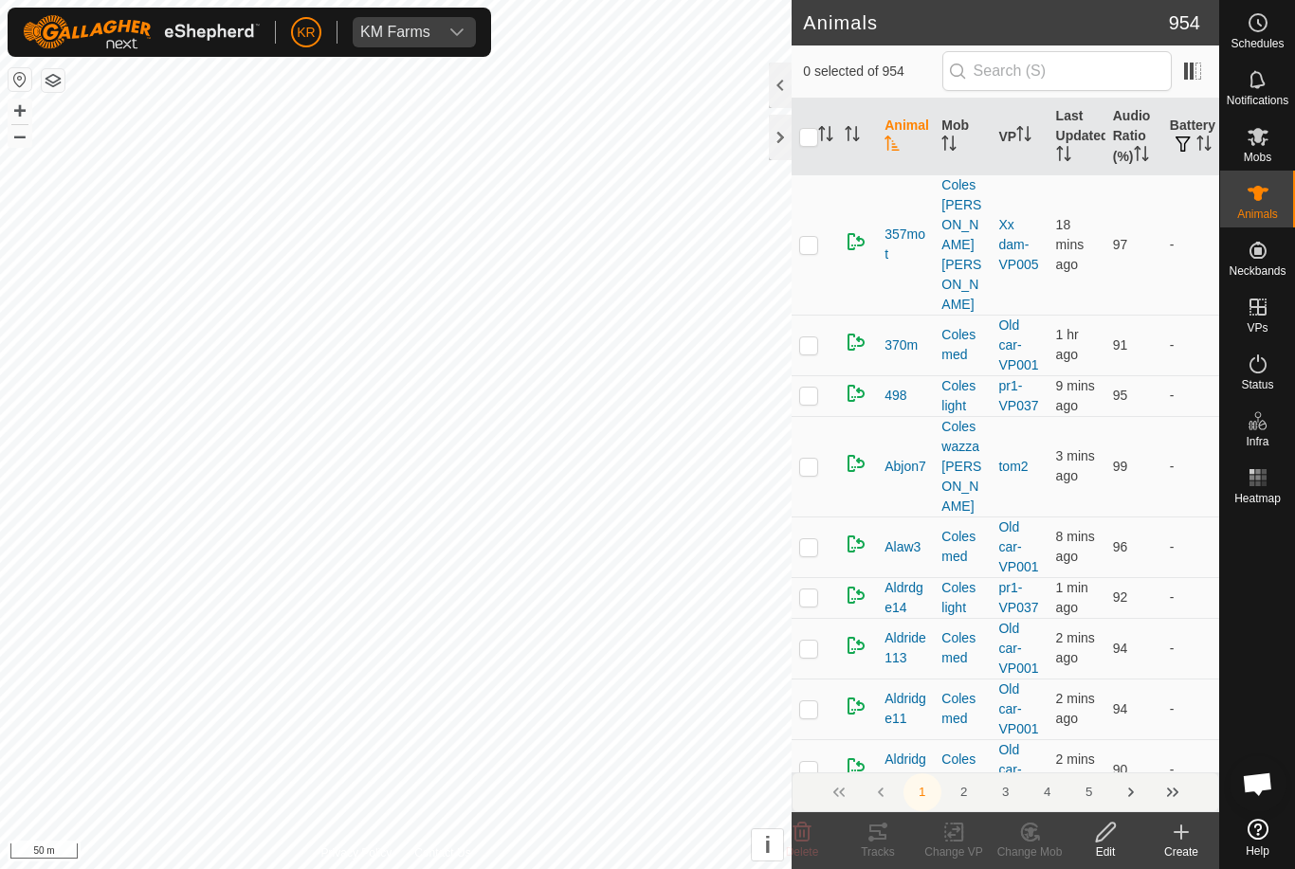
click at [1265, 203] on icon at bounding box center [1257, 193] width 23 height 23
click at [1182, 841] on icon at bounding box center [1181, 832] width 23 height 23
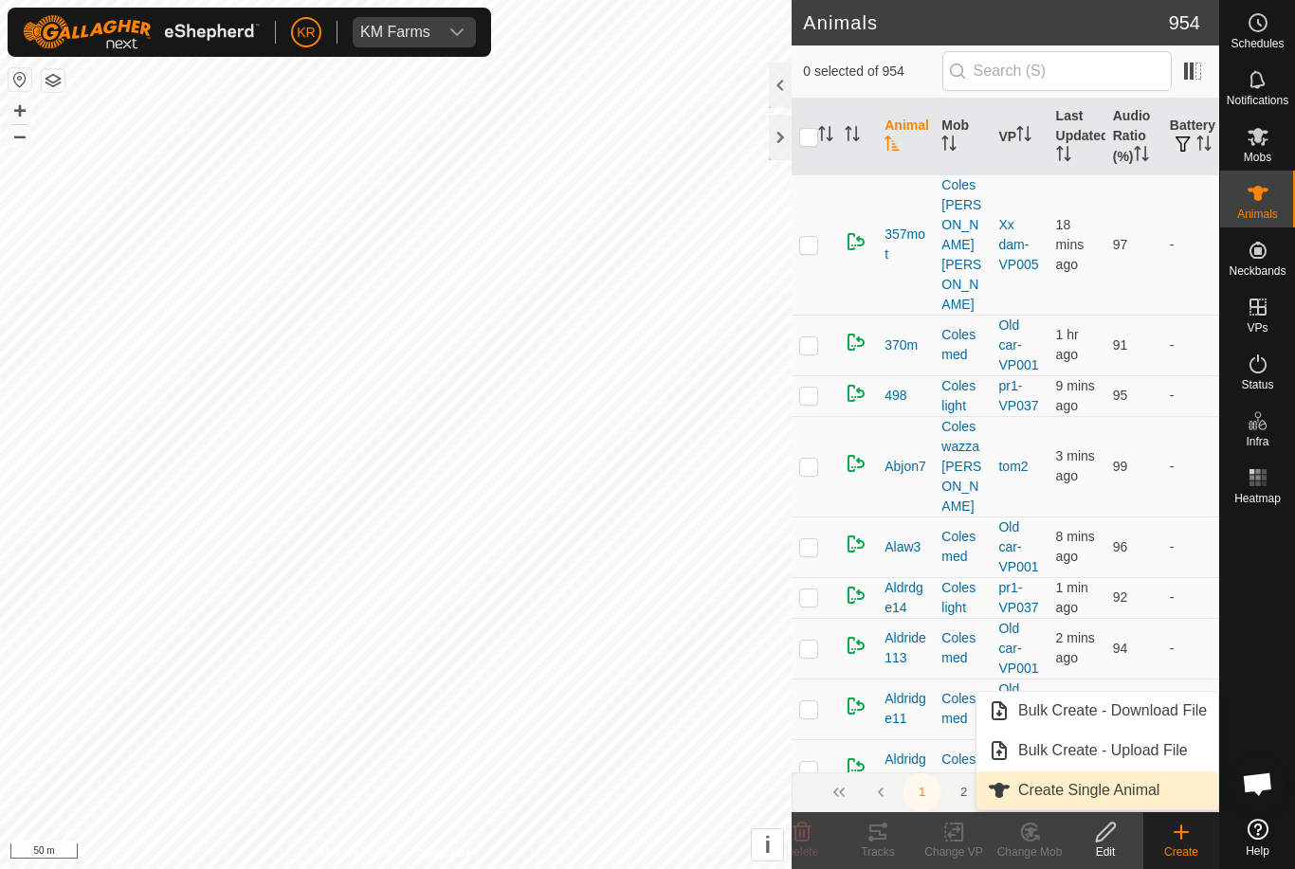
click at [1157, 792] on span "Create Single Animal" at bounding box center [1088, 790] width 141 height 23
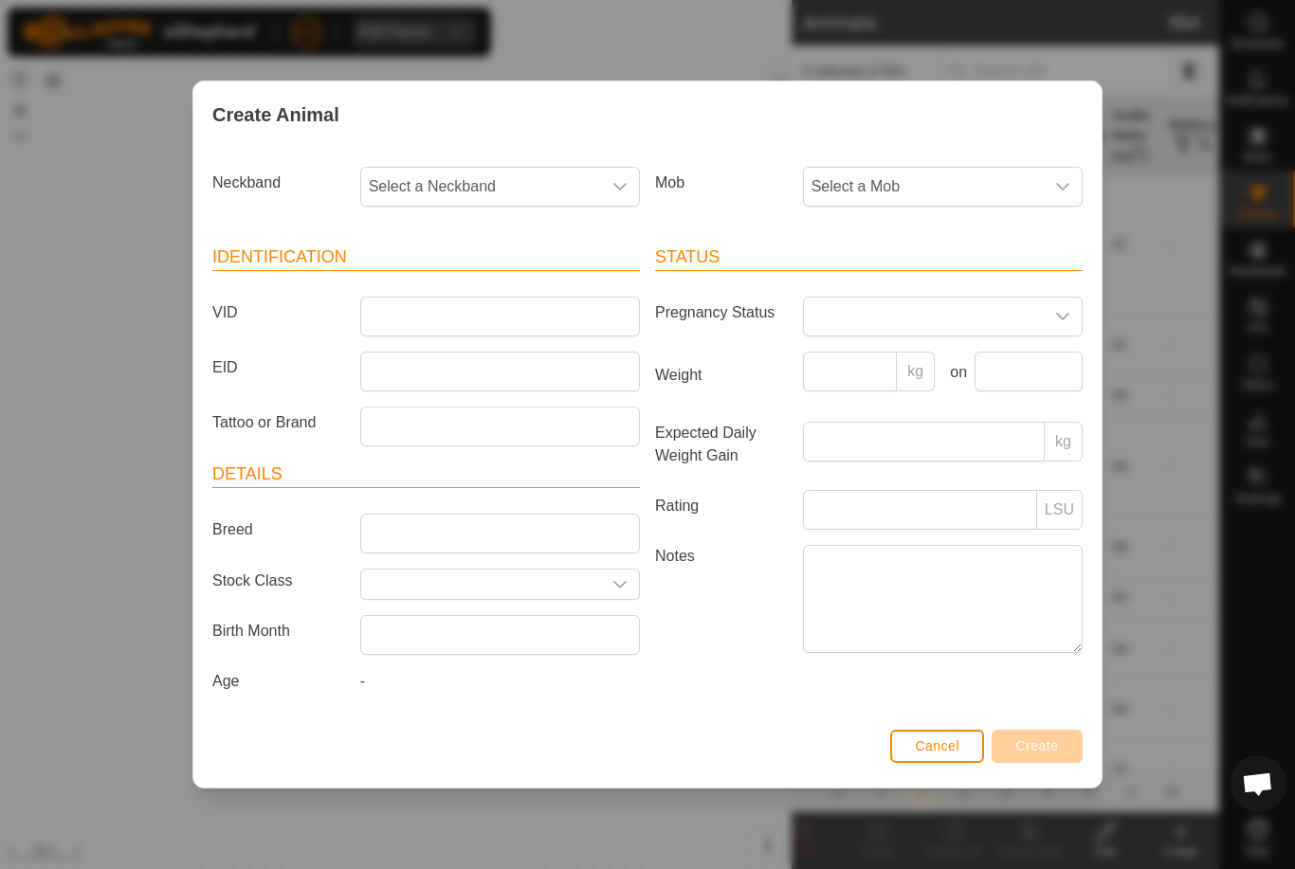
click at [538, 175] on span "Select a Neckband" at bounding box center [481, 187] width 240 height 38
type input "35908"
click at [521, 289] on li "3590813899" at bounding box center [501, 284] width 278 height 38
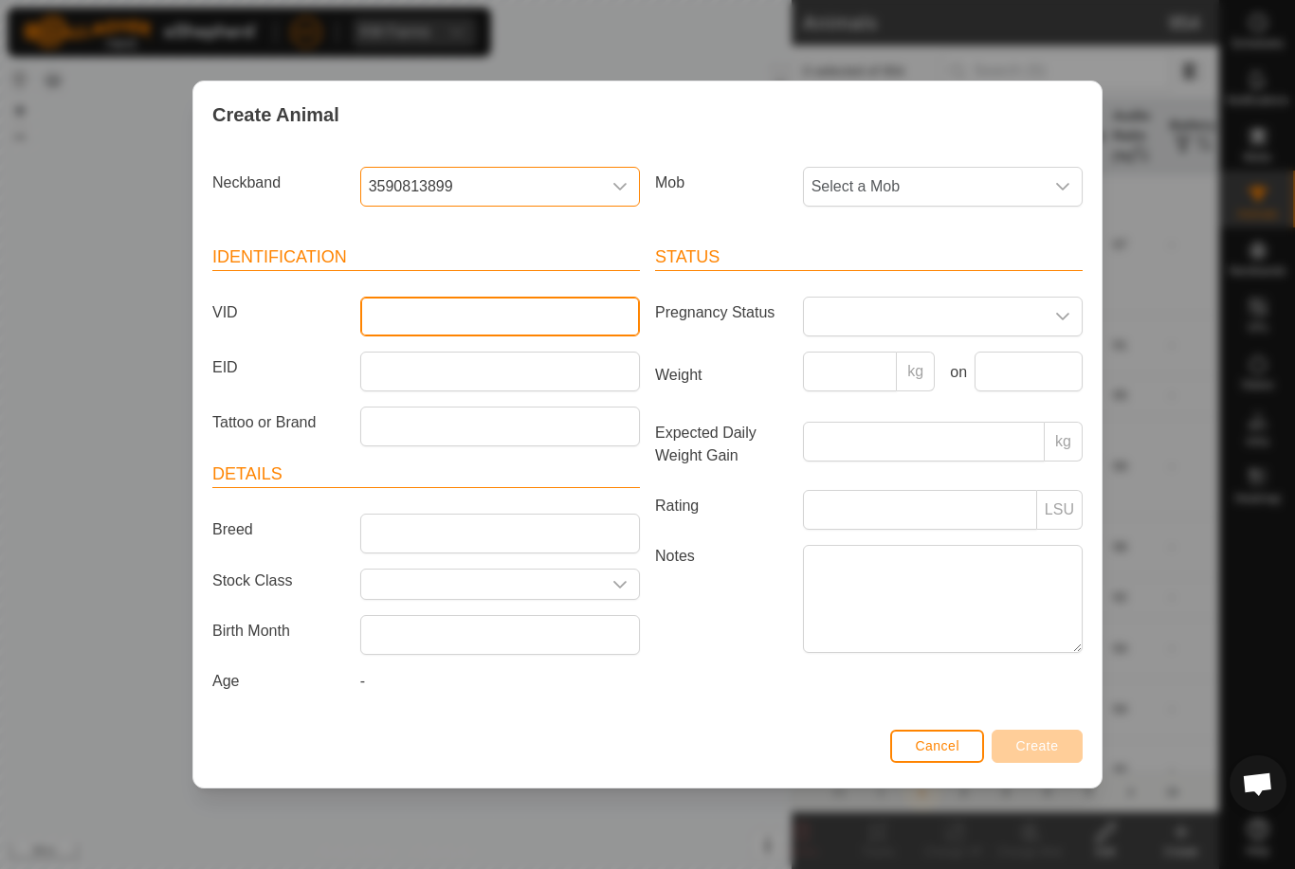
click at [488, 312] on input "VID" at bounding box center [500, 317] width 280 height 40
type input "Chubby"
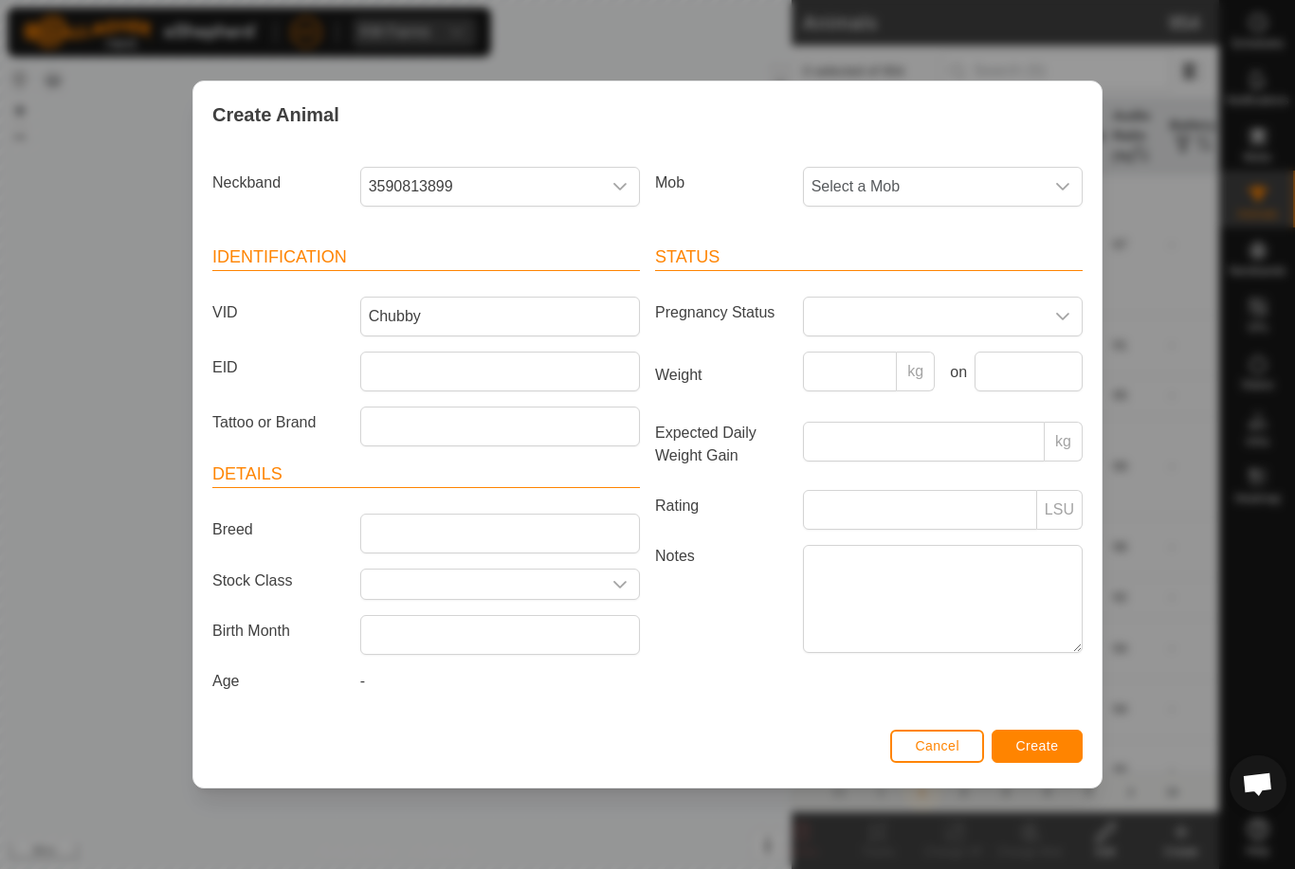
click at [953, 185] on span "Select a Mob" at bounding box center [924, 187] width 240 height 38
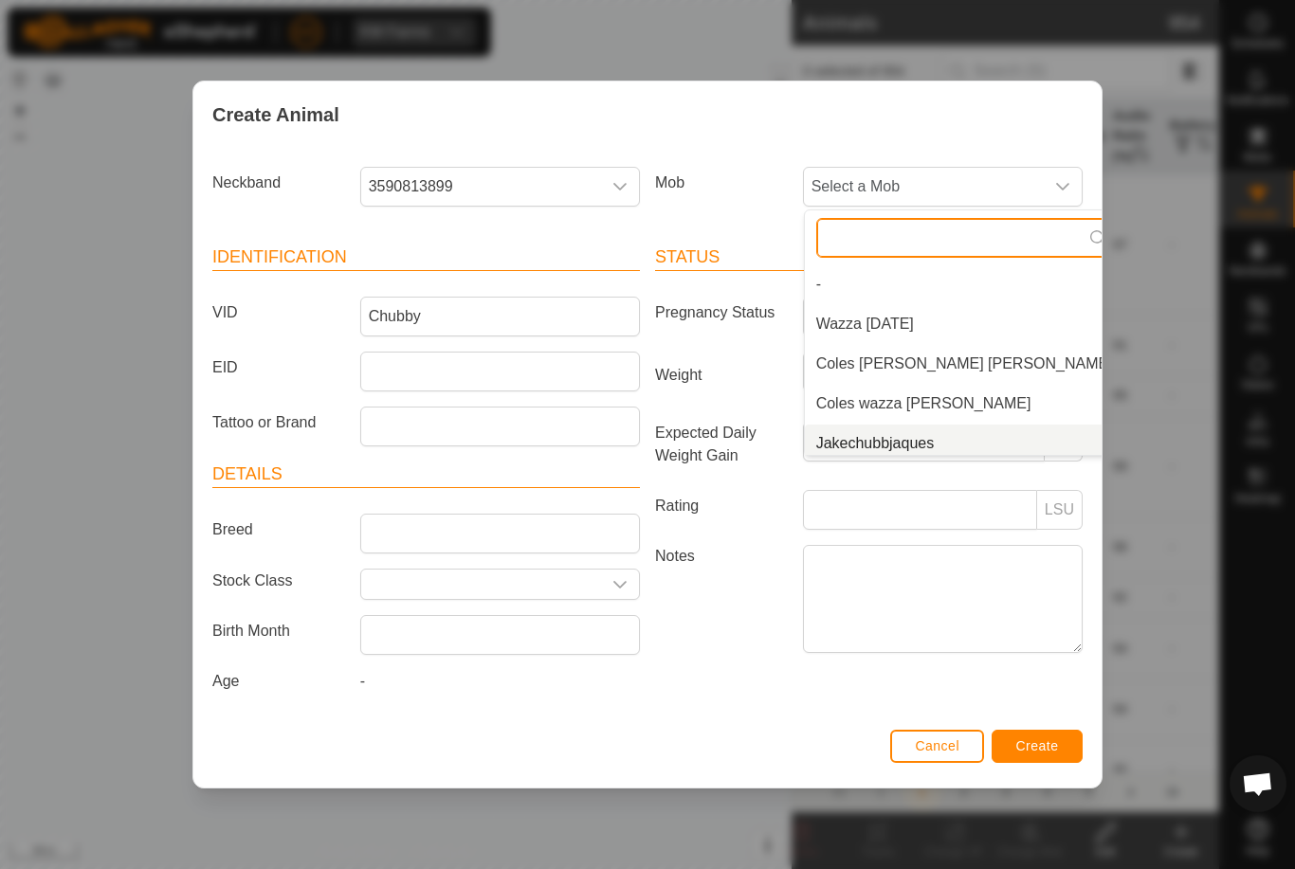
scroll to position [8, 0]
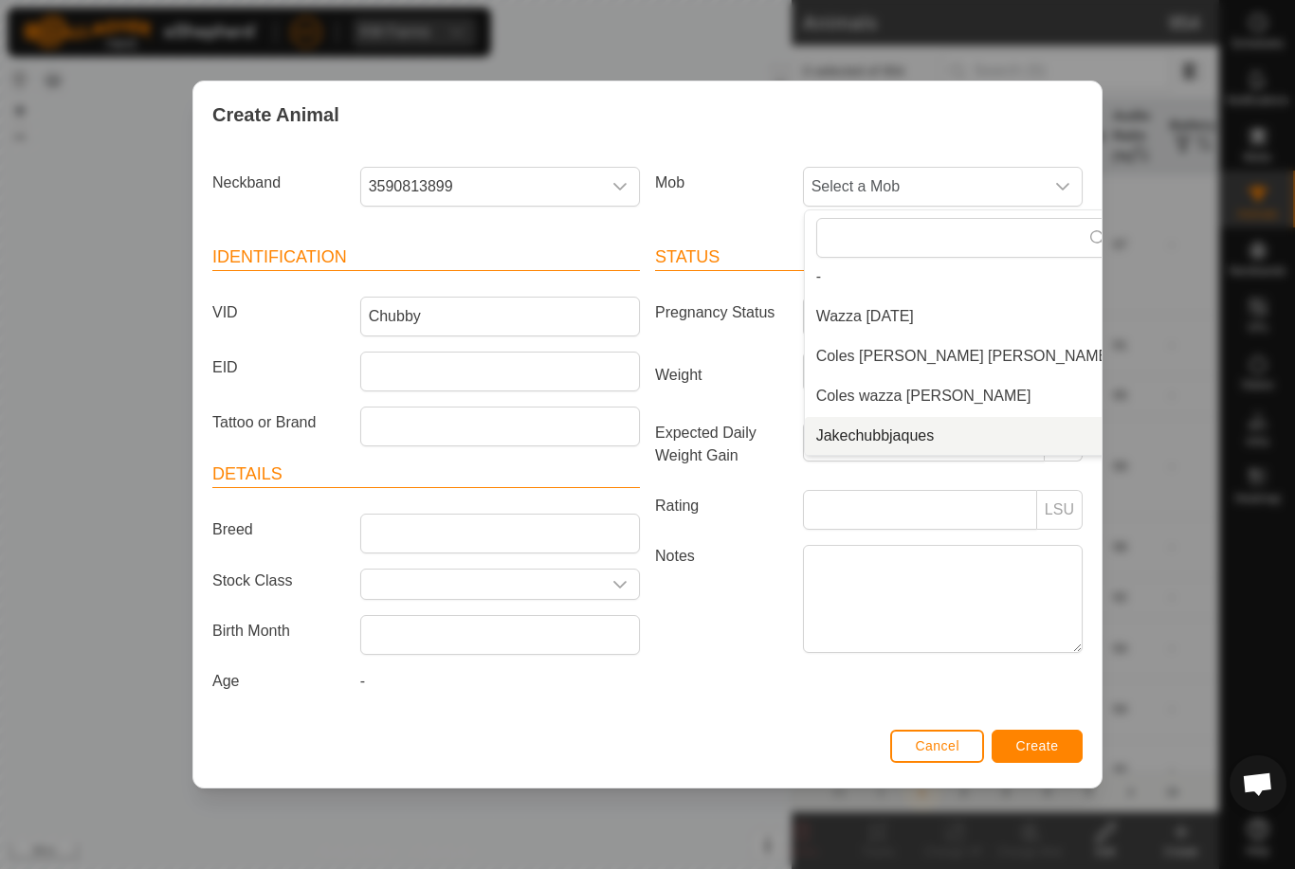
click at [902, 430] on span "Jakechubbjaques" at bounding box center [875, 436] width 118 height 23
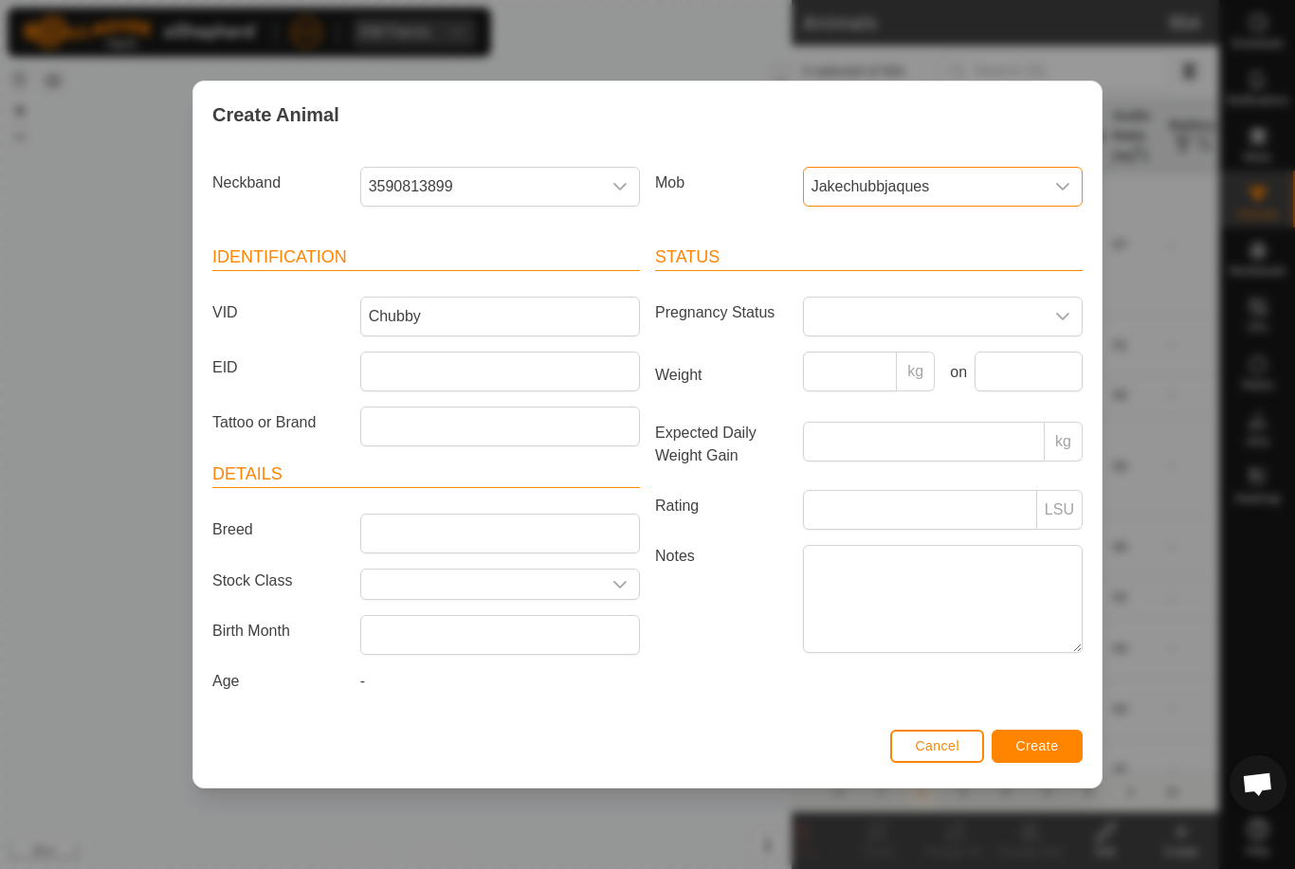
click at [1029, 743] on span "Create" at bounding box center [1037, 745] width 43 height 15
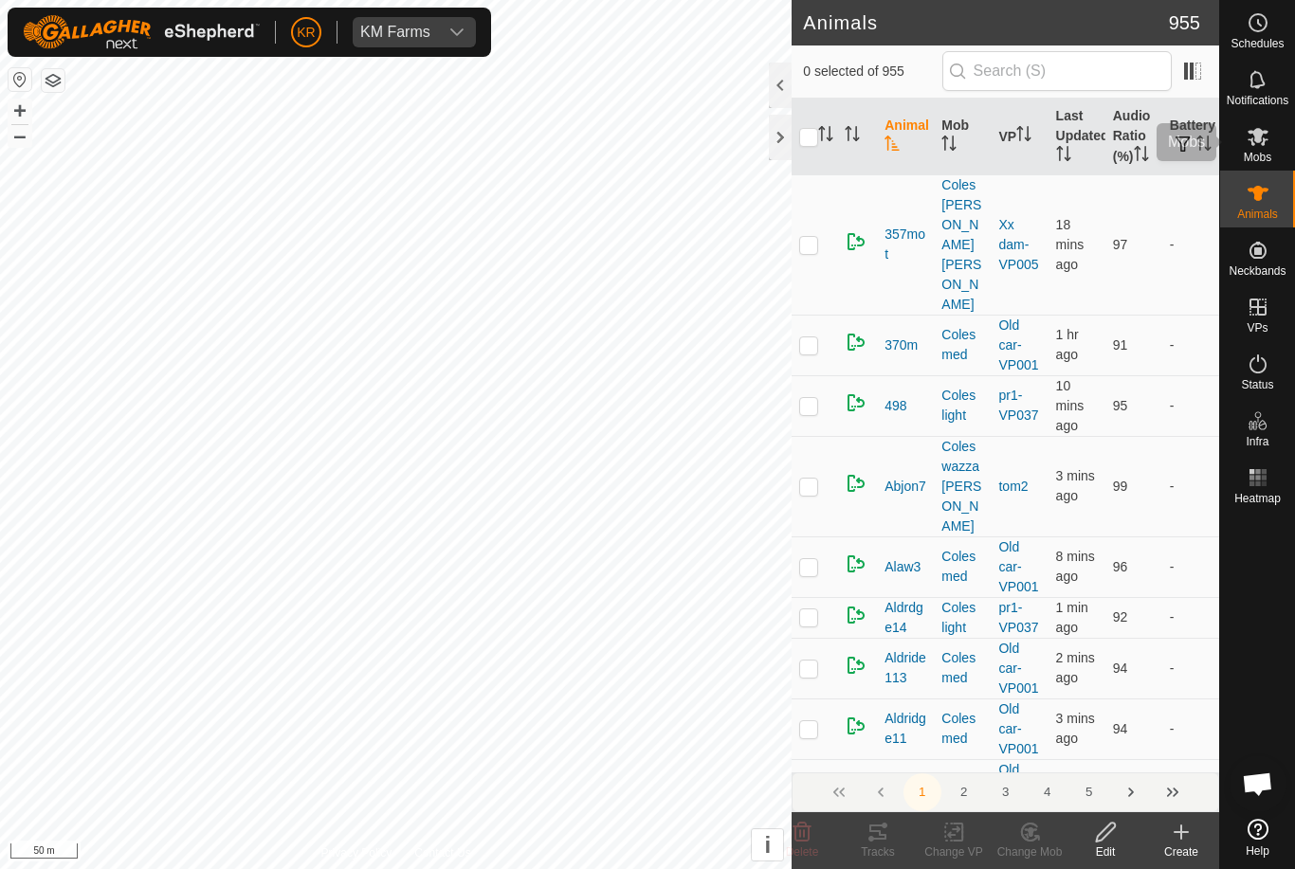
click at [1285, 145] on div "Mobs" at bounding box center [1257, 142] width 75 height 57
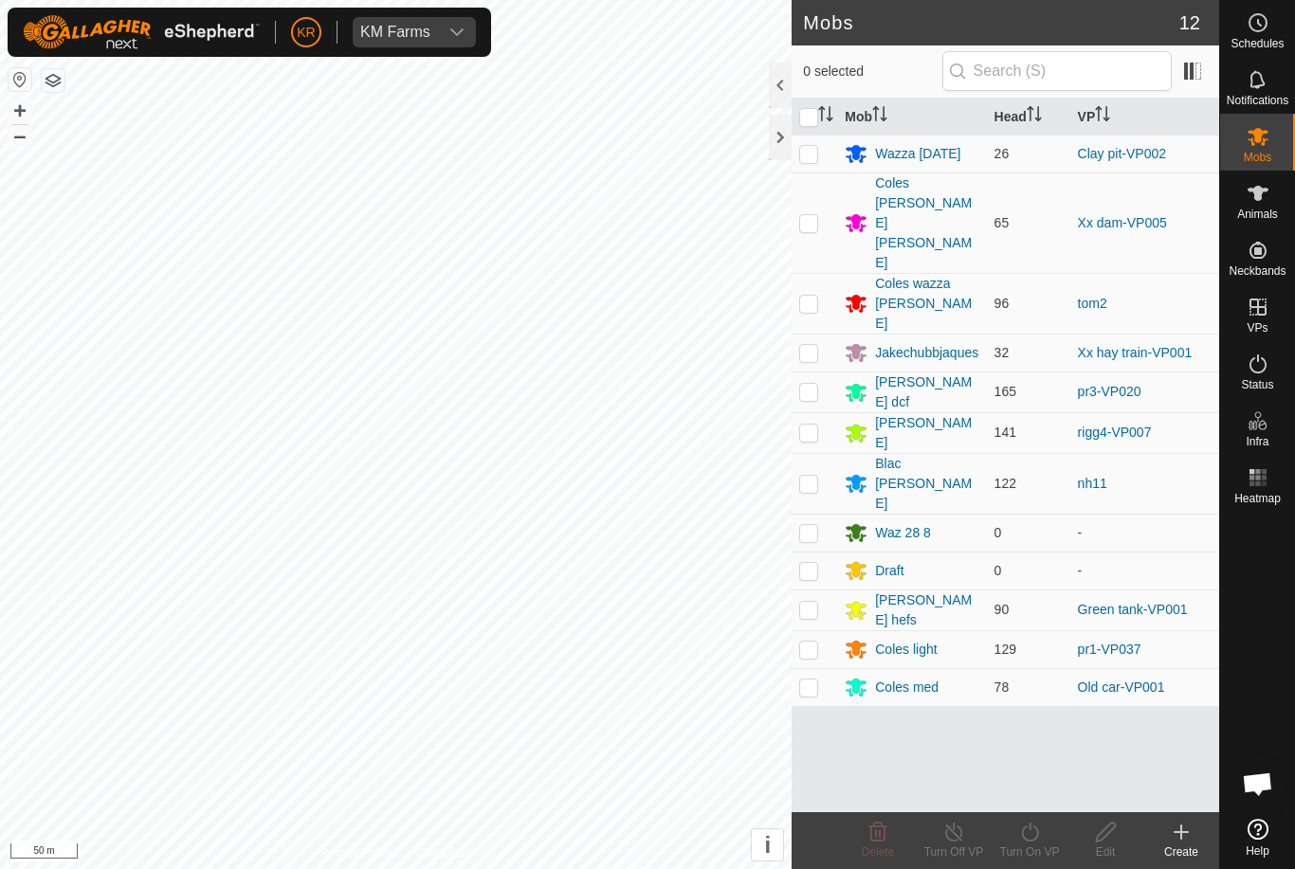
click at [811, 345] on p-checkbox at bounding box center [808, 352] width 19 height 15
checkbox input "true"
click at [1019, 826] on icon at bounding box center [1030, 832] width 24 height 23
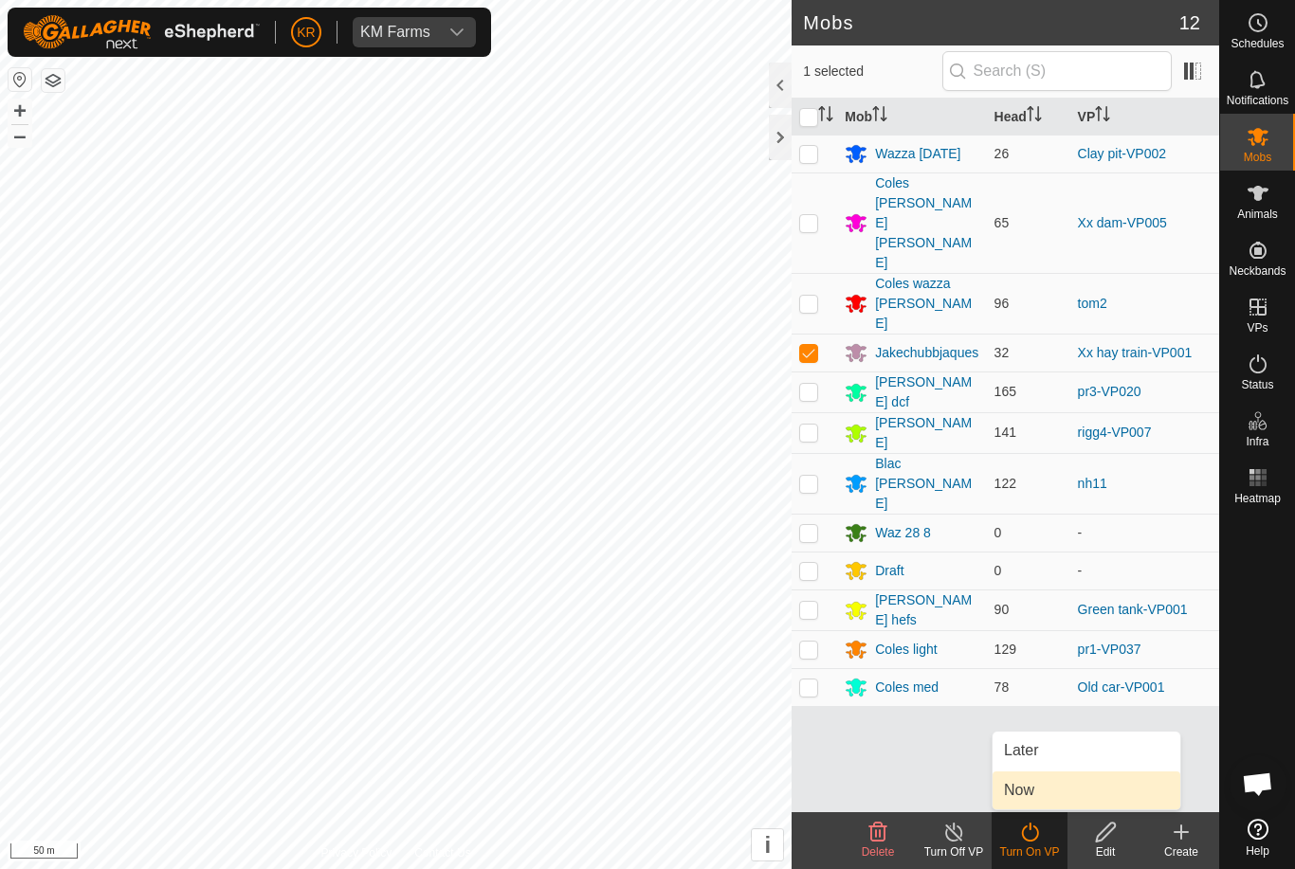
click at [1044, 791] on link "Now" at bounding box center [1086, 791] width 188 height 38
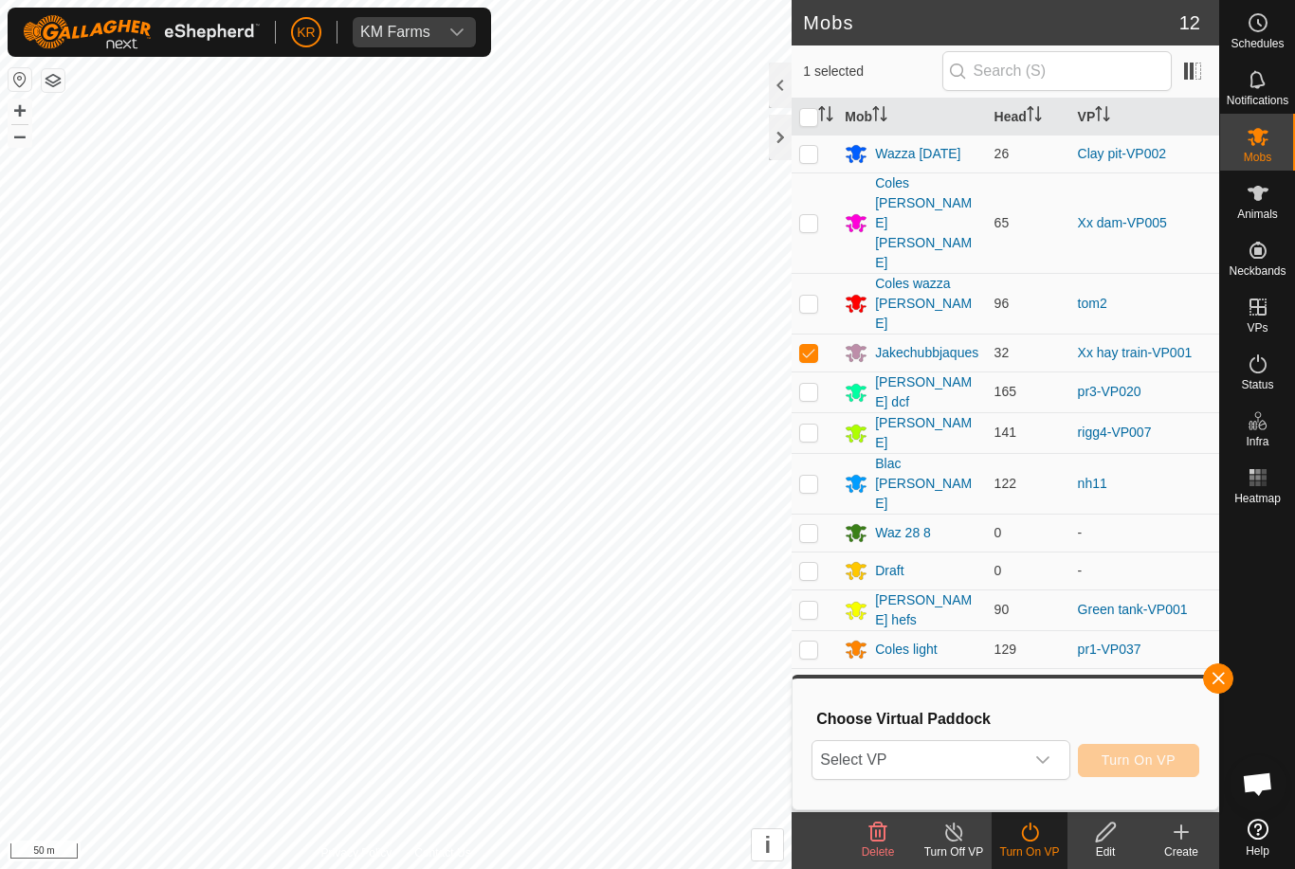
click at [1021, 754] on span "Select VP" at bounding box center [917, 760] width 210 height 38
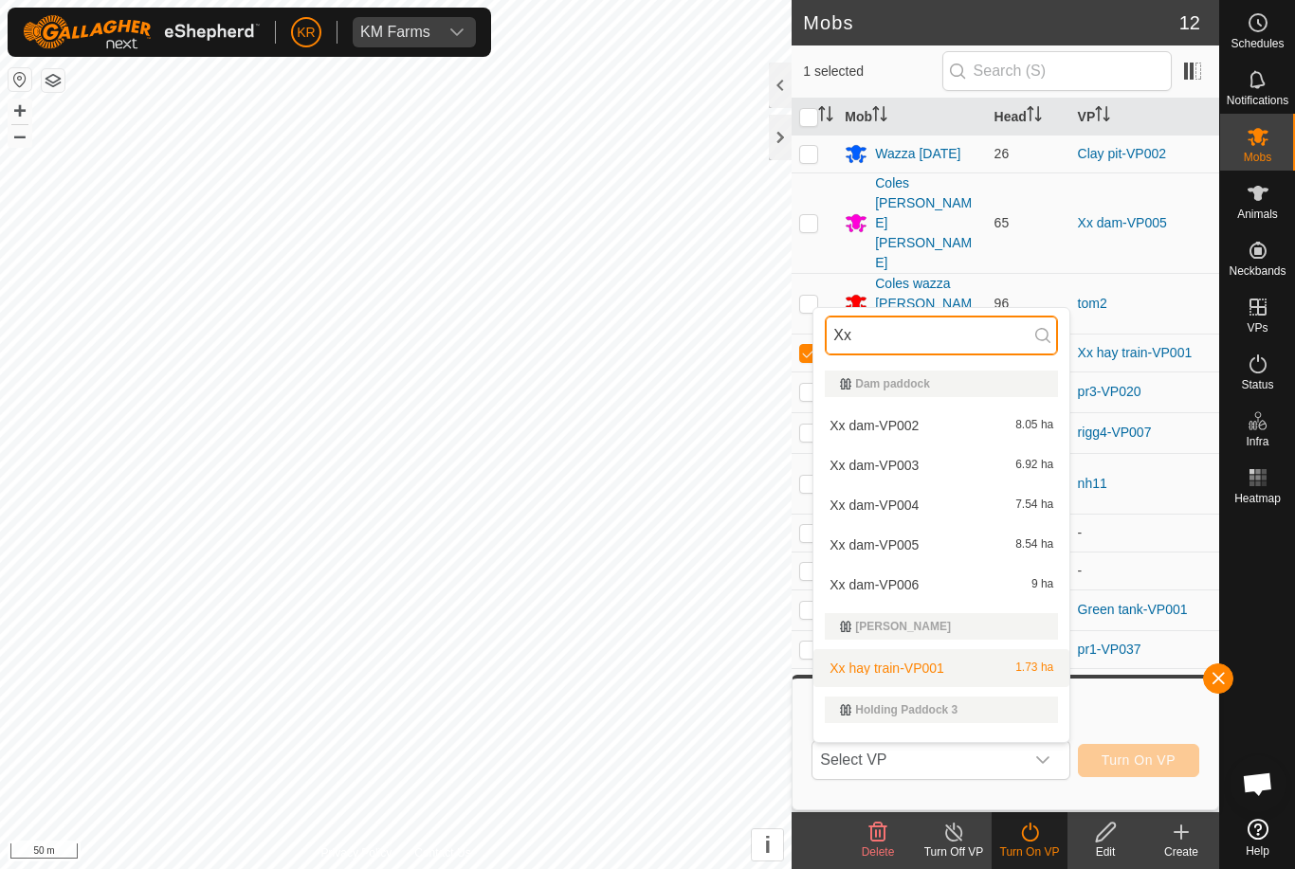
type input "Xx"
click at [982, 666] on div "Xx hay train-VP001 1.73 ha" at bounding box center [941, 668] width 233 height 23
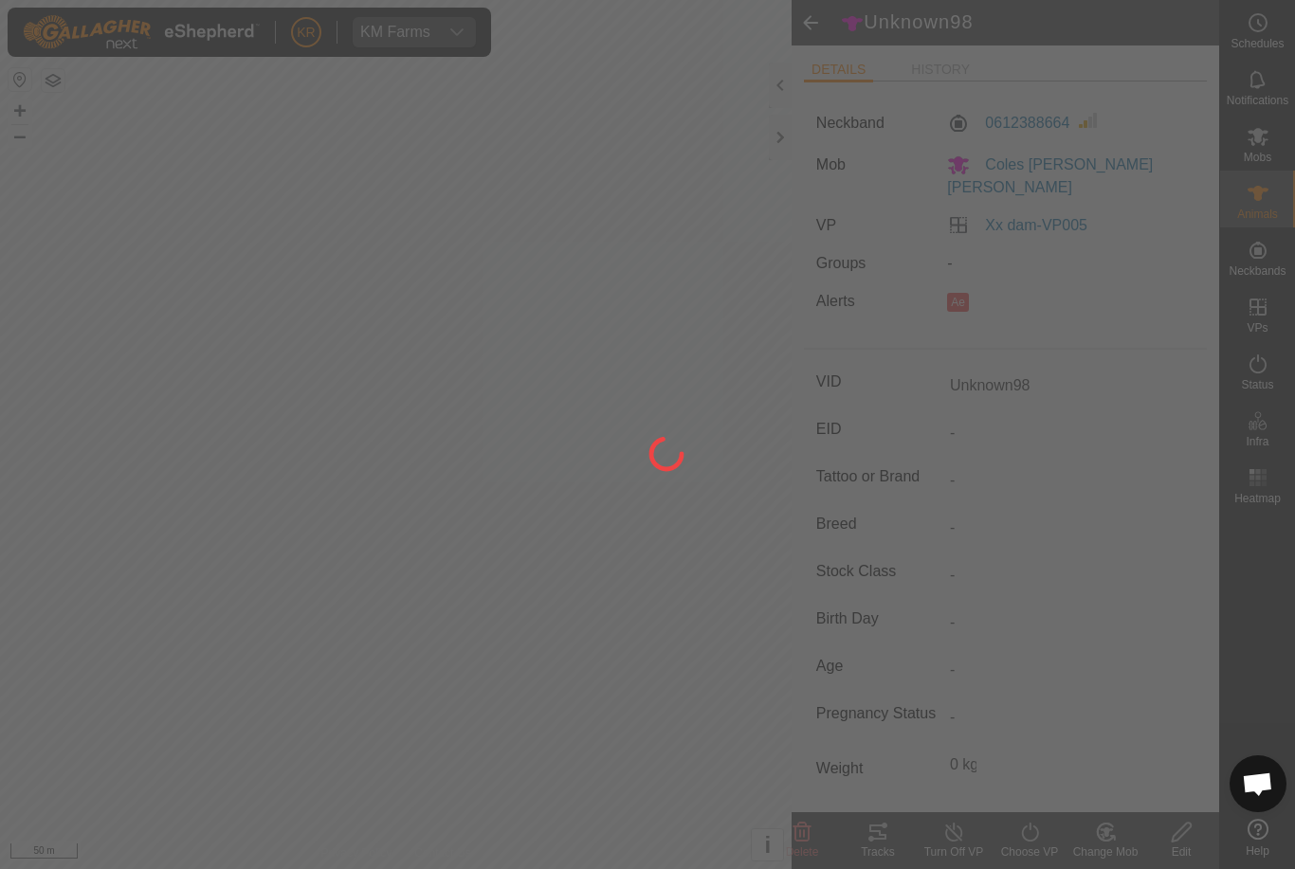
click at [642, 616] on div at bounding box center [647, 434] width 1295 height 869
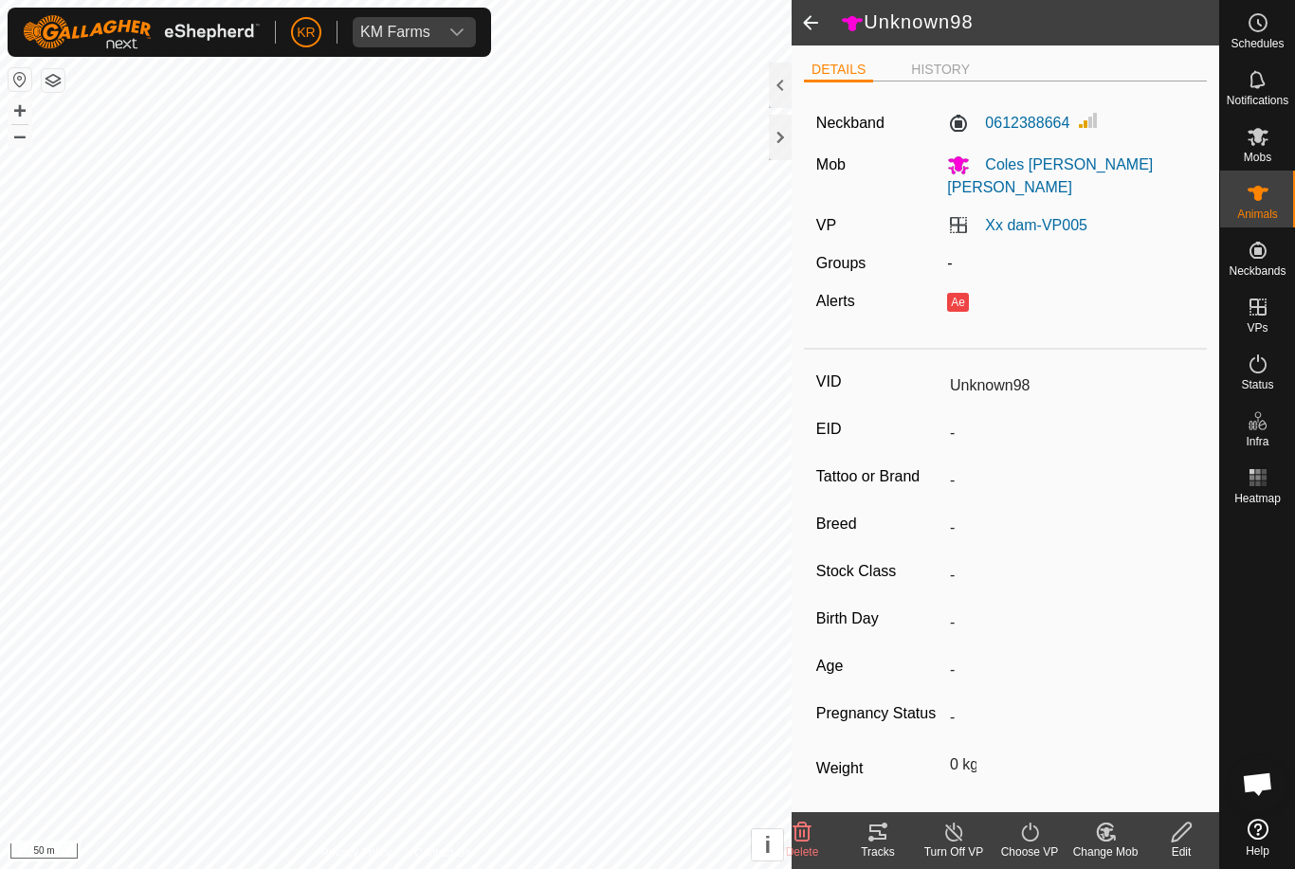
click at [1100, 852] on div "Change Mob" at bounding box center [1105, 852] width 76 height 17
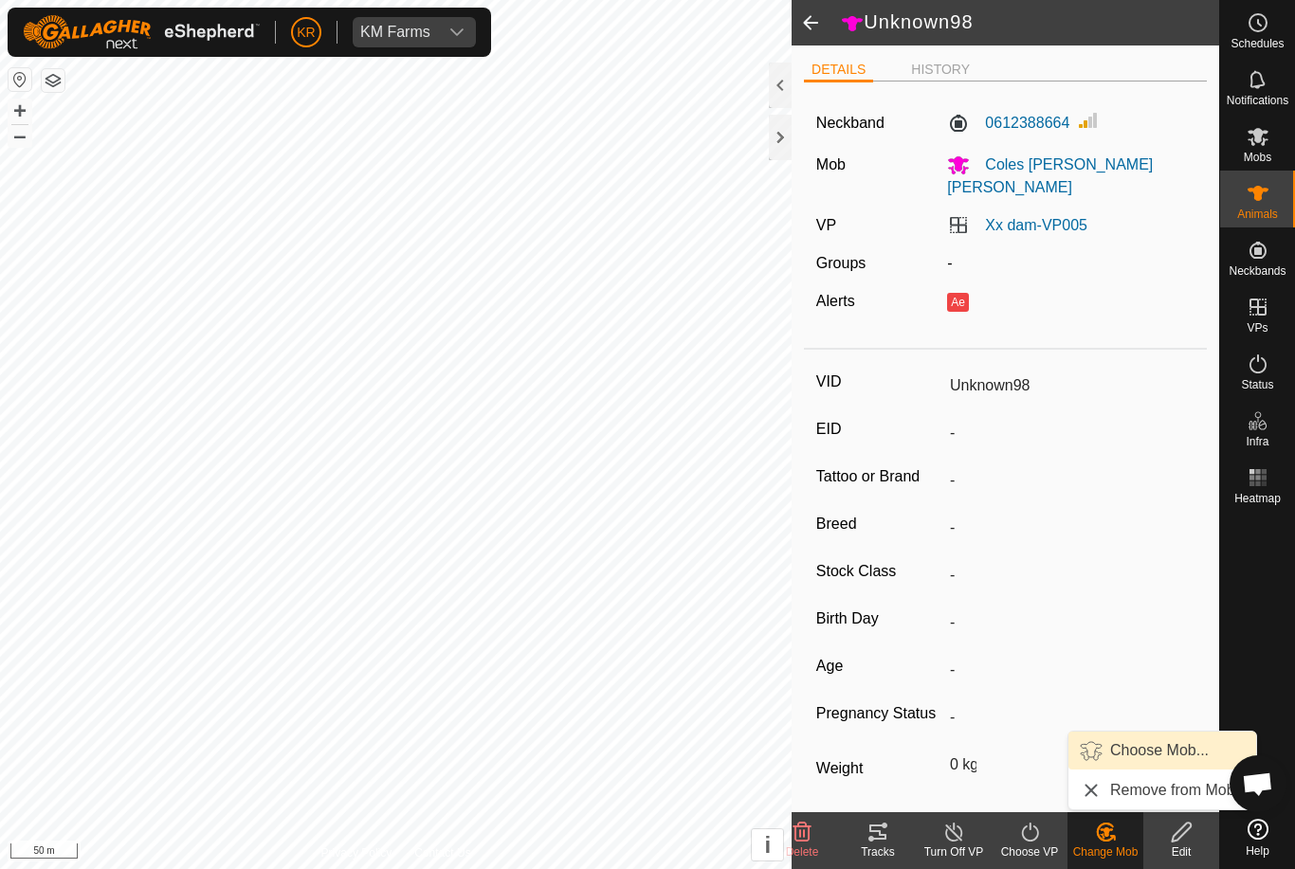
click at [1154, 753] on span "Choose Mob..." at bounding box center [1159, 750] width 99 height 23
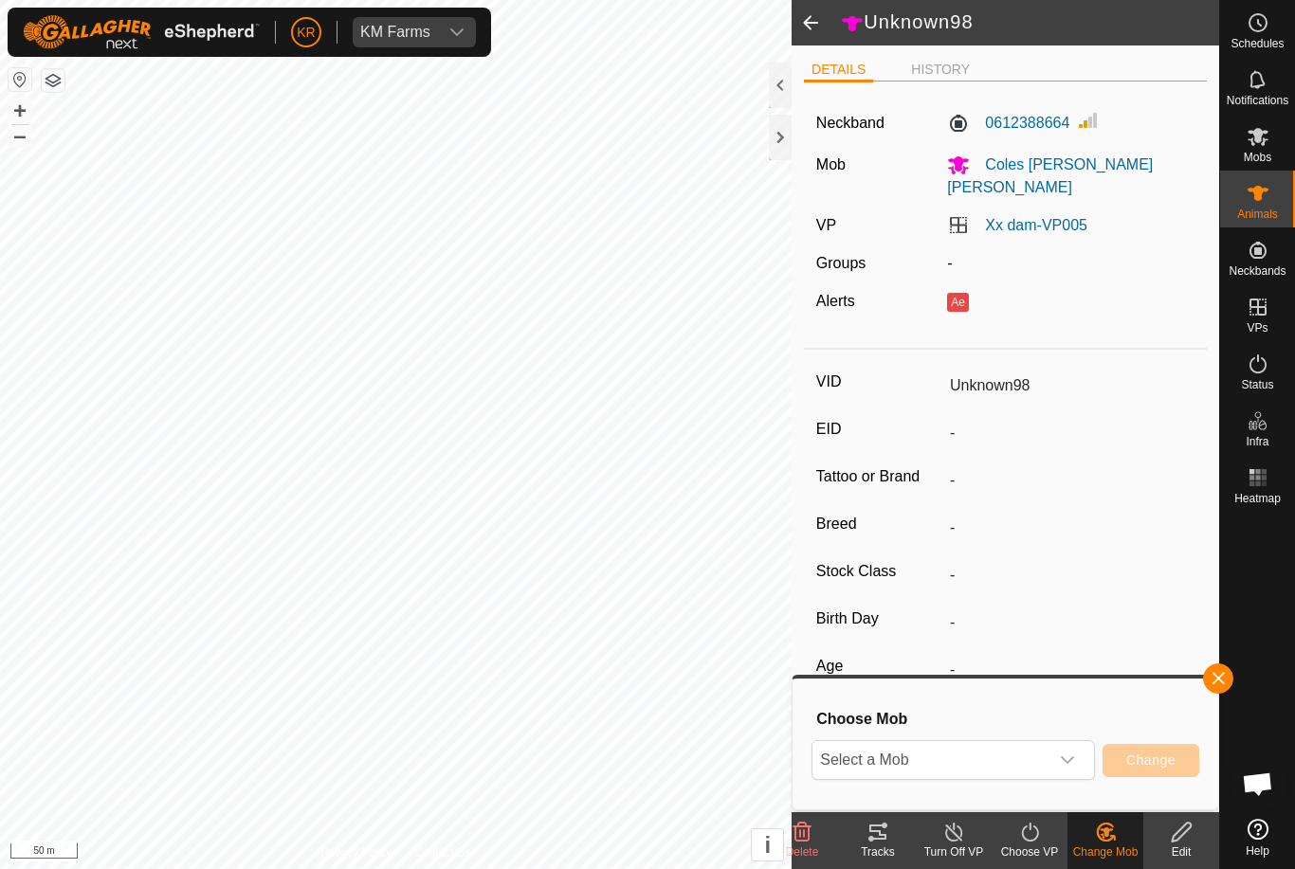
click at [1047, 762] on span "Select a Mob" at bounding box center [930, 760] width 236 height 38
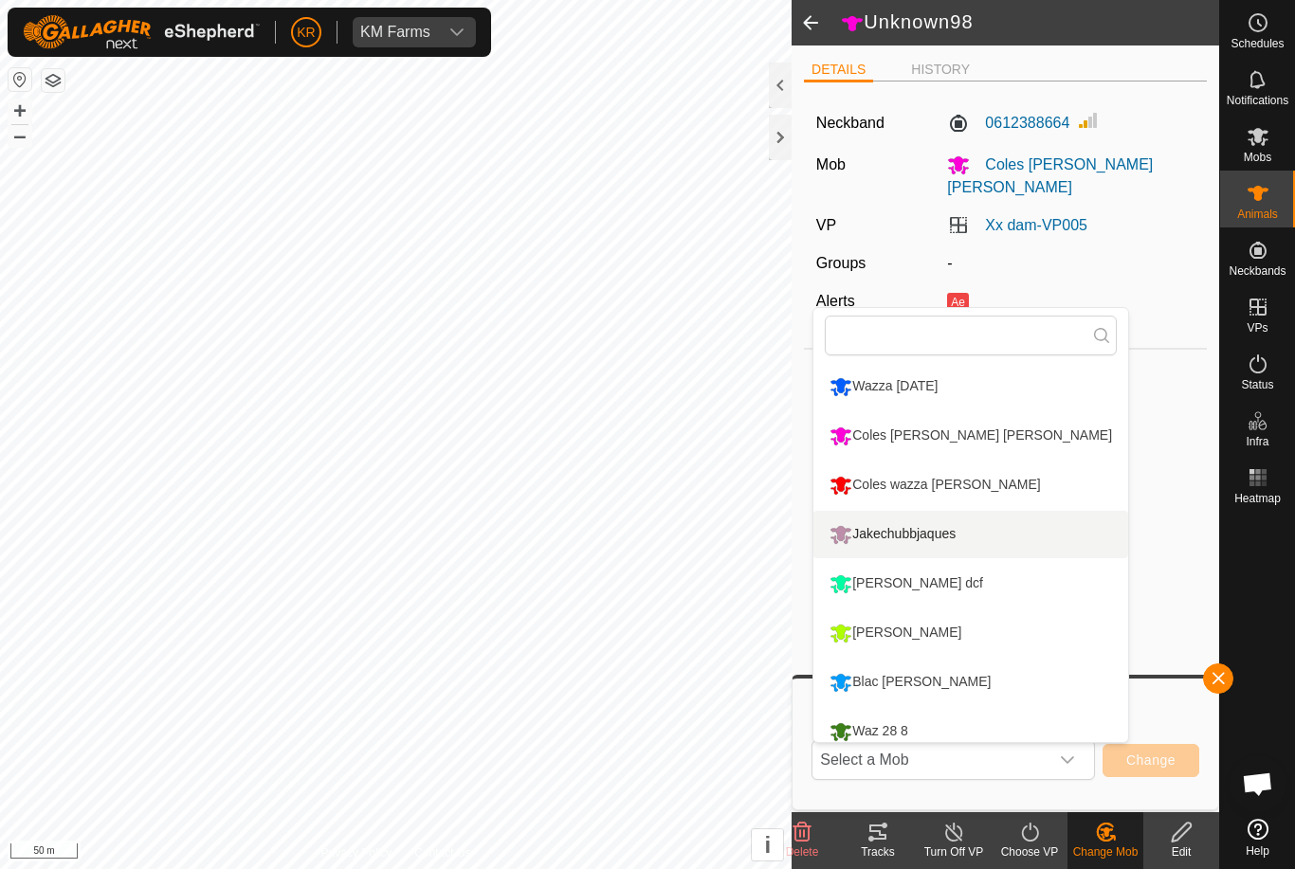
click at [918, 531] on div "Jakechubbjaques" at bounding box center [893, 534] width 136 height 32
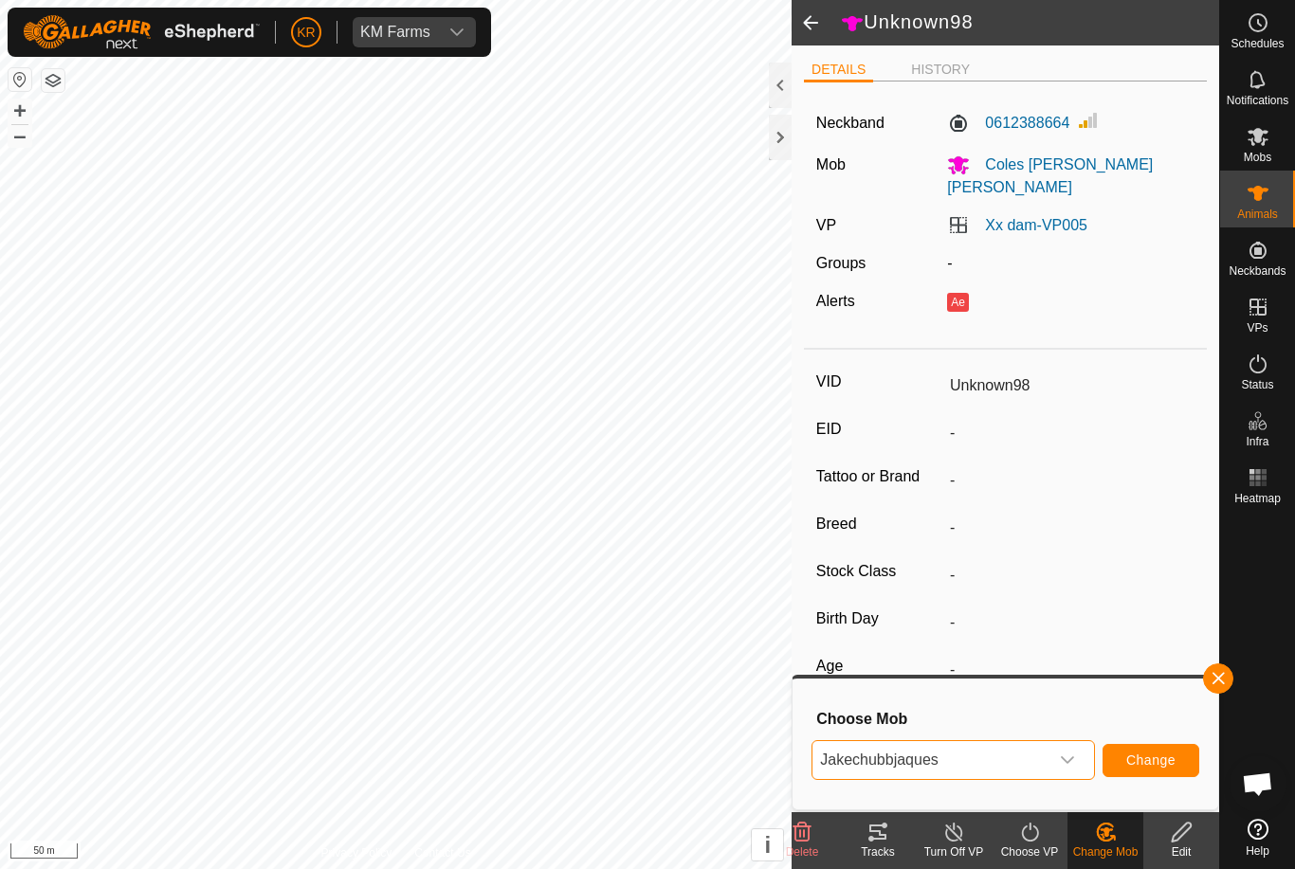
click at [1171, 755] on span "Change" at bounding box center [1150, 760] width 49 height 15
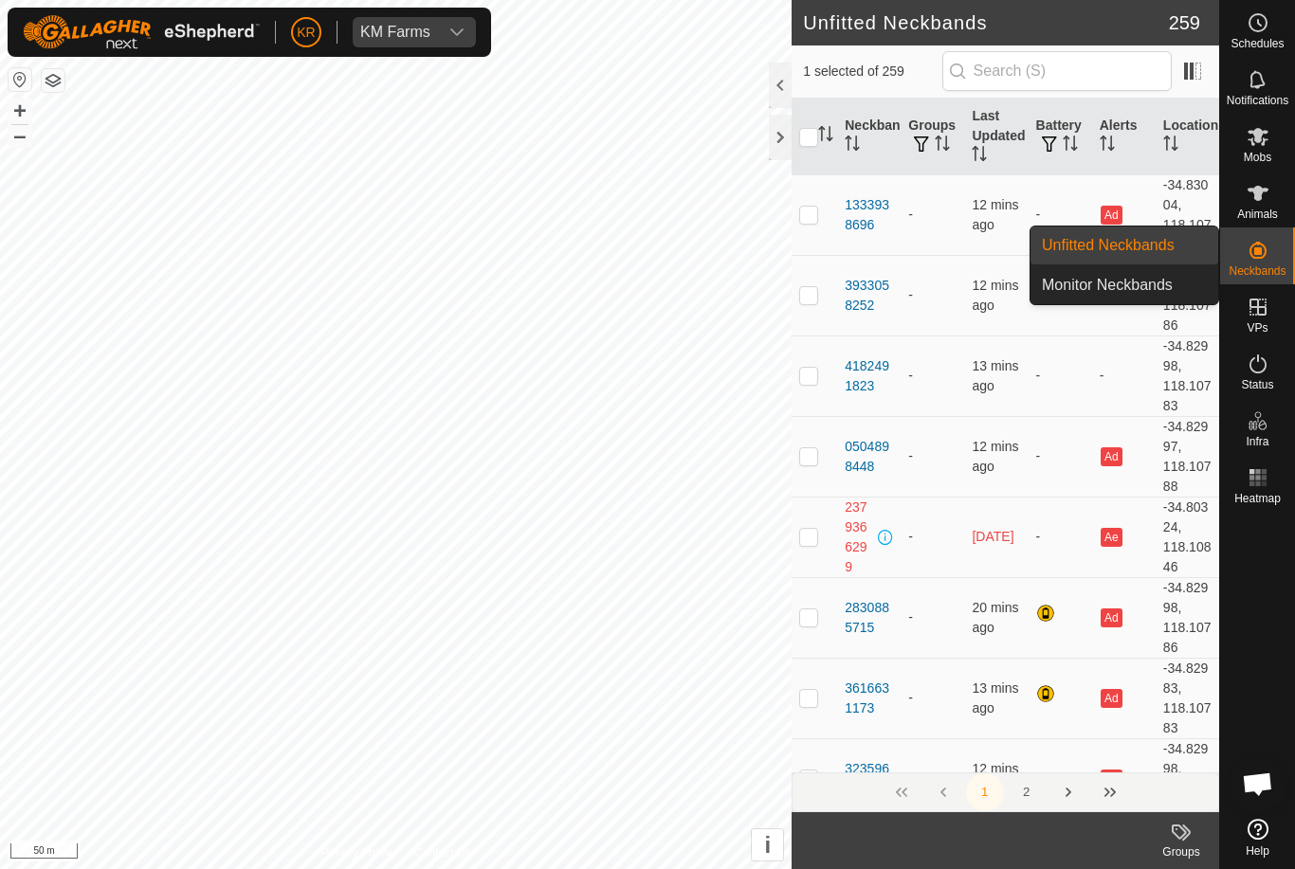
click at [1120, 247] on span "Unfitted Neckbands" at bounding box center [1108, 245] width 133 height 23
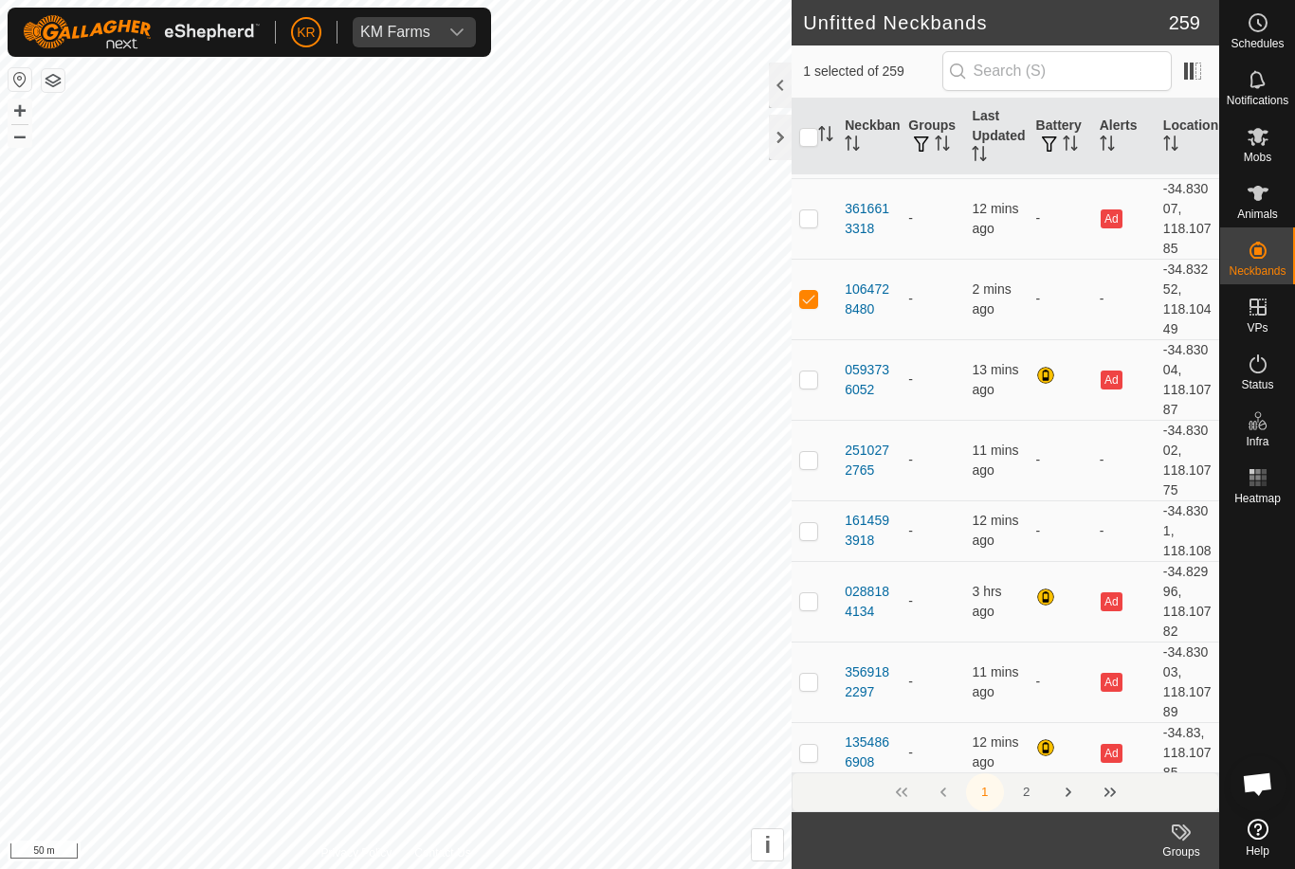
scroll to position [1134, 0]
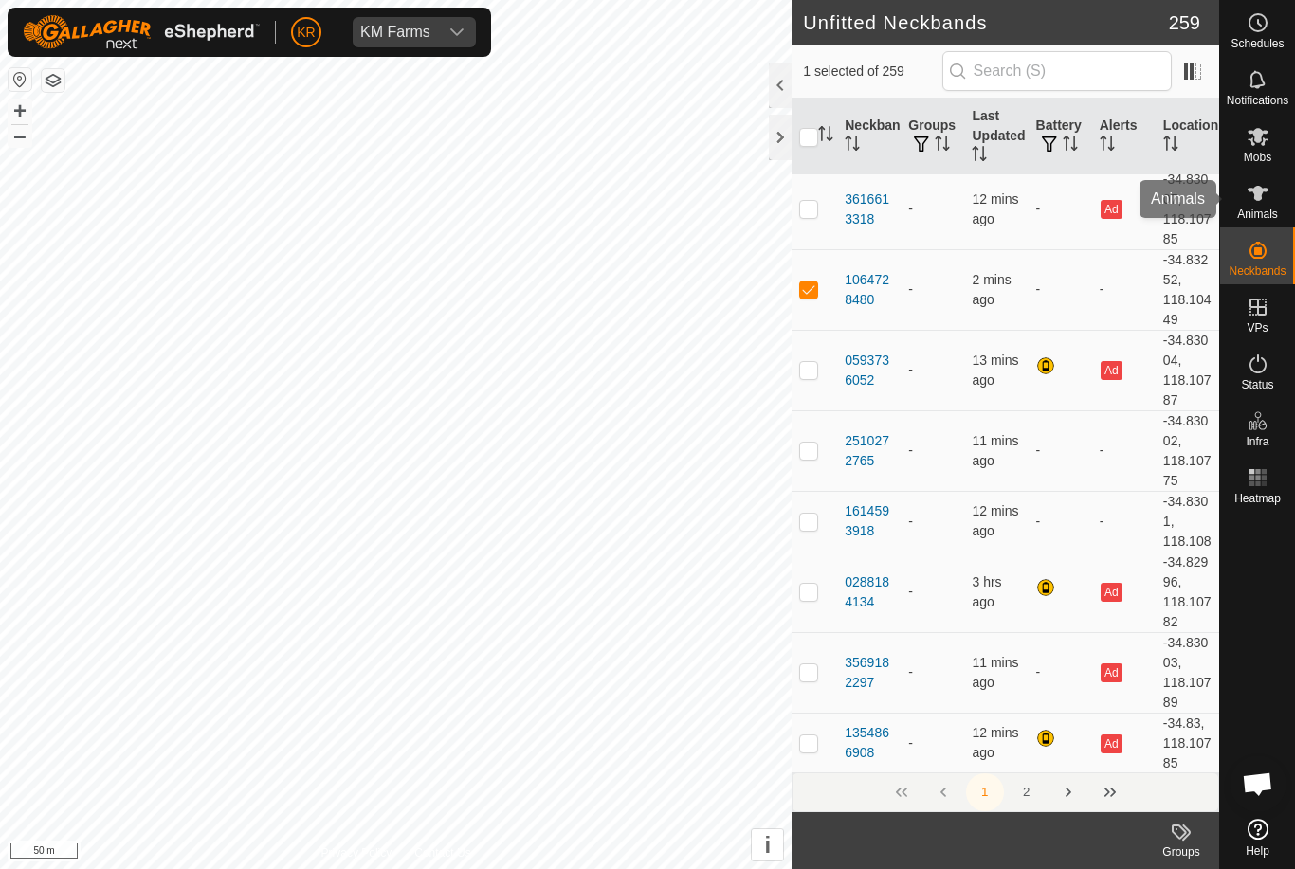
click at [1284, 205] on div "Animals" at bounding box center [1257, 199] width 75 height 57
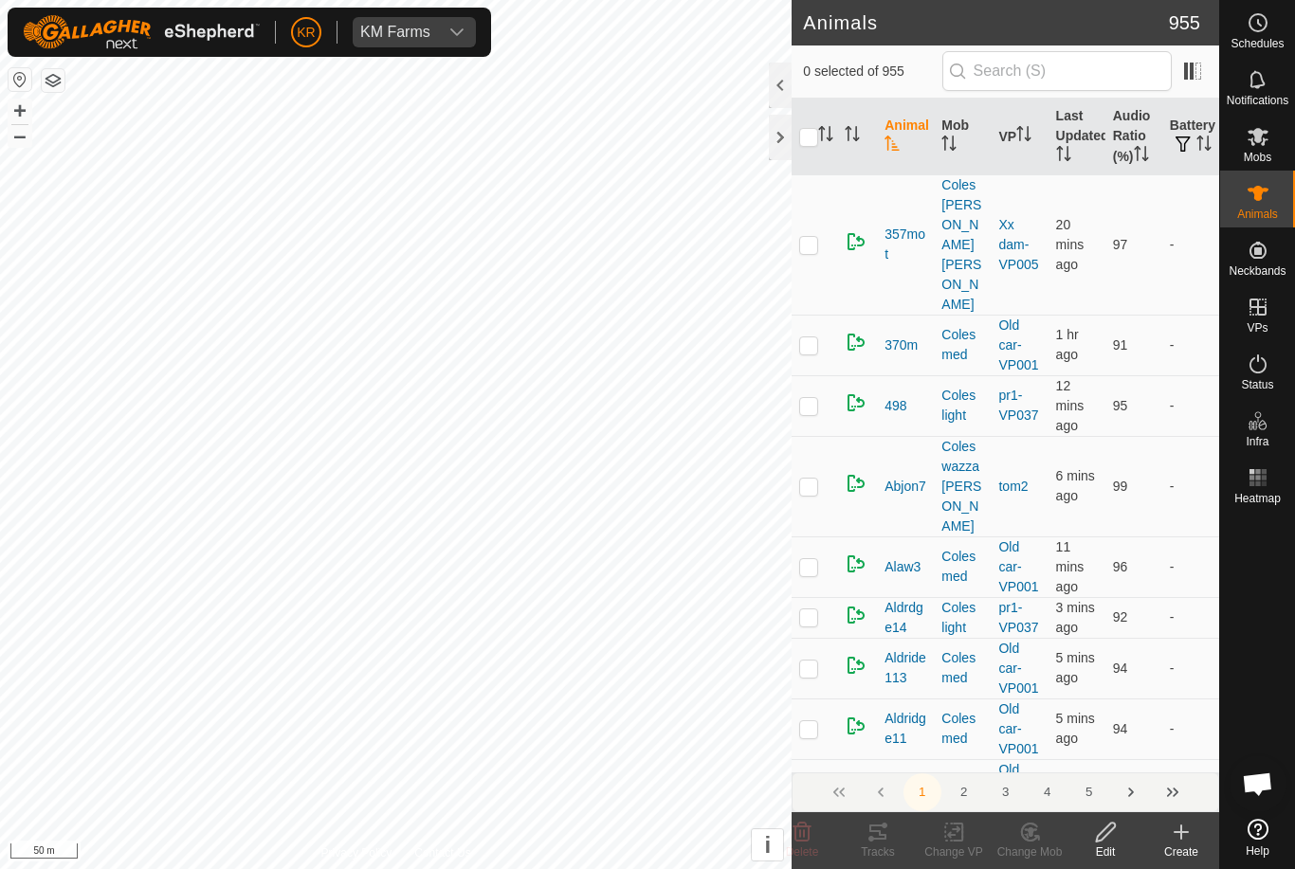
click at [1176, 846] on div "Create" at bounding box center [1181, 852] width 76 height 17
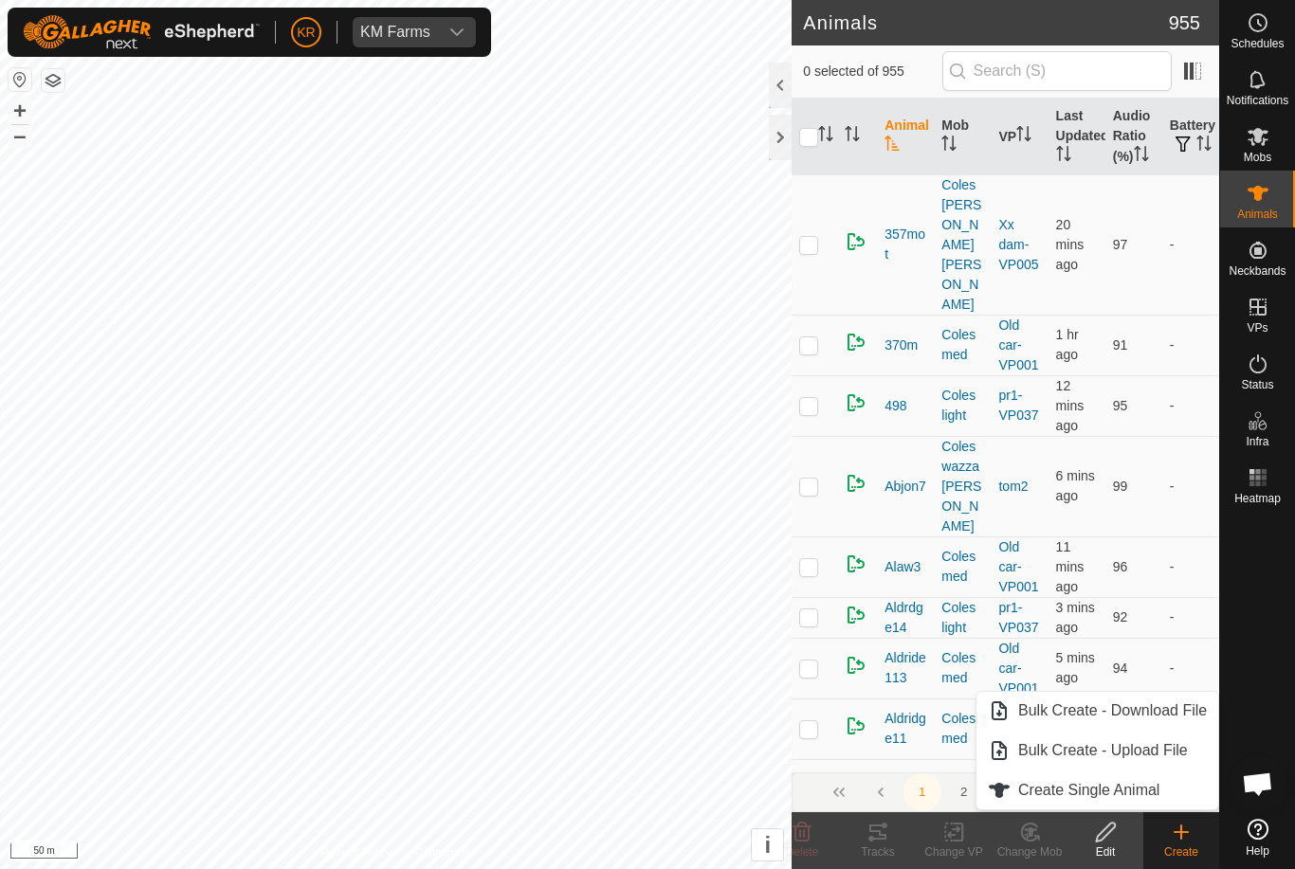
click at [1118, 791] on span "Create Single Animal" at bounding box center [1088, 790] width 141 height 23
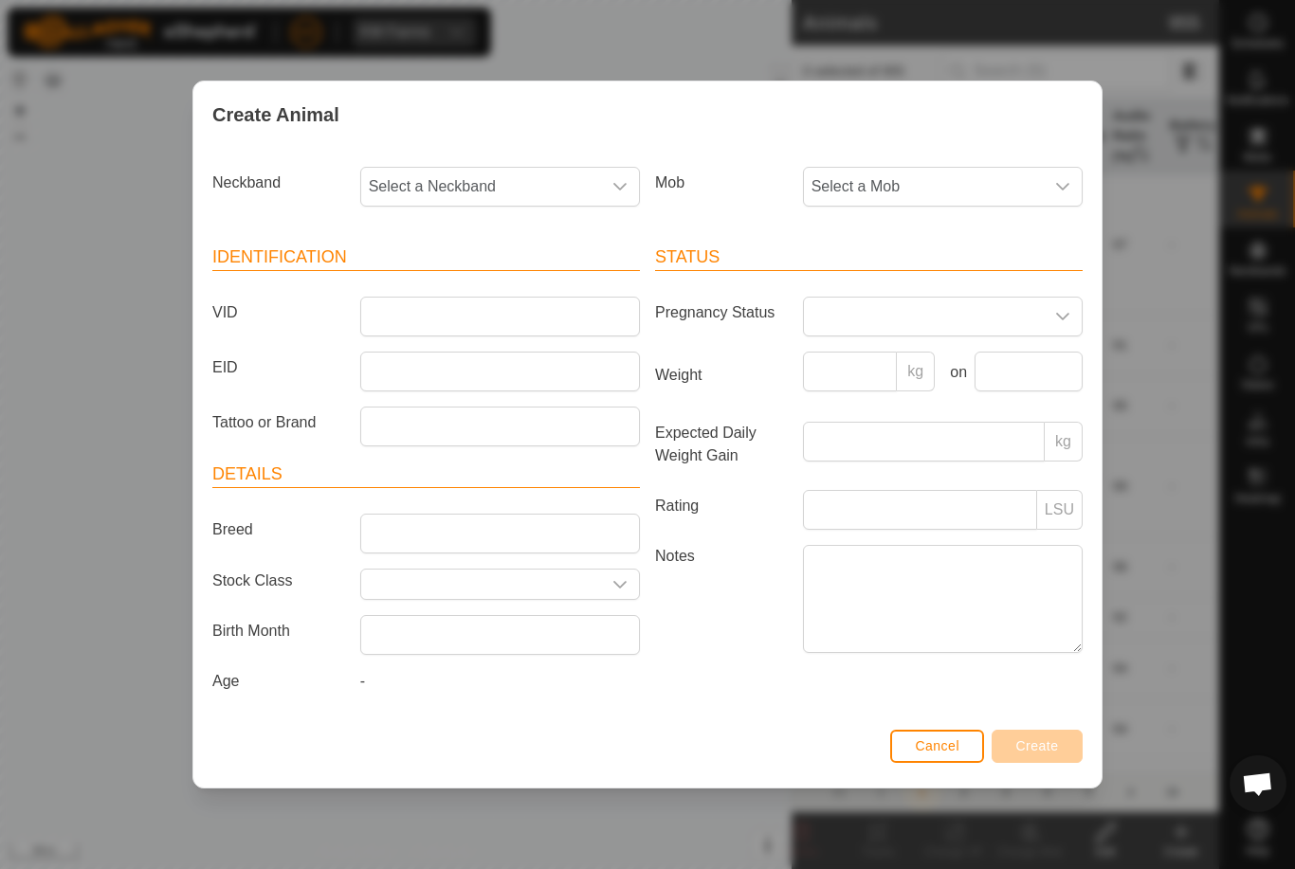
click at [536, 173] on span "Select a Neckband" at bounding box center [481, 187] width 240 height 38
type input "10647"
click at [507, 282] on li "1064728480" at bounding box center [501, 284] width 278 height 38
click at [964, 178] on span "Select a Mob" at bounding box center [924, 187] width 240 height 38
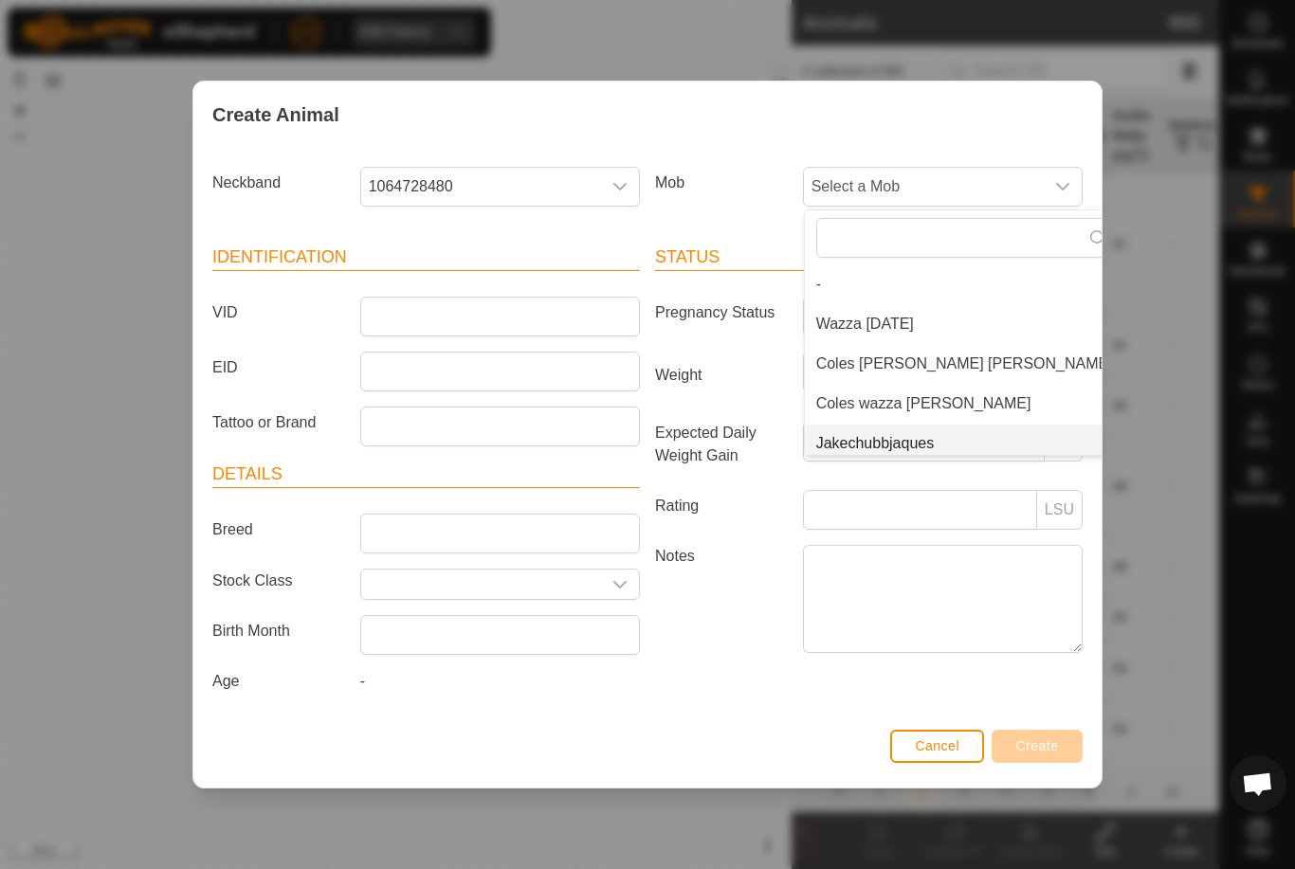
click at [891, 441] on span "Jakechubbjaques" at bounding box center [875, 443] width 118 height 23
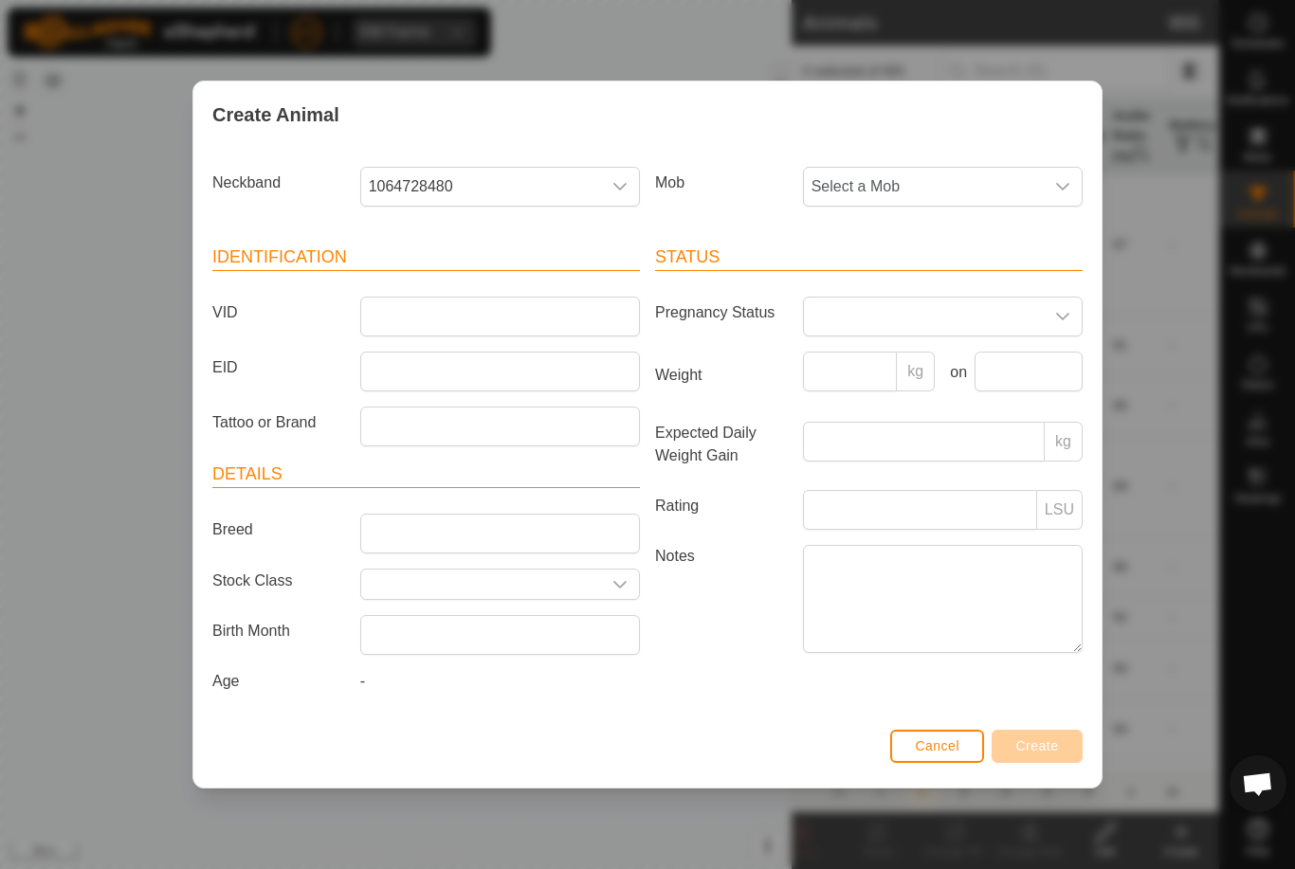
scroll to position [8, 0]
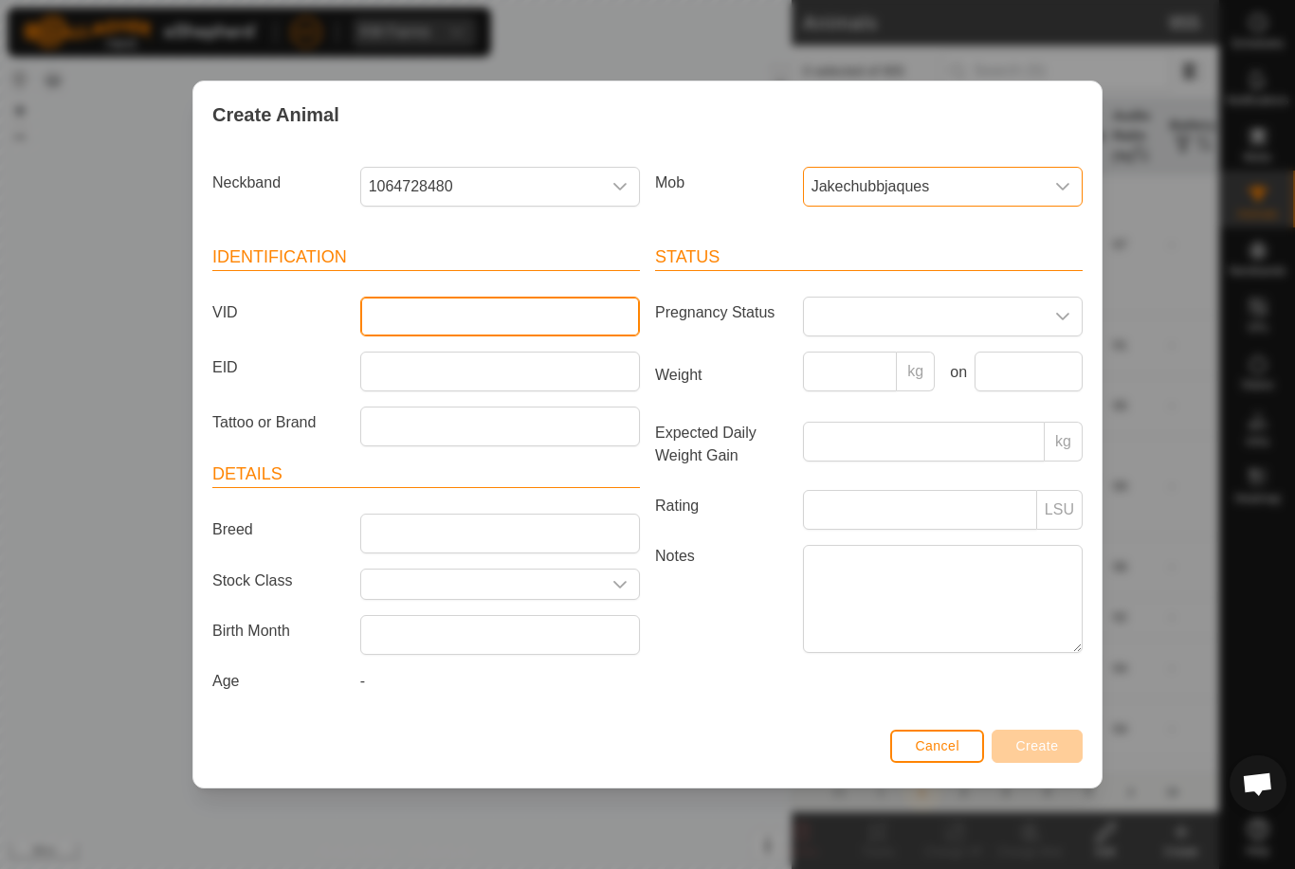
click at [527, 316] on input "VID" at bounding box center [500, 317] width 280 height 40
type input "Chubby78"
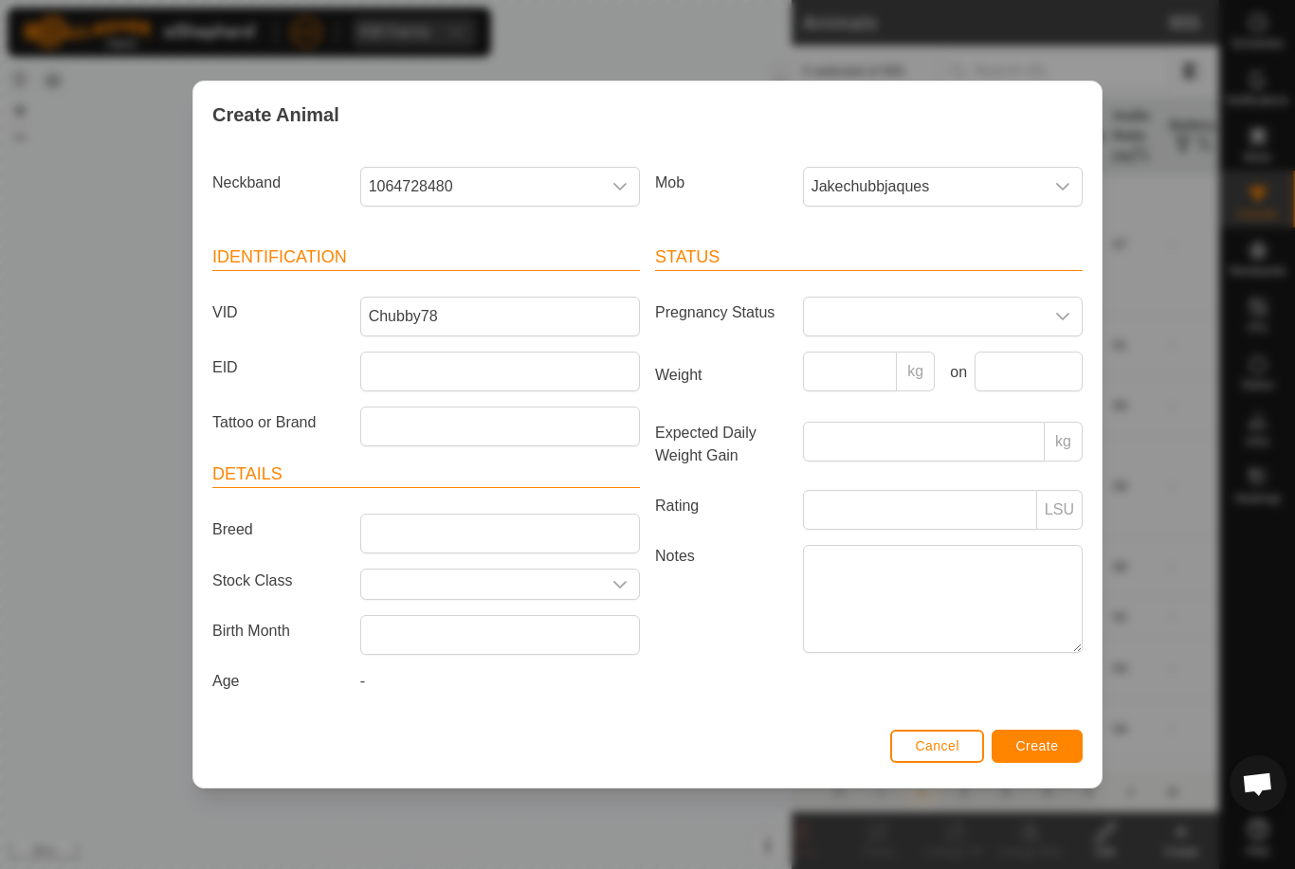
click at [1061, 739] on button "Create" at bounding box center [1036, 746] width 91 height 33
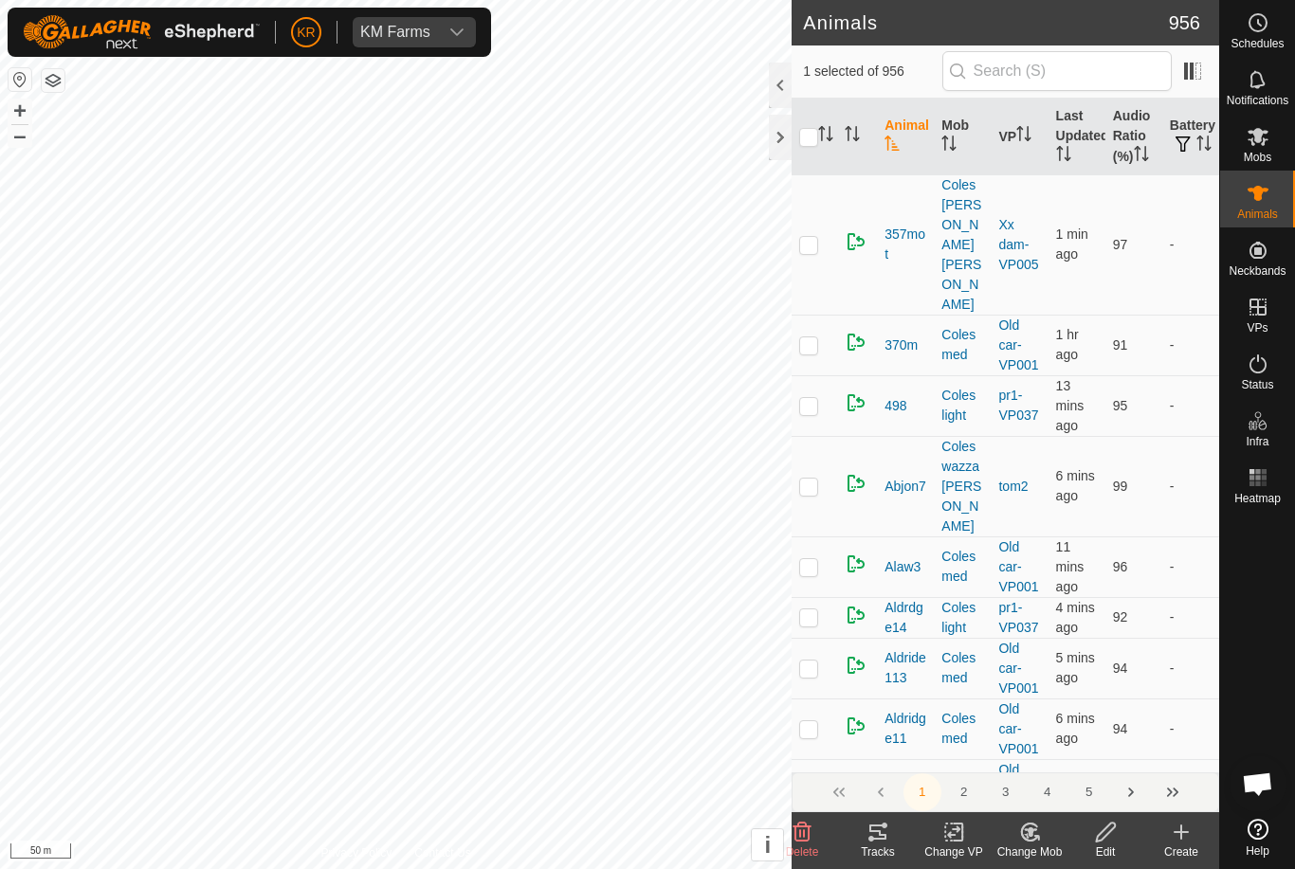
click at [954, 846] on div "Change VP" at bounding box center [954, 852] width 76 height 17
click at [1005, 754] on span "Choose VP..." at bounding box center [1001, 750] width 87 height 23
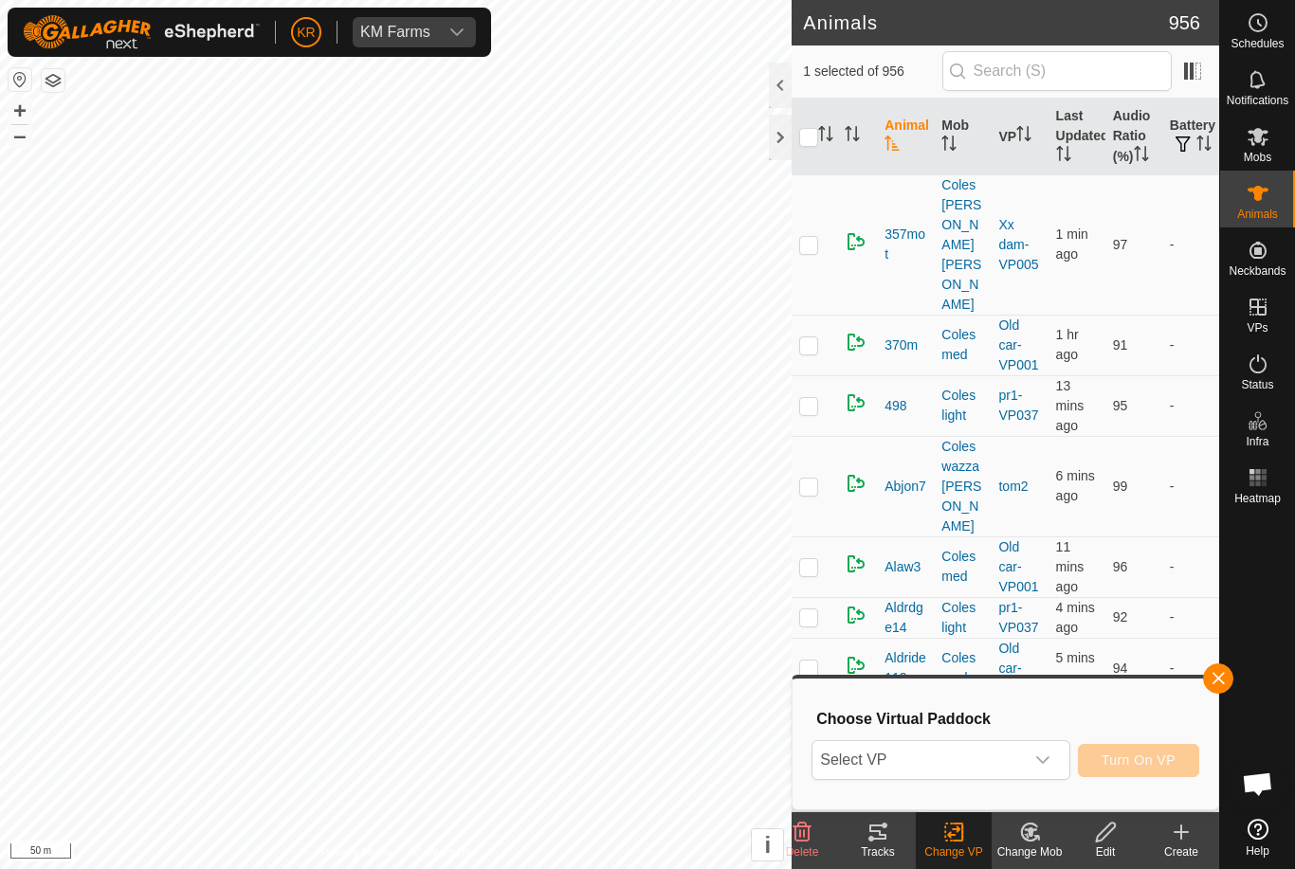
click at [995, 769] on span "Select VP" at bounding box center [917, 760] width 210 height 38
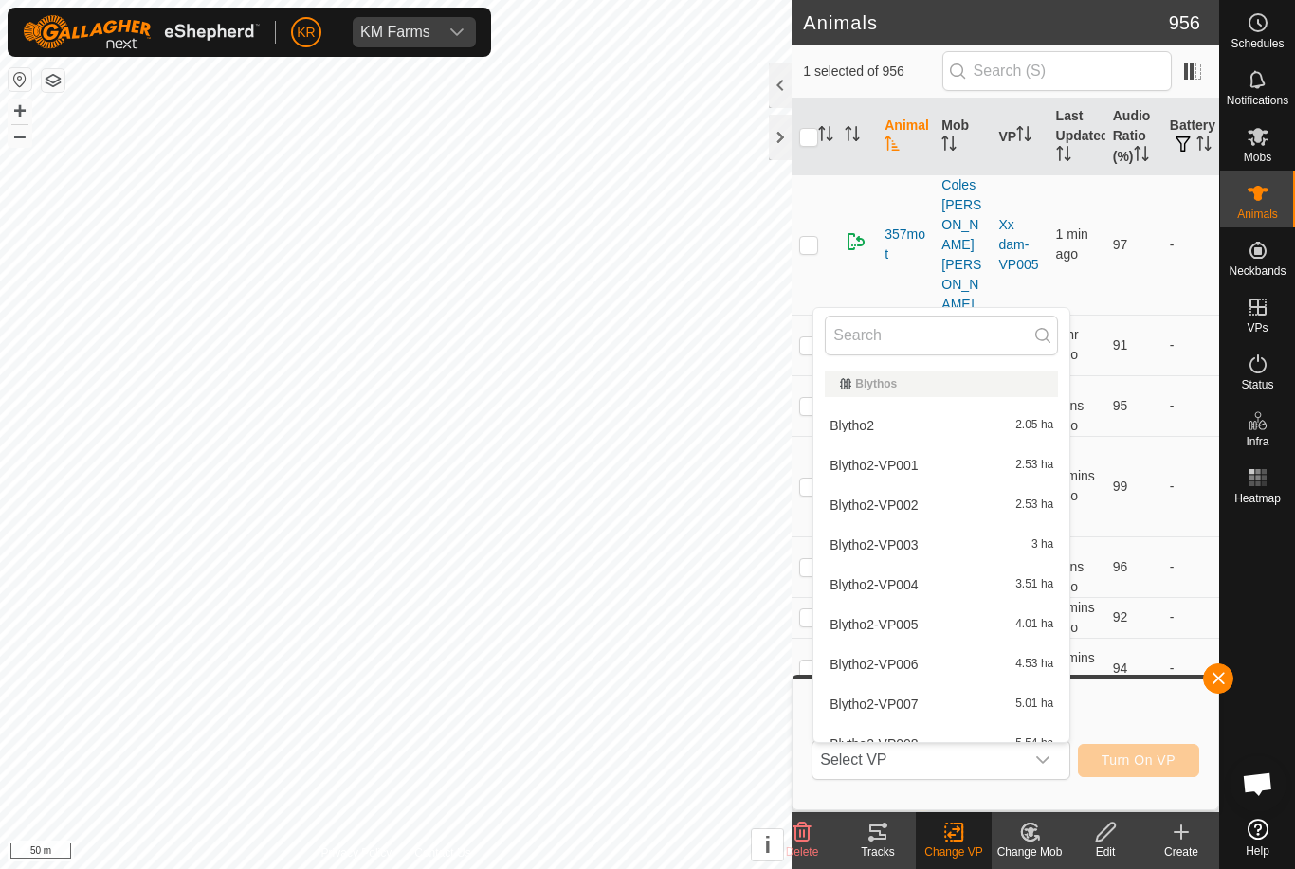
click at [994, 774] on span "Select VP" at bounding box center [917, 760] width 210 height 38
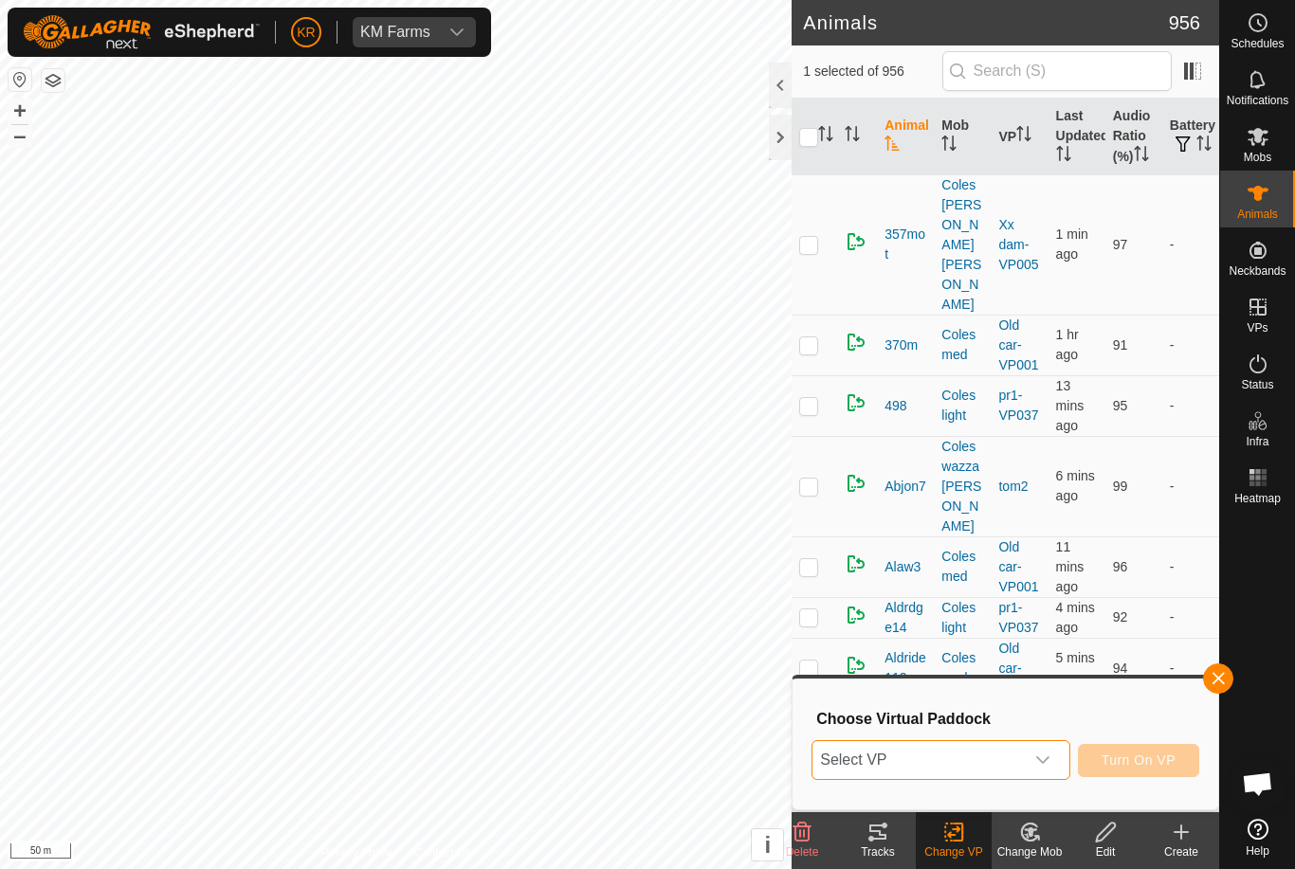
click at [904, 763] on span "Select VP" at bounding box center [917, 760] width 210 height 38
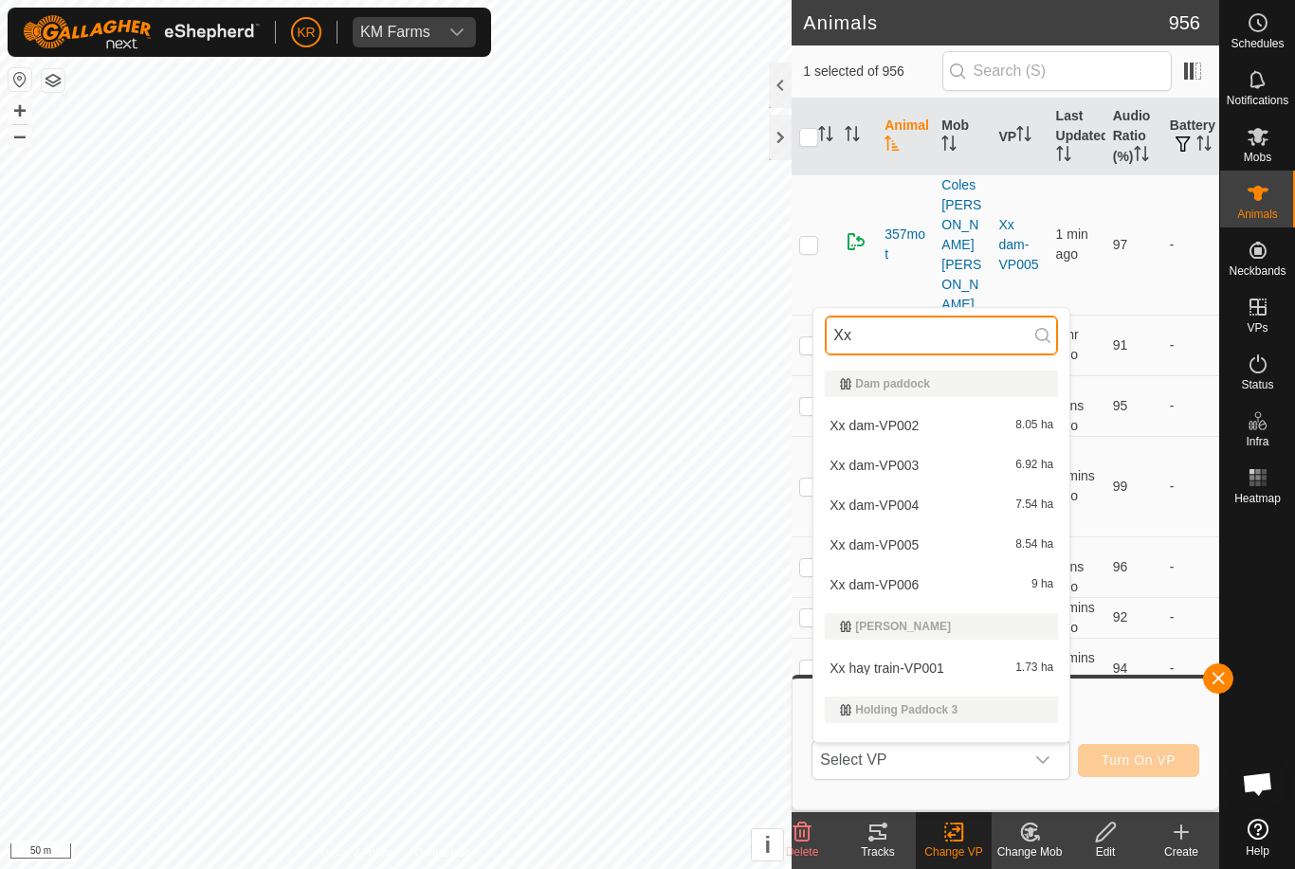
type input "Xx"
click at [929, 666] on span "Xx hay train-VP001" at bounding box center [886, 668] width 115 height 13
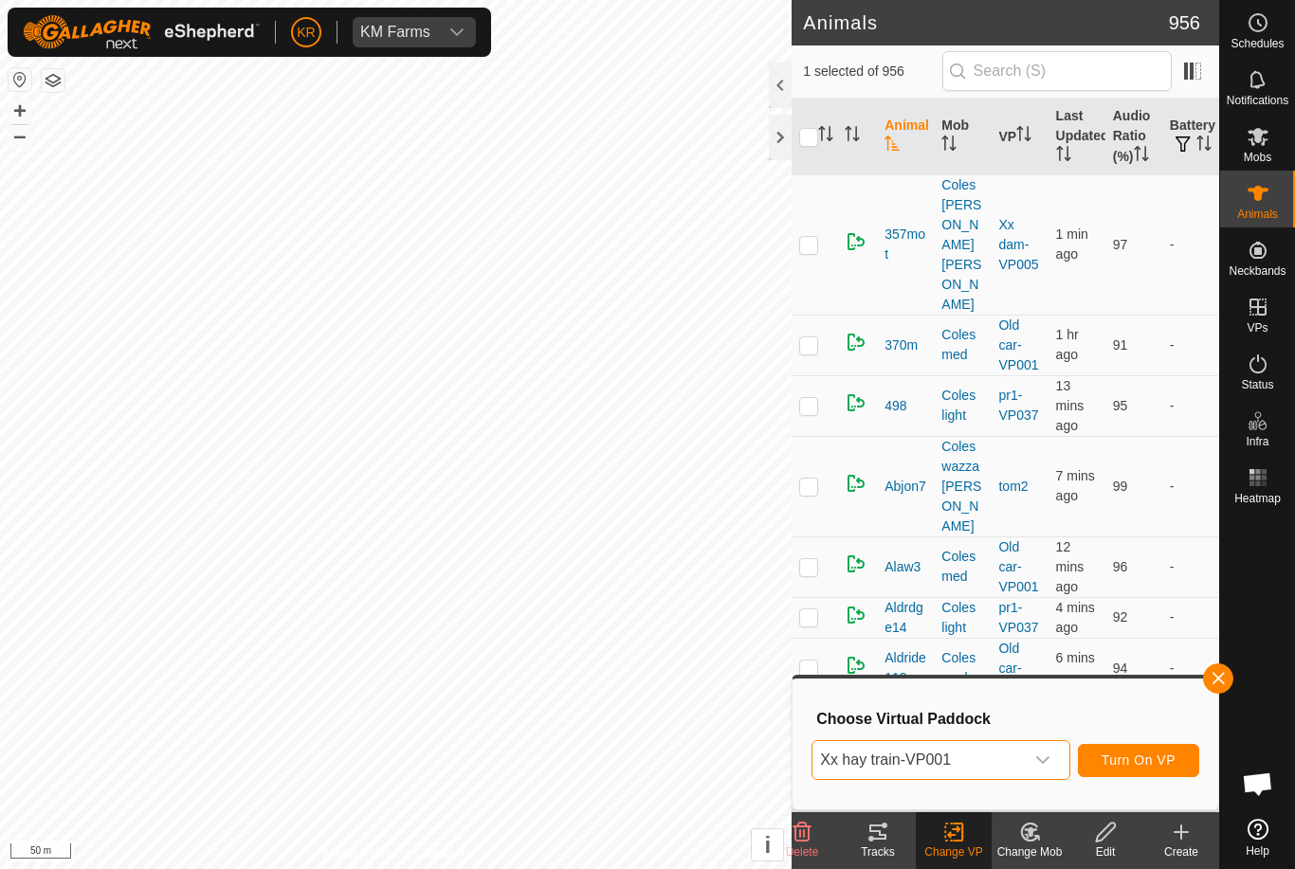
click at [1136, 757] on span "Turn On VP" at bounding box center [1138, 760] width 74 height 15
